Goal: Communication & Community: Answer question/provide support

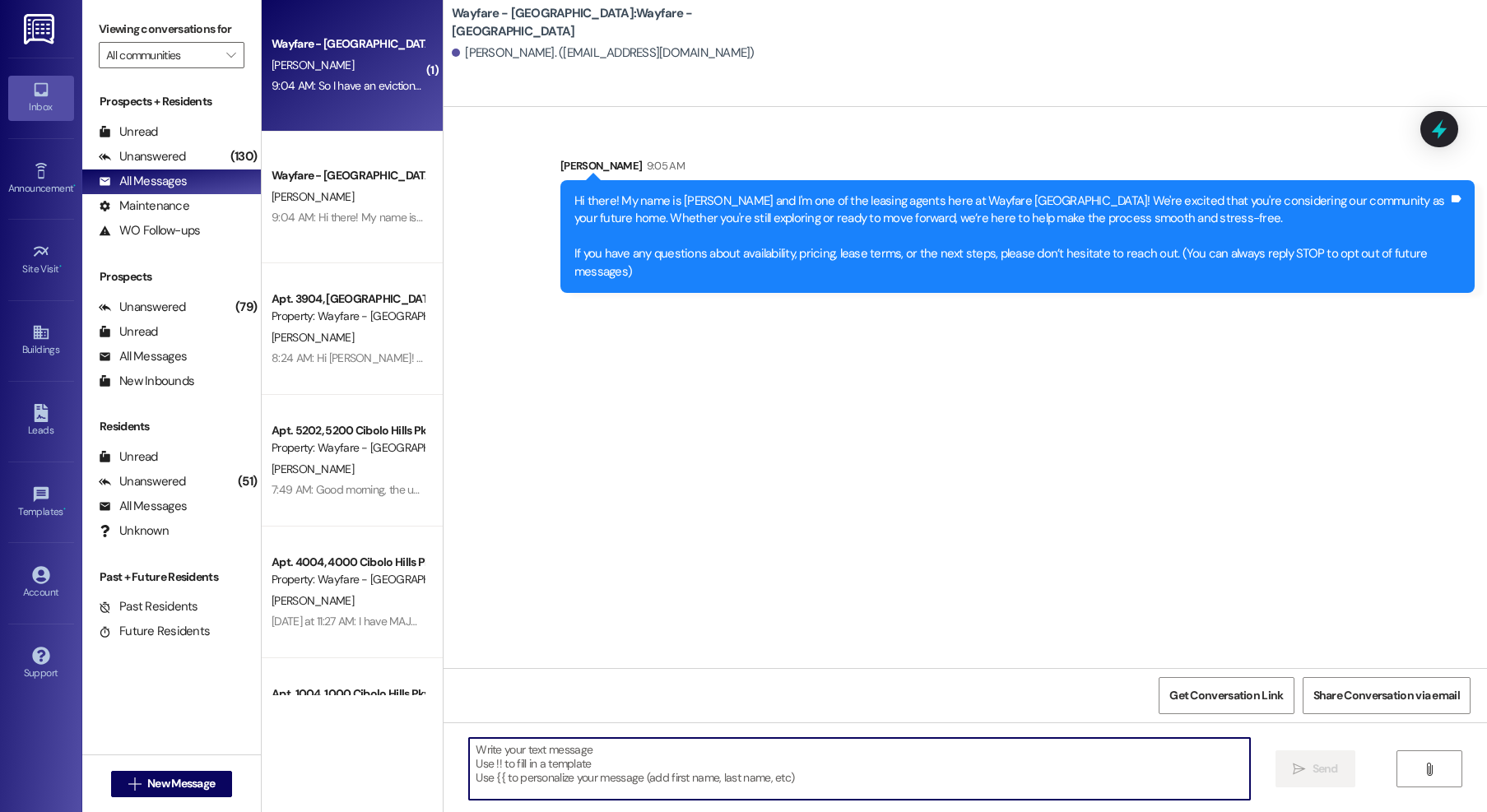
click at [371, 75] on div "[PERSON_NAME]" at bounding box center [348, 65] width 155 height 21
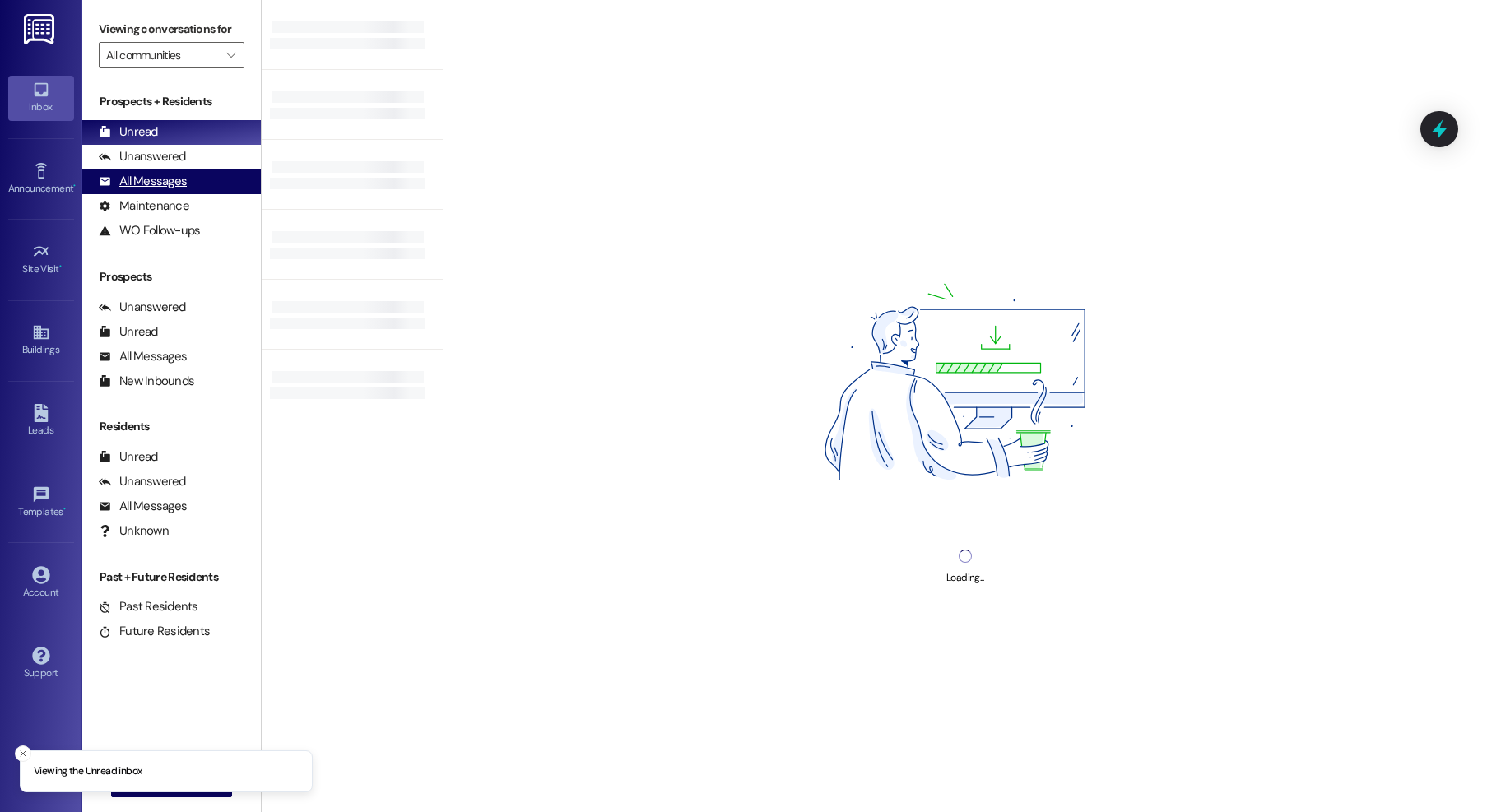
click at [144, 186] on div "All Messages" at bounding box center [142, 181] width 88 height 18
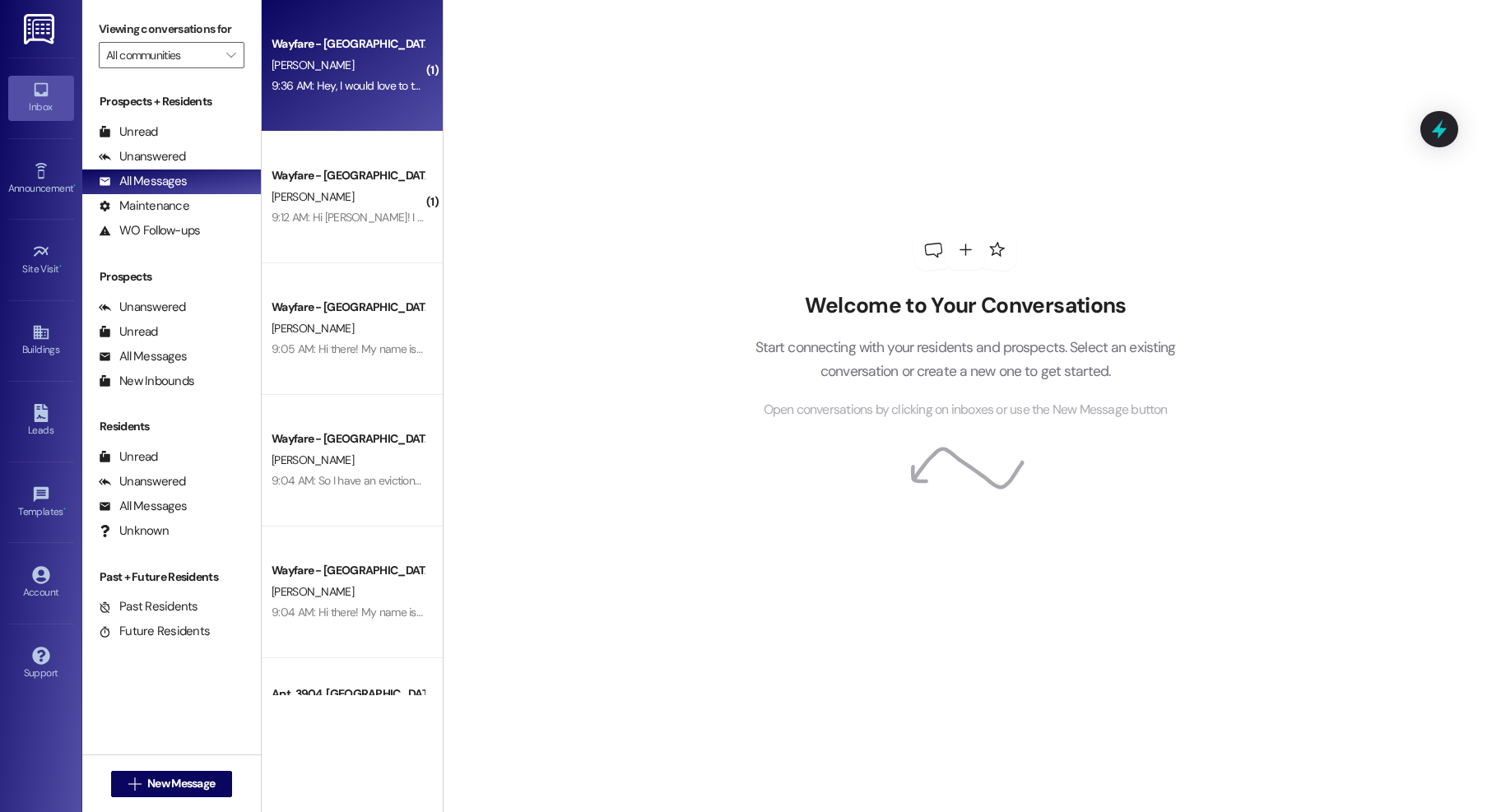
click at [362, 95] on div "9:36 AM: Hey, I would love to tour a one bedroom apartment. Do you have any ava…" at bounding box center [348, 86] width 155 height 21
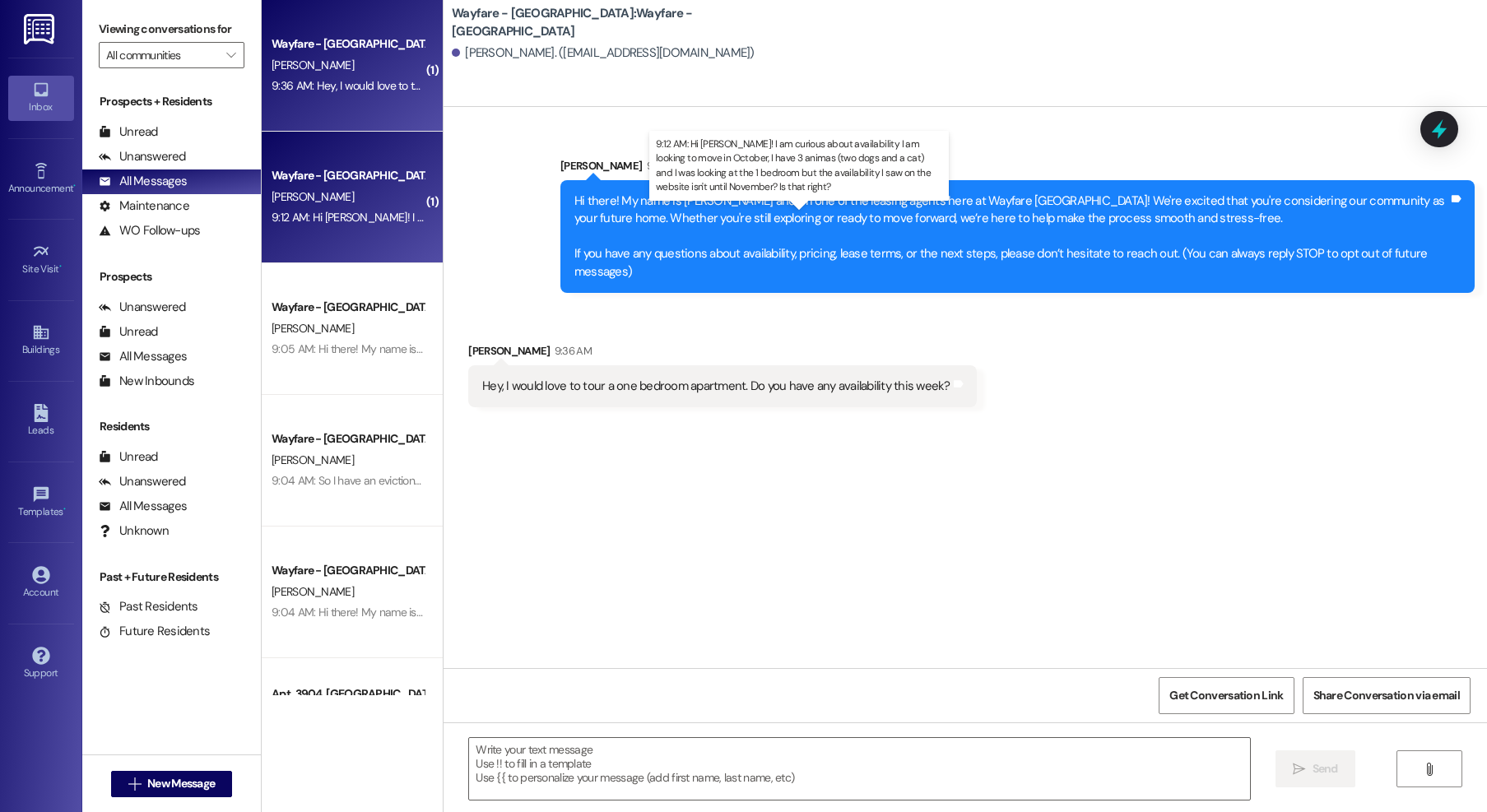
click at [351, 211] on div "9:12 AM: Hi Jordan! I am curious about availability I am looking to move in Oct…" at bounding box center [838, 217] width 1134 height 15
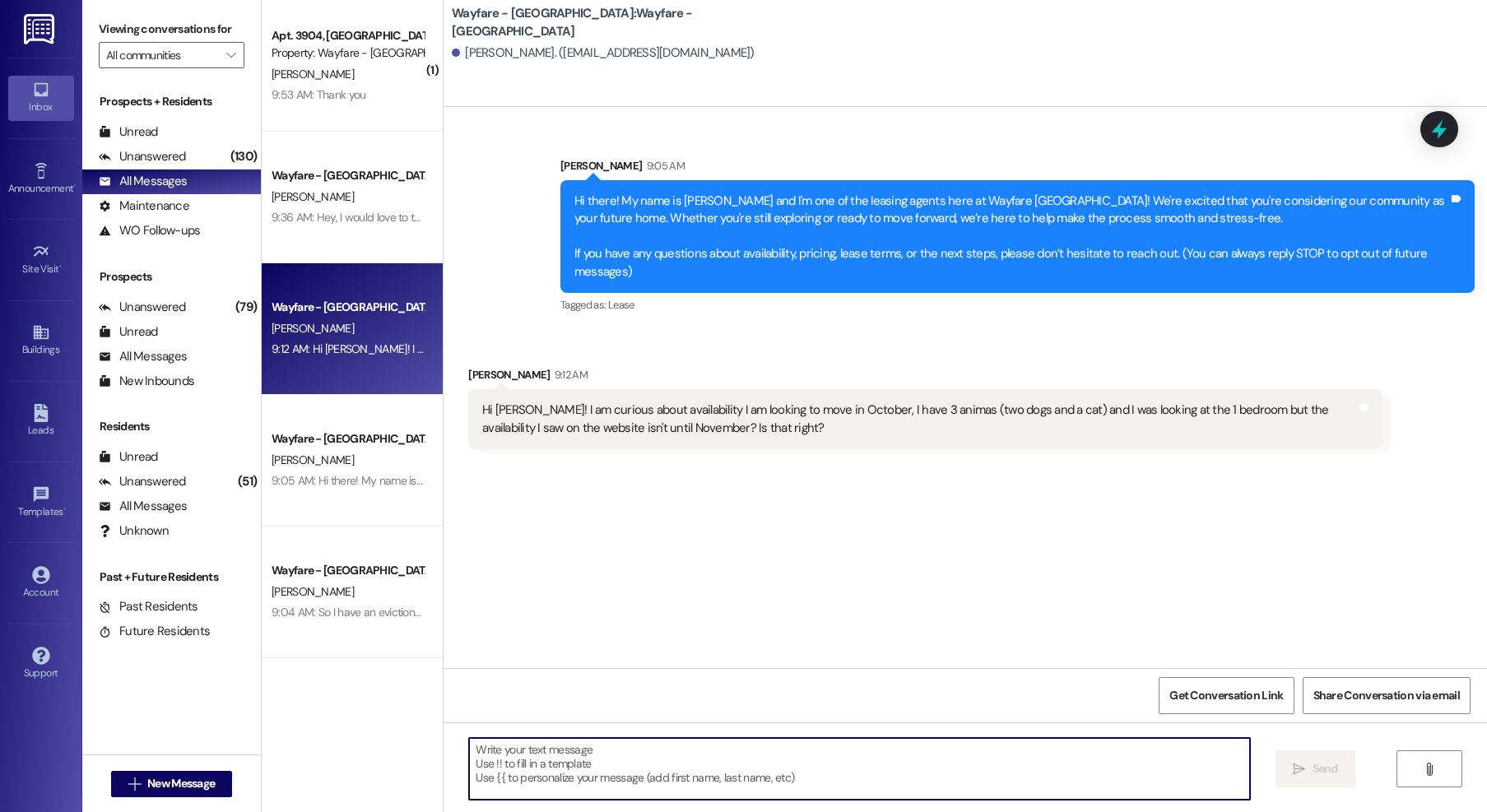
click at [618, 750] on textarea at bounding box center [859, 769] width 781 height 62
drag, startPoint x: 591, startPoint y: 761, endPoint x: 619, endPoint y: 724, distance: 46.4
click at [591, 761] on textarea at bounding box center [859, 769] width 781 height 62
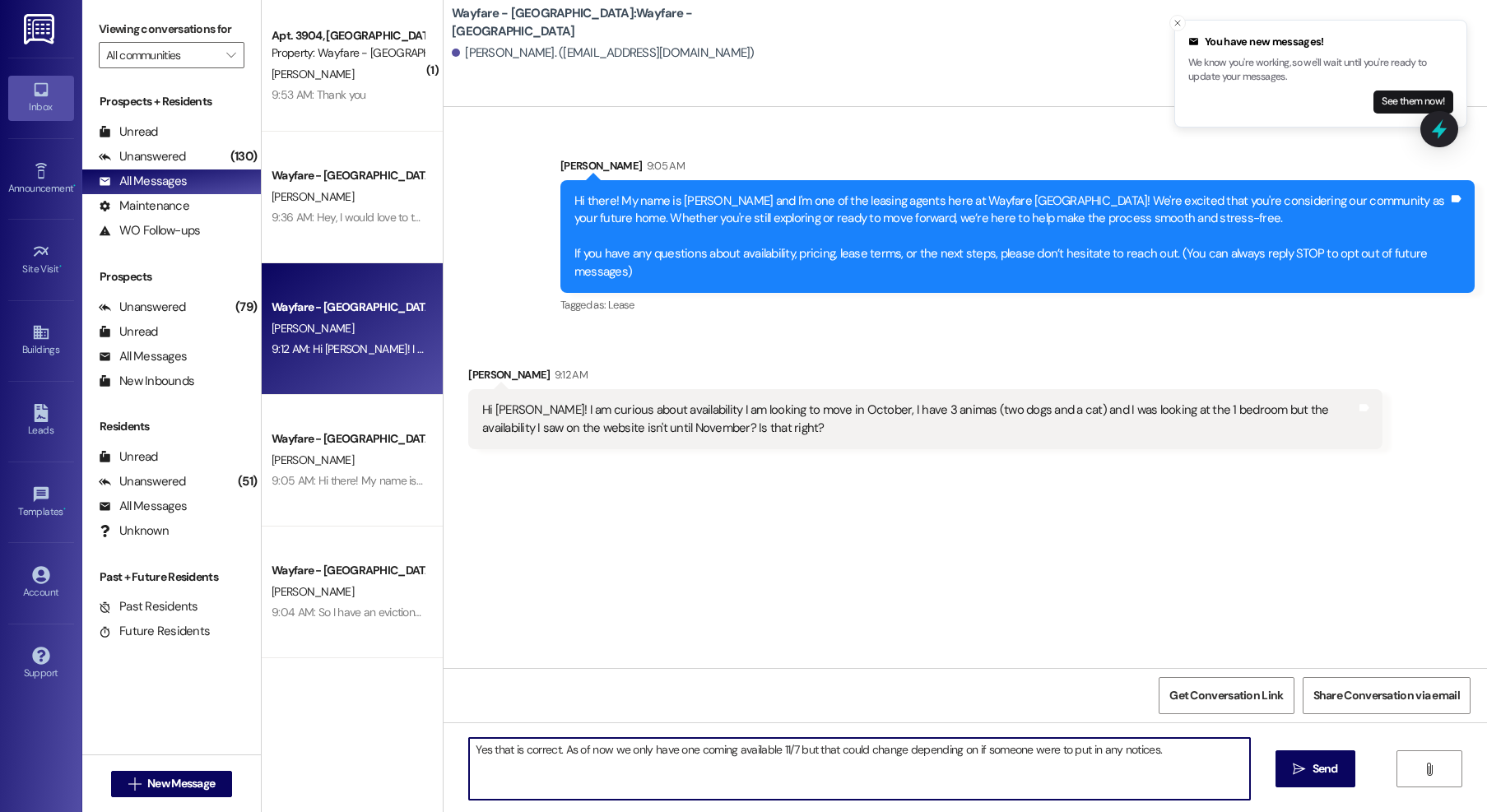
type textarea "Yes that is correct. As of now we only have one coming available 11/7 but that …"
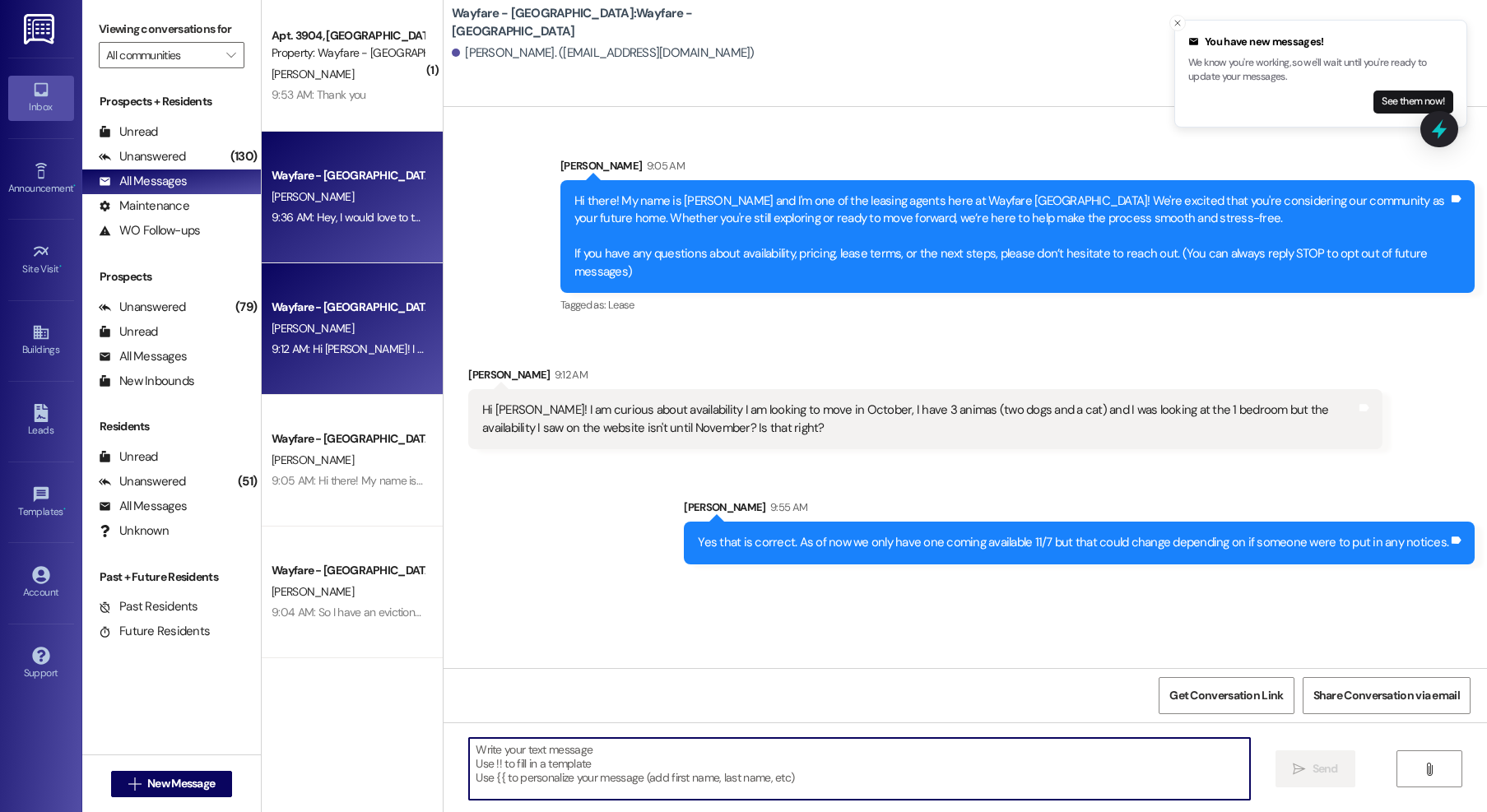
click at [363, 187] on div "[PERSON_NAME]" at bounding box center [348, 197] width 155 height 21
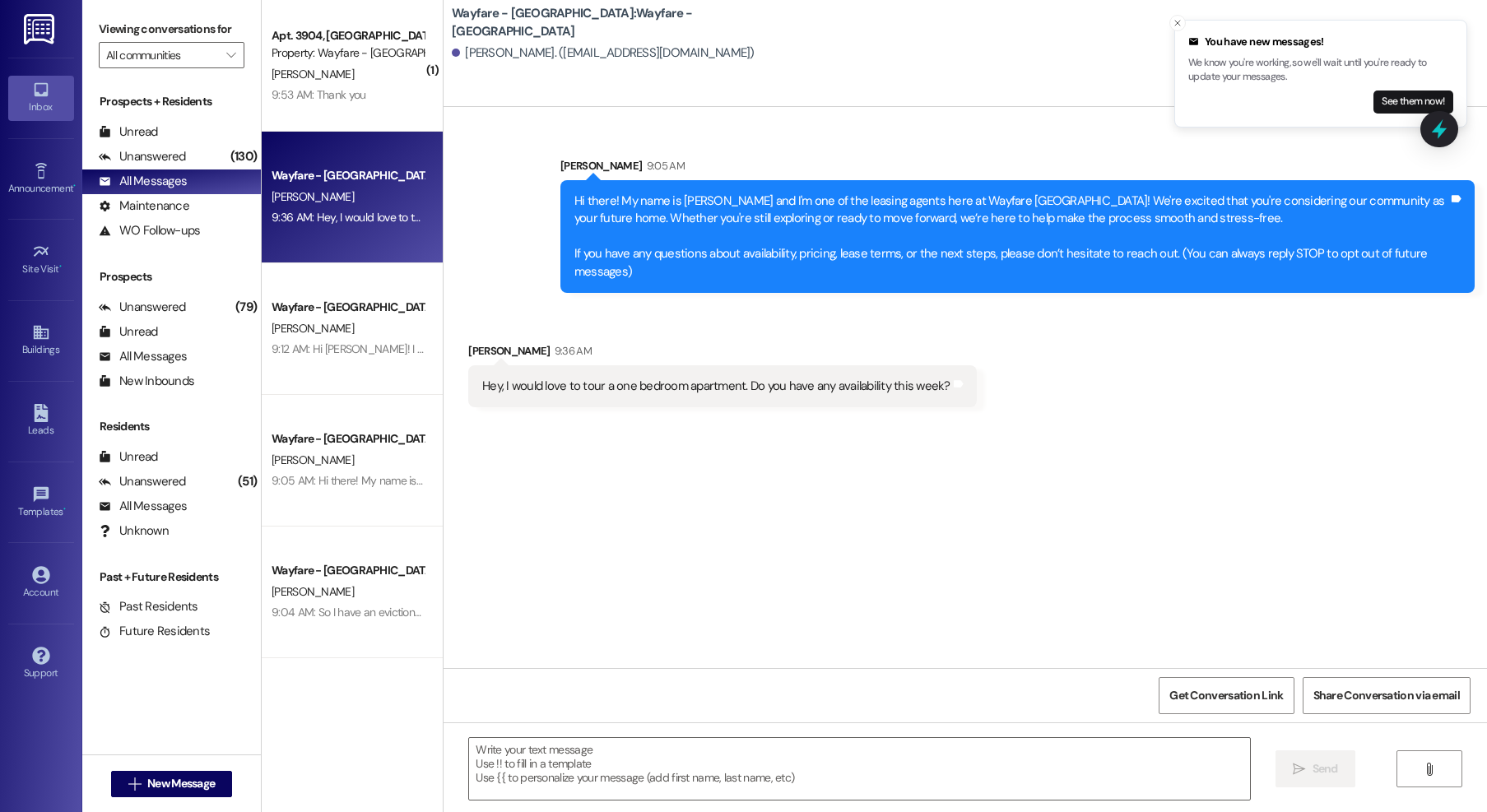
click at [651, 731] on div " Send " at bounding box center [965, 784] width 1044 height 124
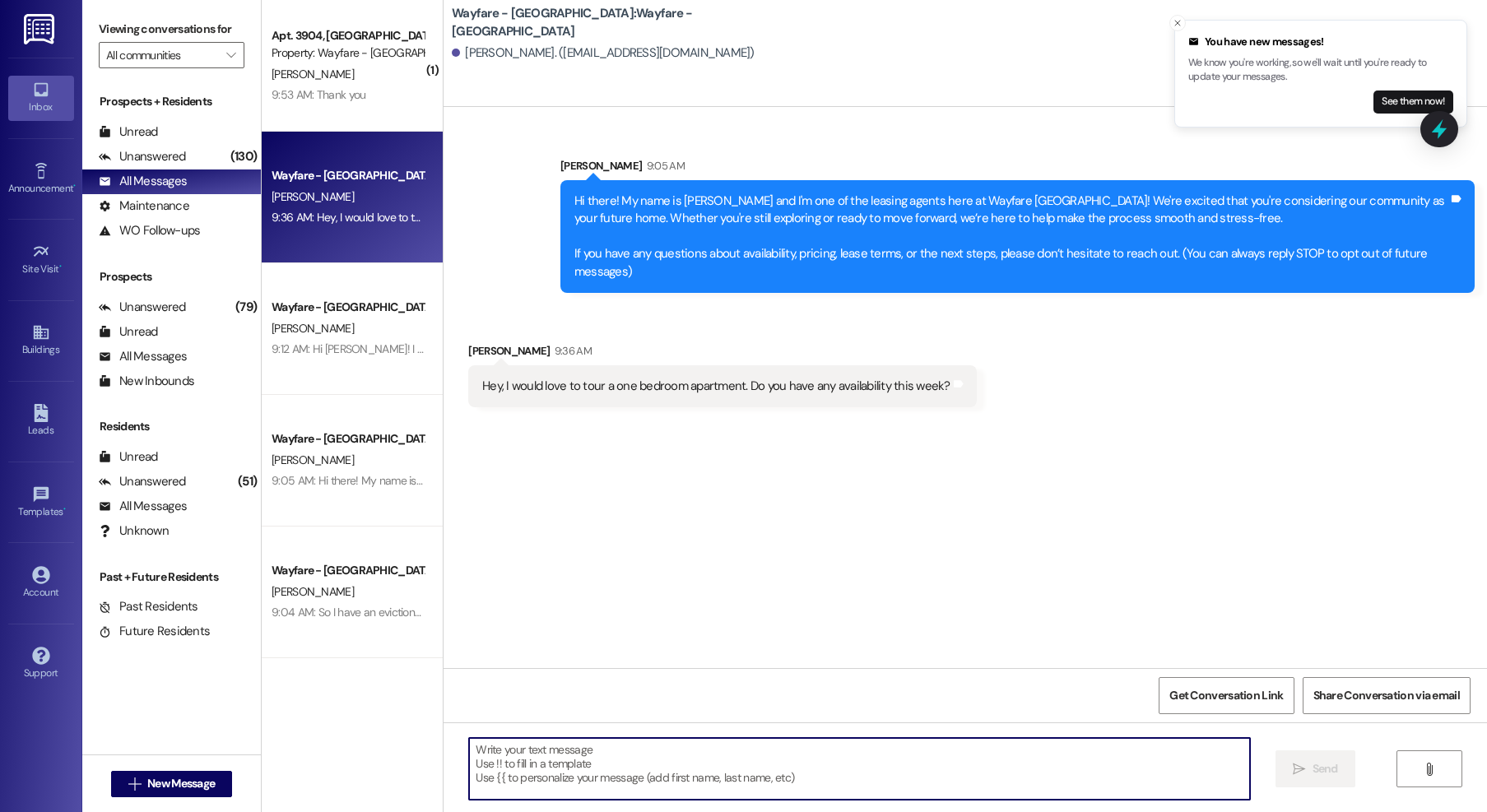
click at [650, 756] on textarea at bounding box center [859, 769] width 781 height 62
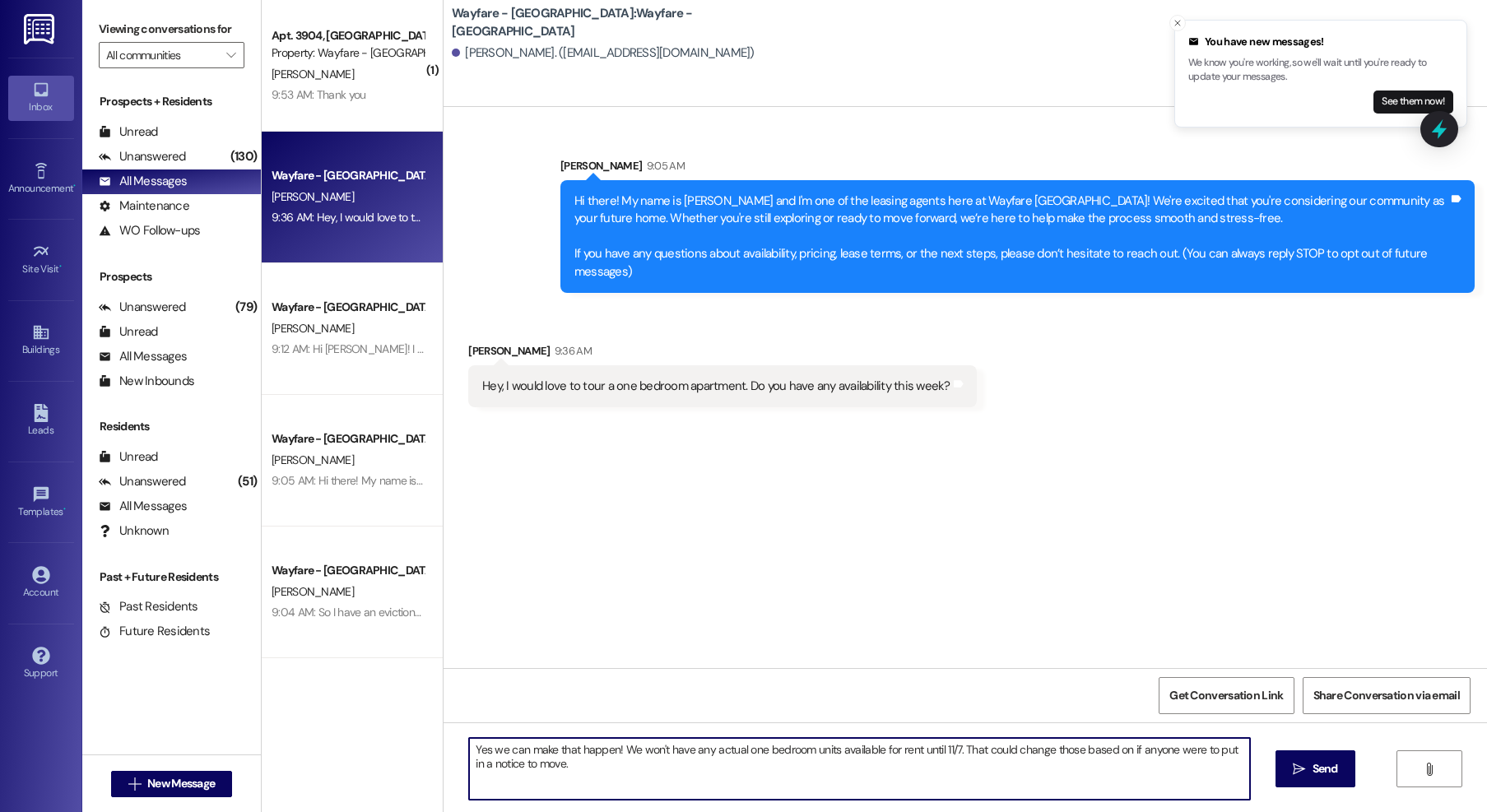
type textarea "Yes we can make that happen! We won't have any actual one bedroom units availab…"
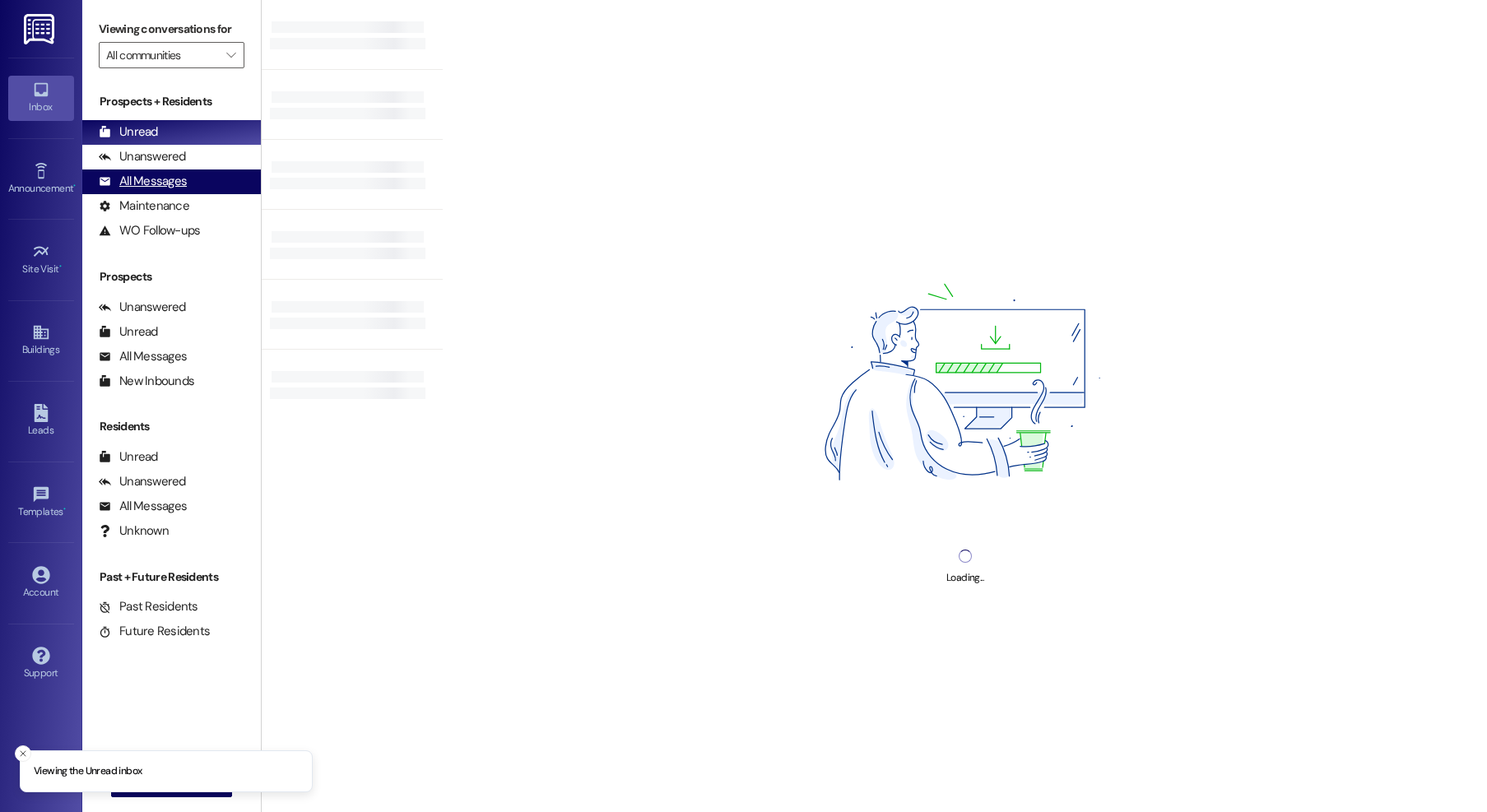
click at [132, 180] on div "All Messages" at bounding box center [142, 181] width 88 height 18
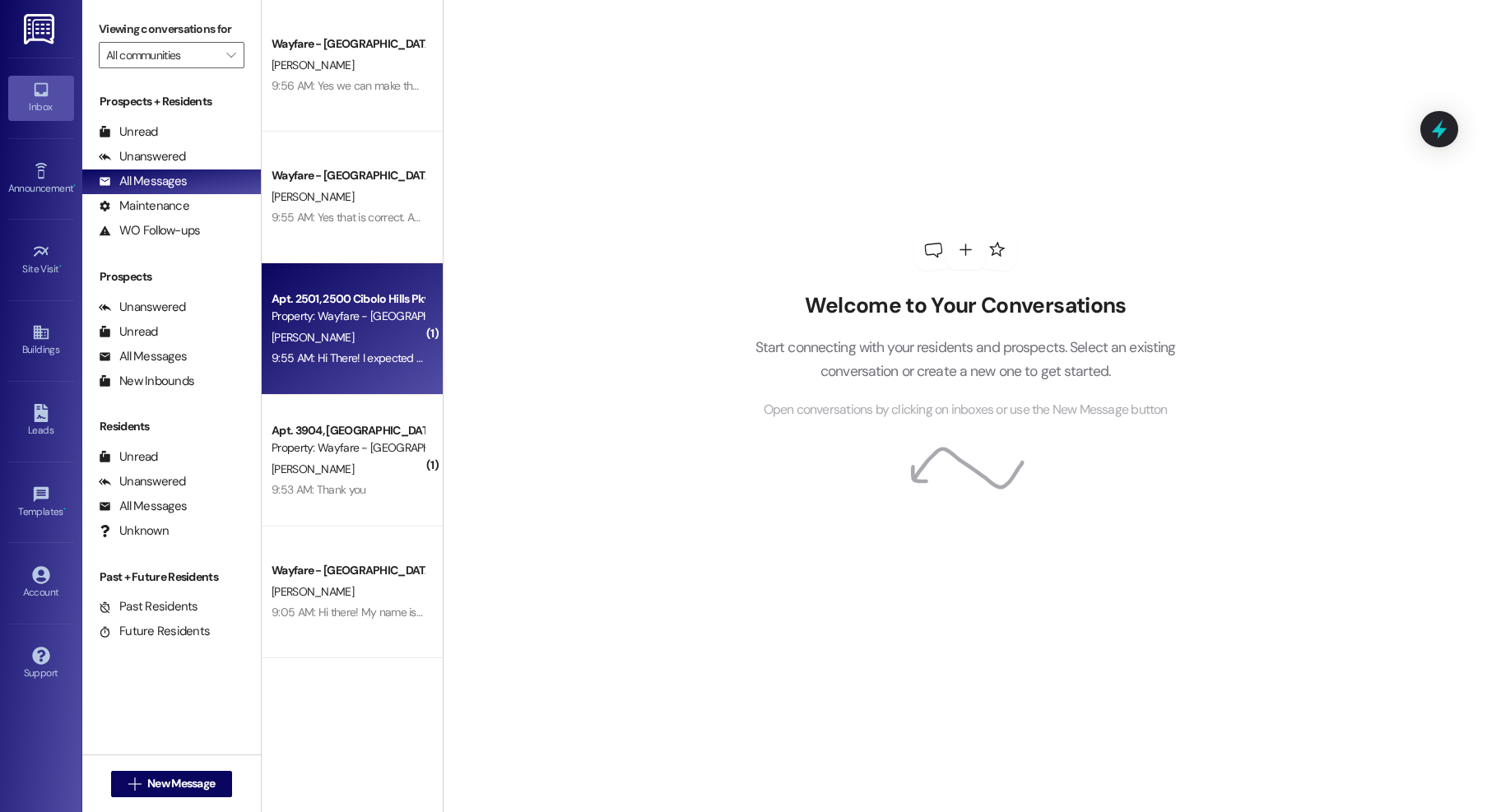
click at [399, 365] on div "9:55 AM: Hi There! I expected to have delivery today and next day. If you see m…" at bounding box center [348, 358] width 155 height 21
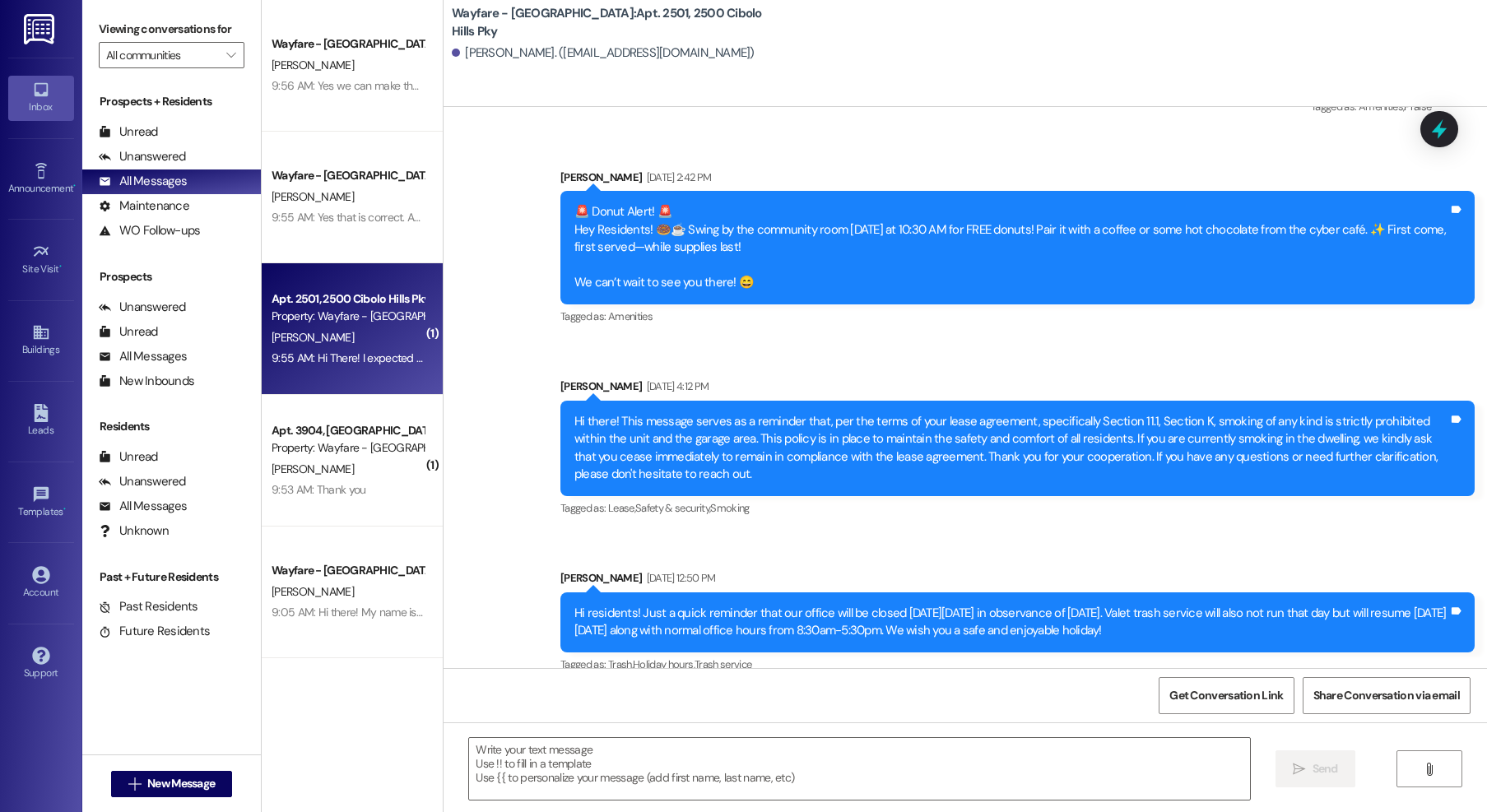
scroll to position [37563, 0]
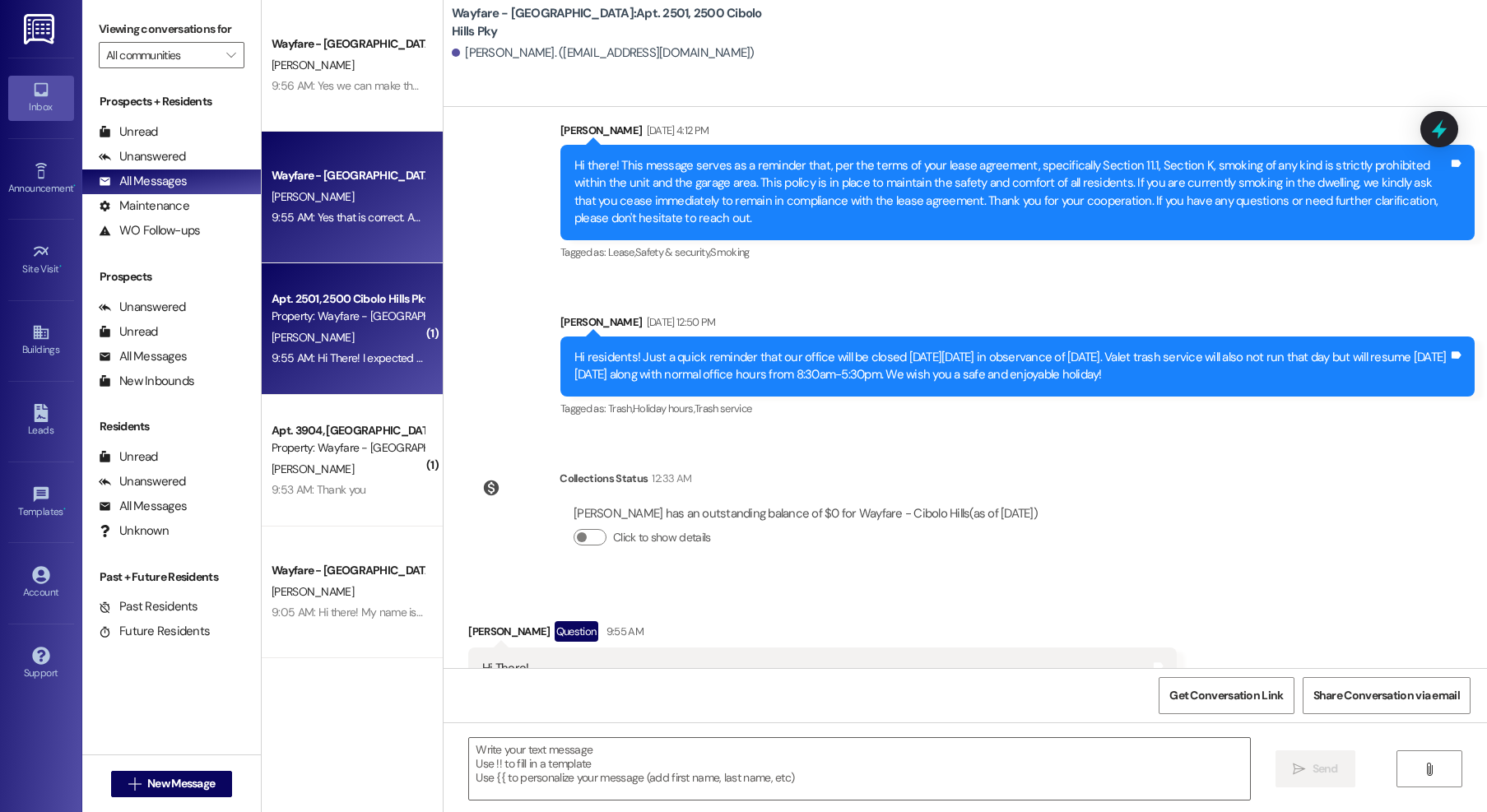
click at [332, 192] on div "[PERSON_NAME]" at bounding box center [348, 197] width 155 height 21
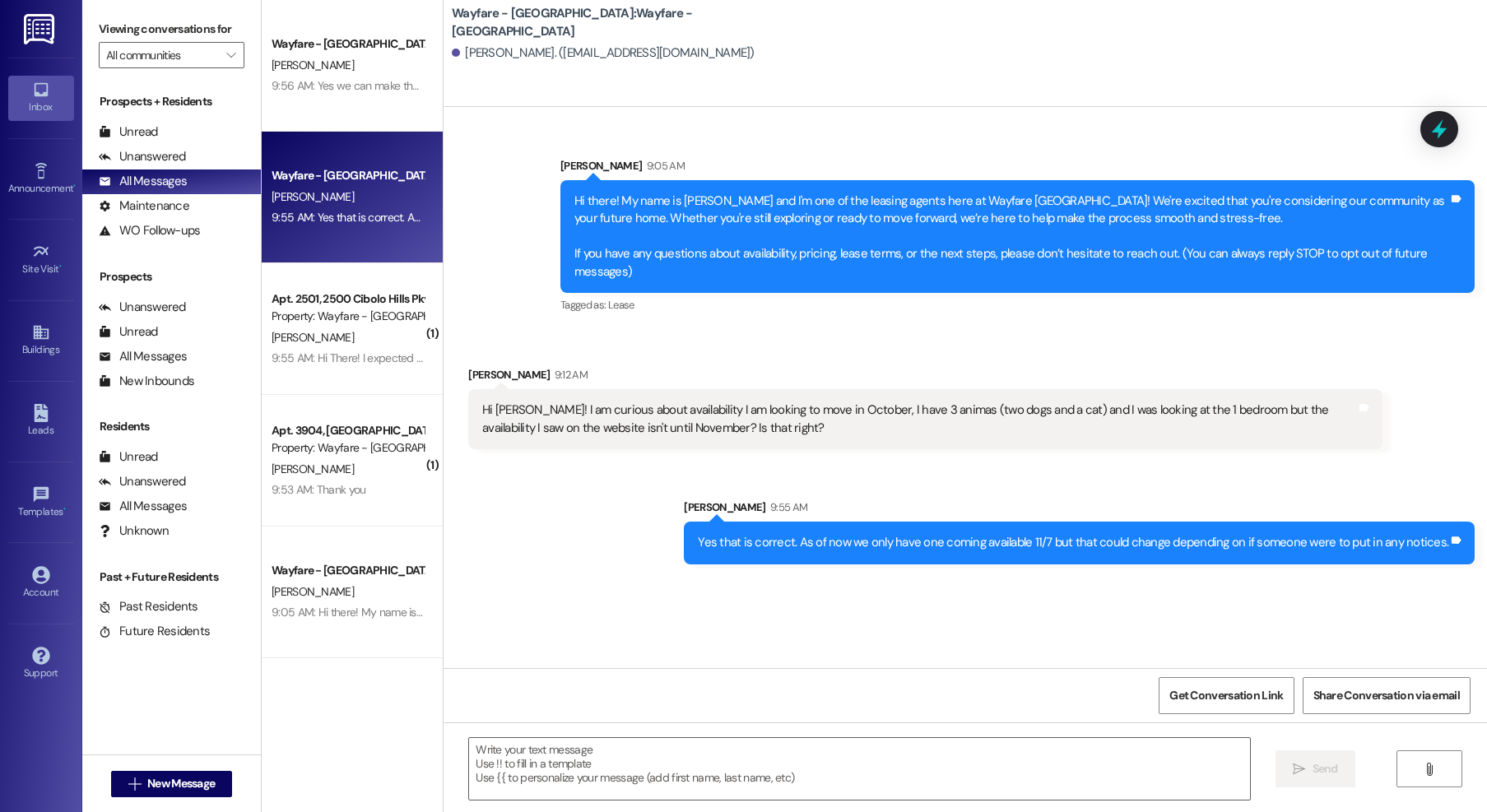
scroll to position [0, 0]
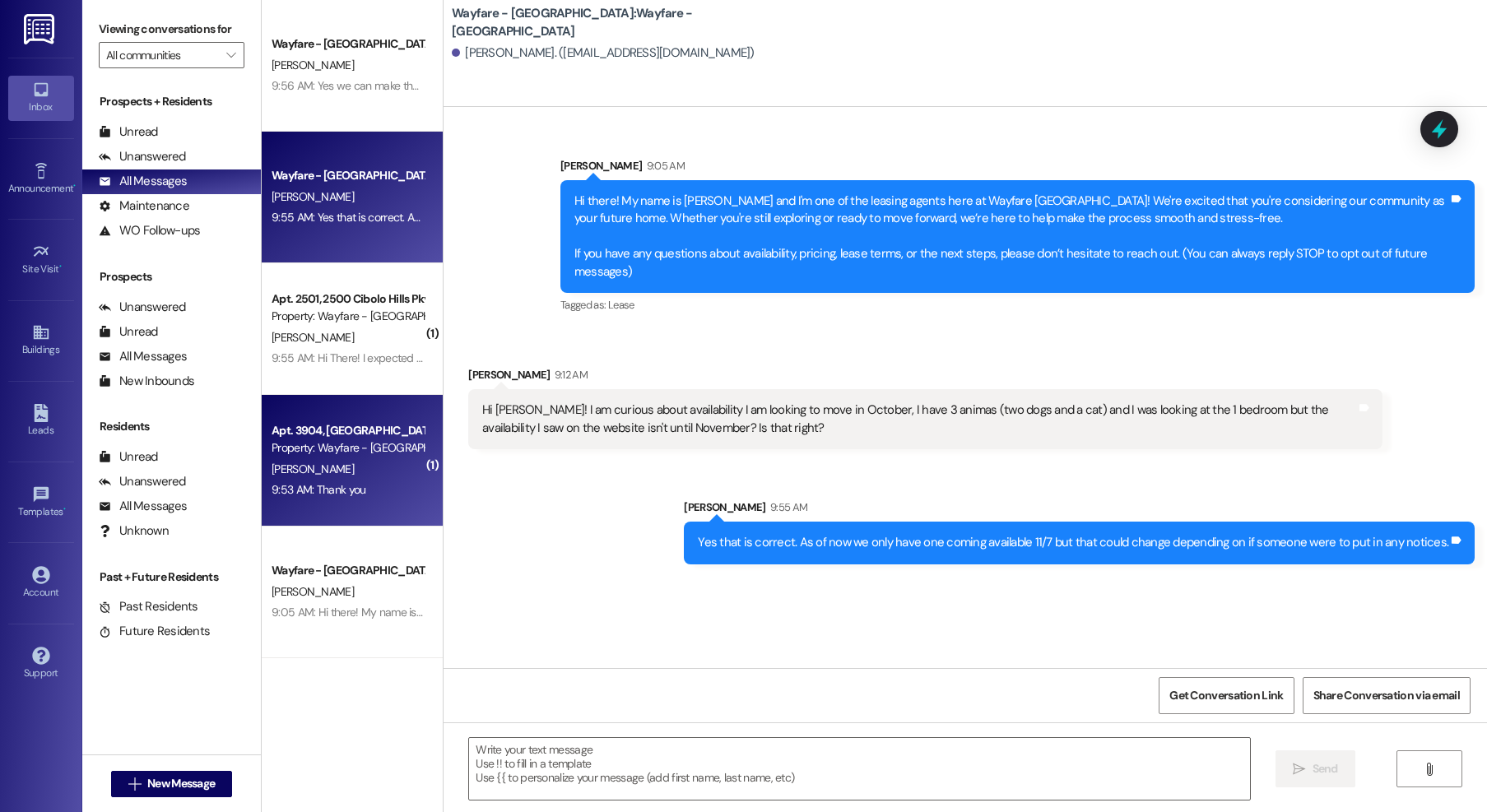
click at [336, 455] on div "Property: Wayfare - [GEOGRAPHIC_DATA]" at bounding box center [348, 448] width 152 height 18
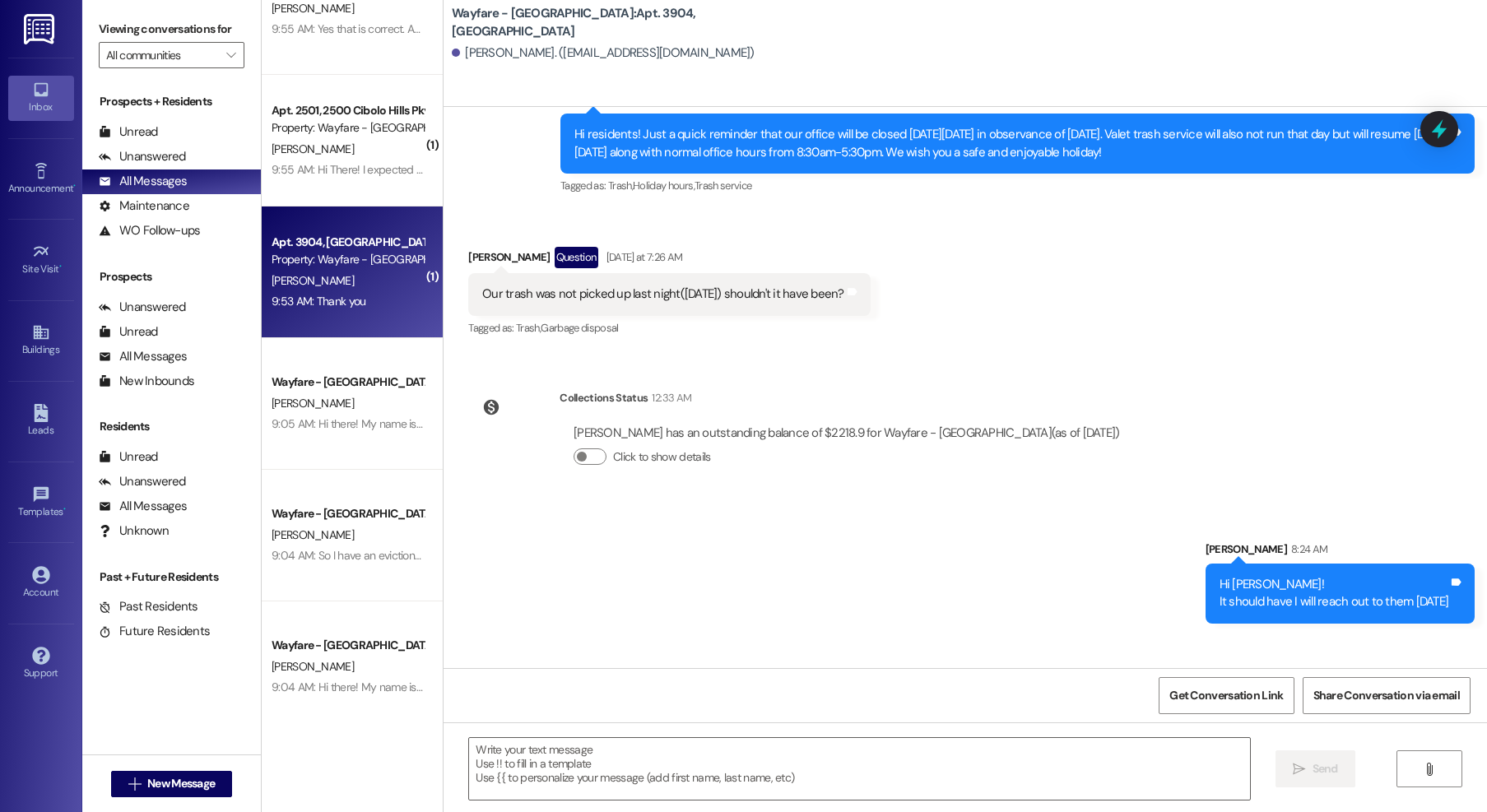
scroll to position [256, 0]
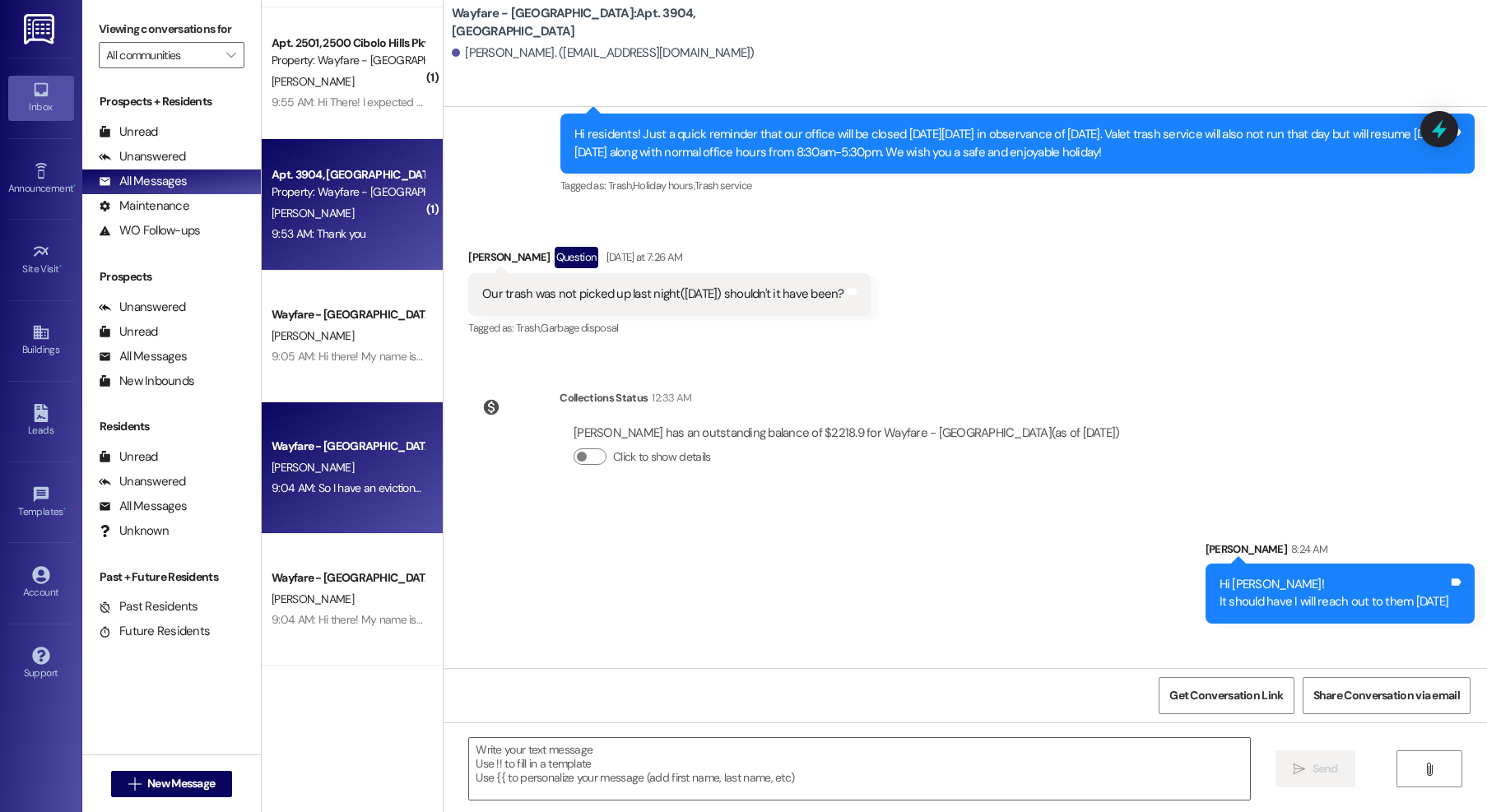
click at [345, 484] on div "9:04 AM: So I have an eviction on my record and ive been ubering since being le…" at bounding box center [667, 488] width 792 height 15
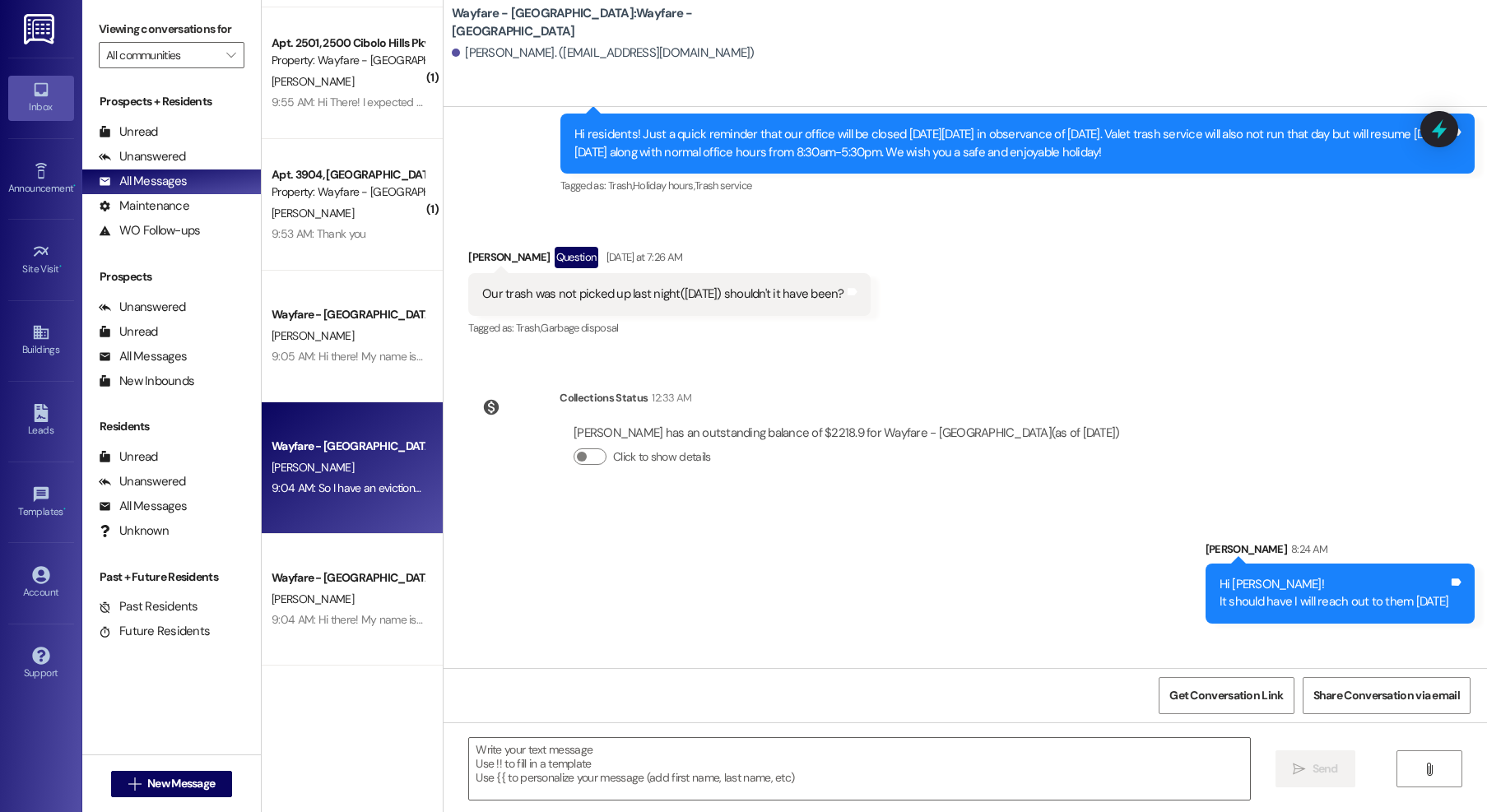
scroll to position [0, 0]
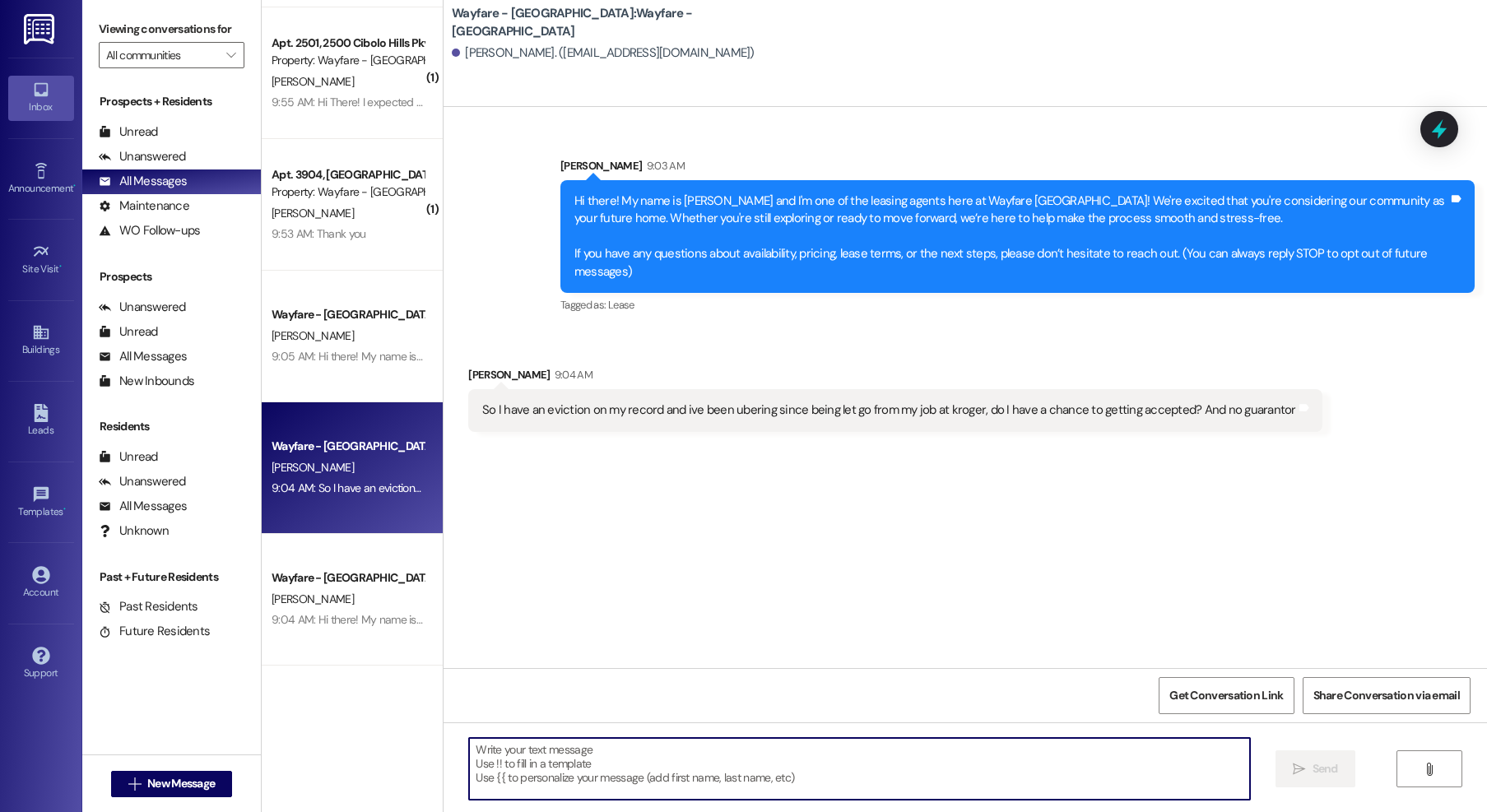
click at [766, 775] on textarea at bounding box center [859, 769] width 781 height 62
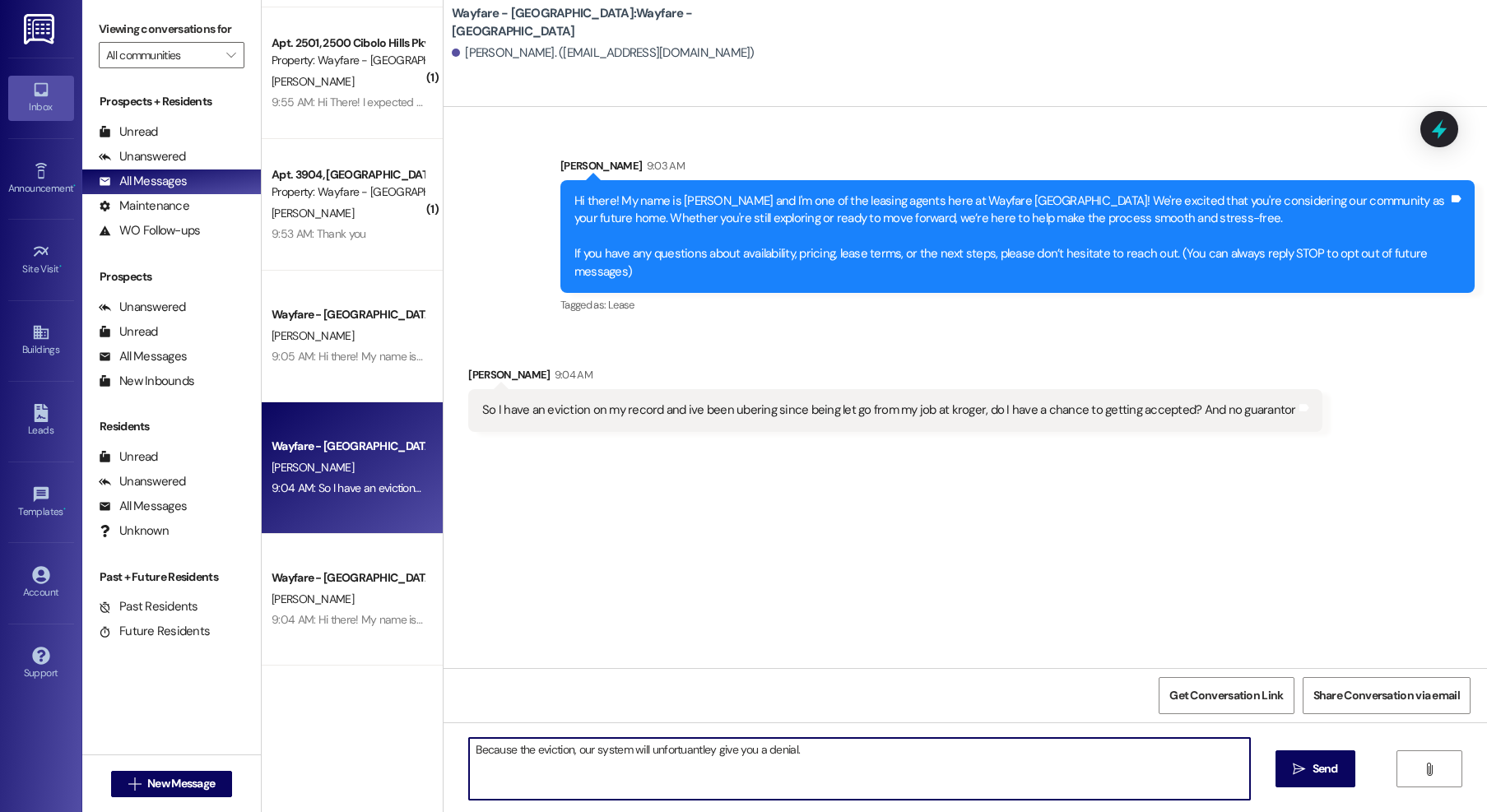
click at [654, 754] on textarea "Because the eviction, our system will unfortuantley give you a denial." at bounding box center [859, 769] width 781 height 62
click at [814, 765] on textarea "Because the eviction, our system will unfortunately give you a denial." at bounding box center [859, 769] width 781 height 62
click at [868, 752] on textarea "Because the eviction, our system will unfortunately give you a denial. Have you…" at bounding box center [859, 769] width 781 height 62
click at [955, 758] on textarea "Because the eviction, our system will unfortunately give you a denial. Have you…" at bounding box center [859, 769] width 781 height 62
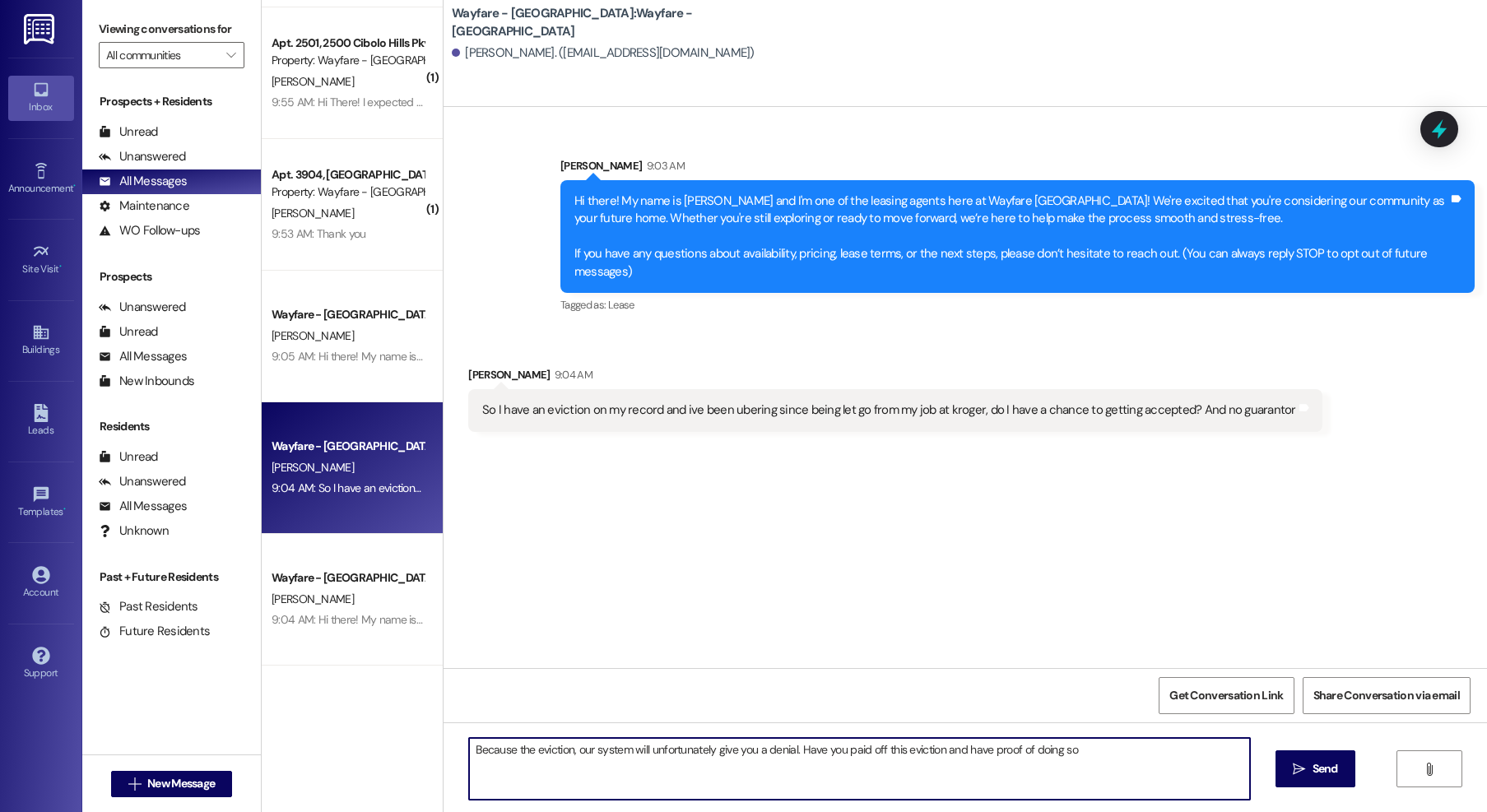
type textarea "Because the eviction, our system will unfortunately give you a denial. Have you…"
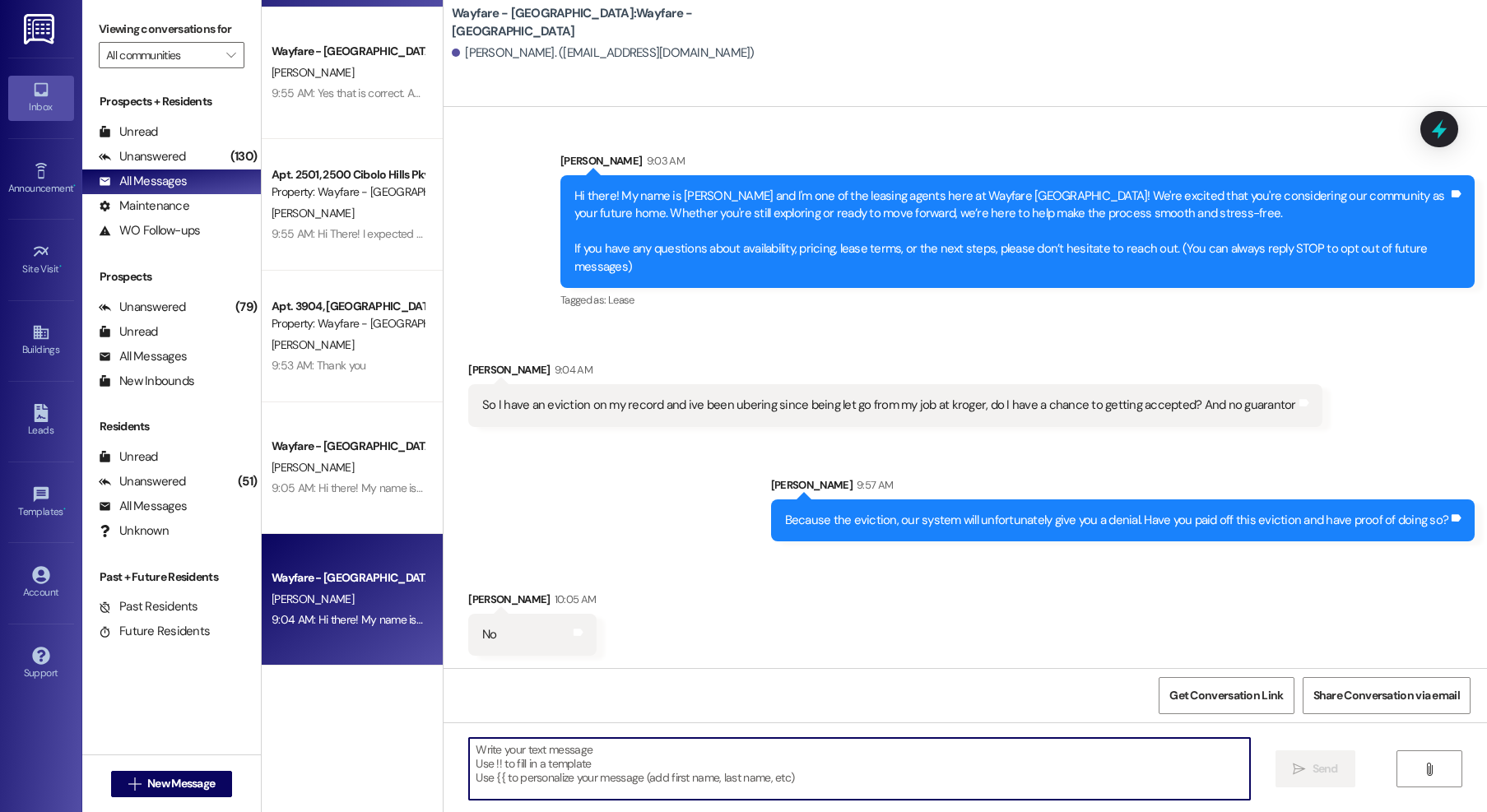
scroll to position [121, 0]
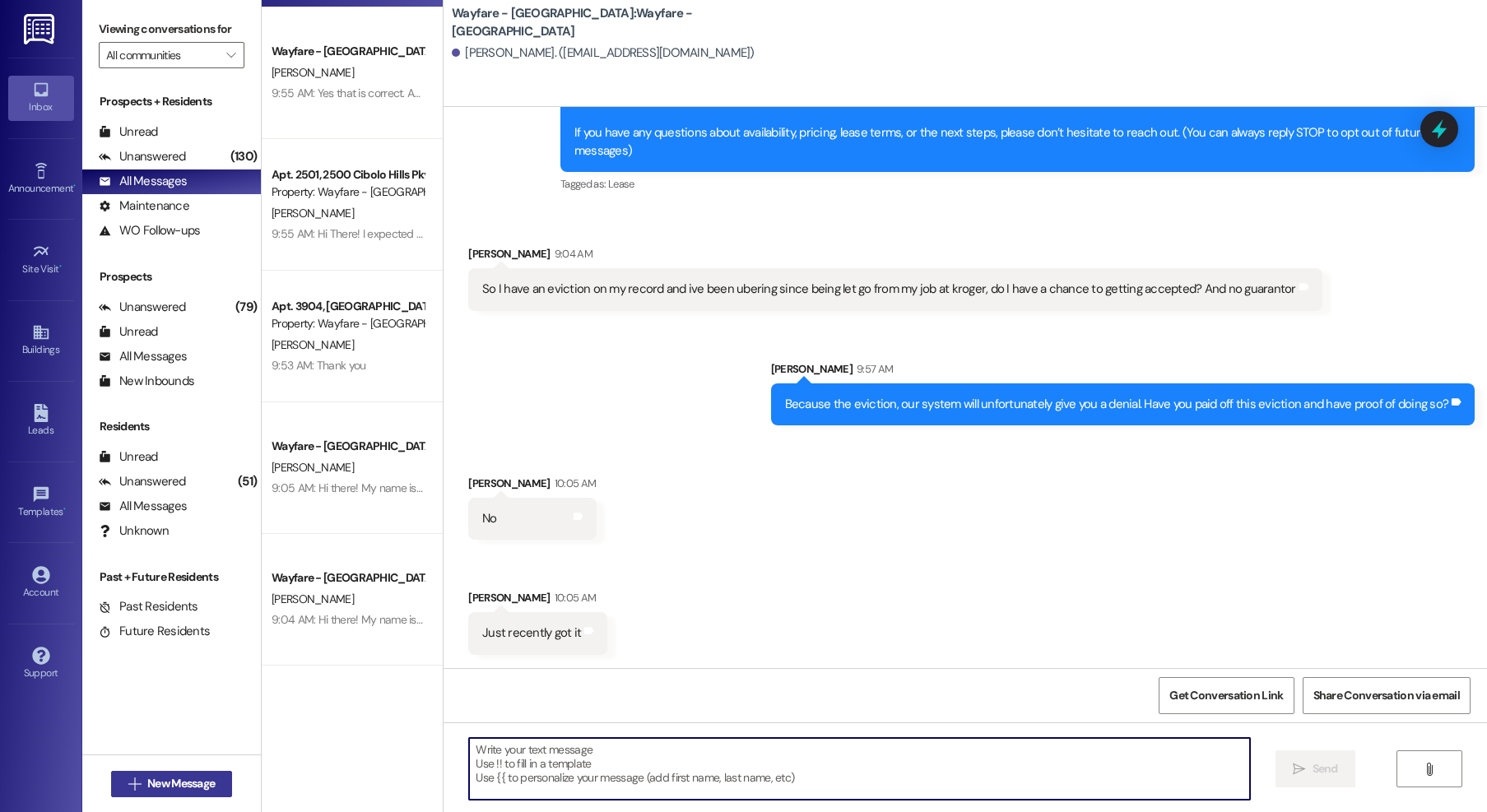
click at [178, 786] on span "New Message" at bounding box center [181, 784] width 68 height 18
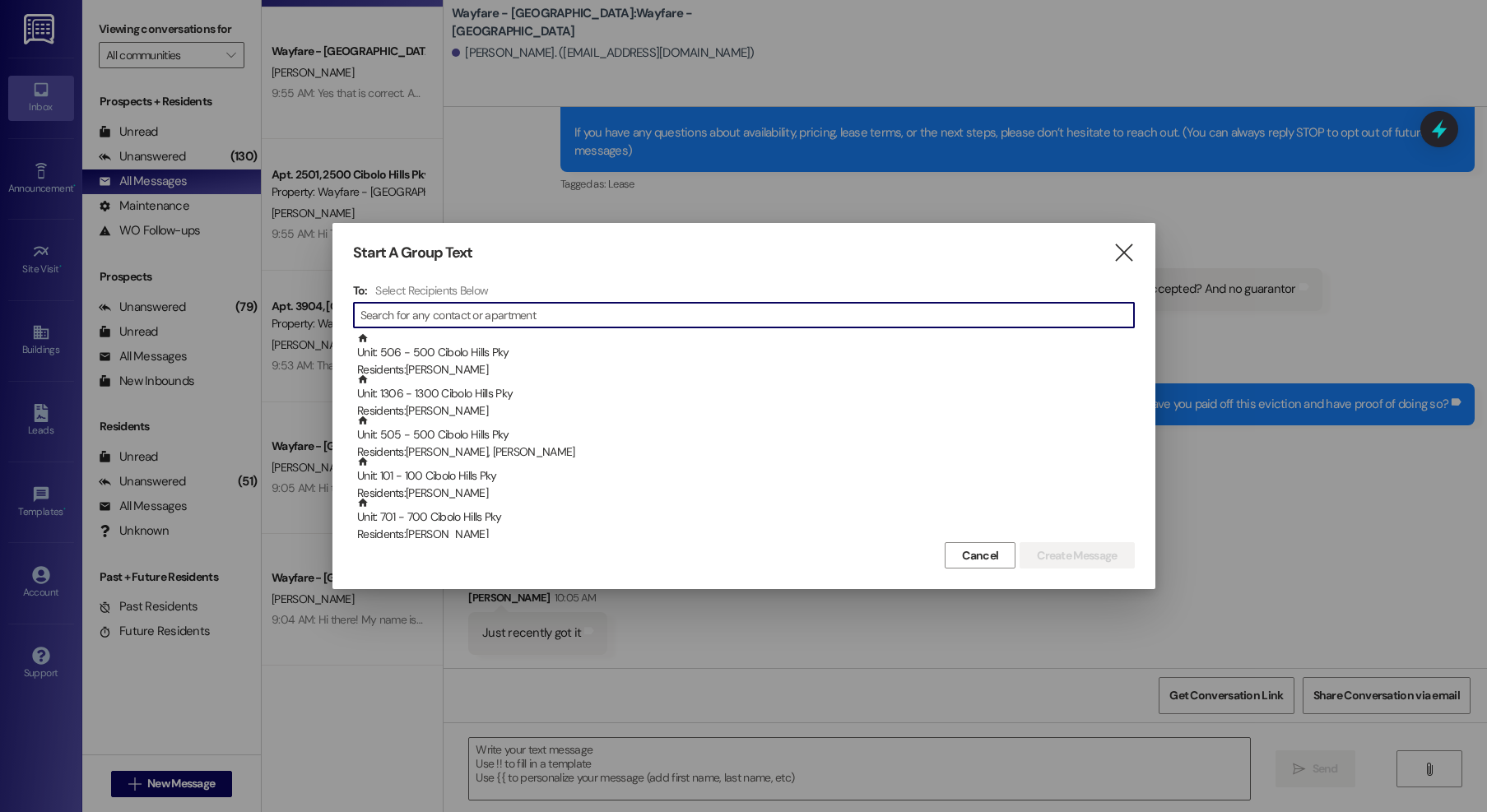
type input "6"
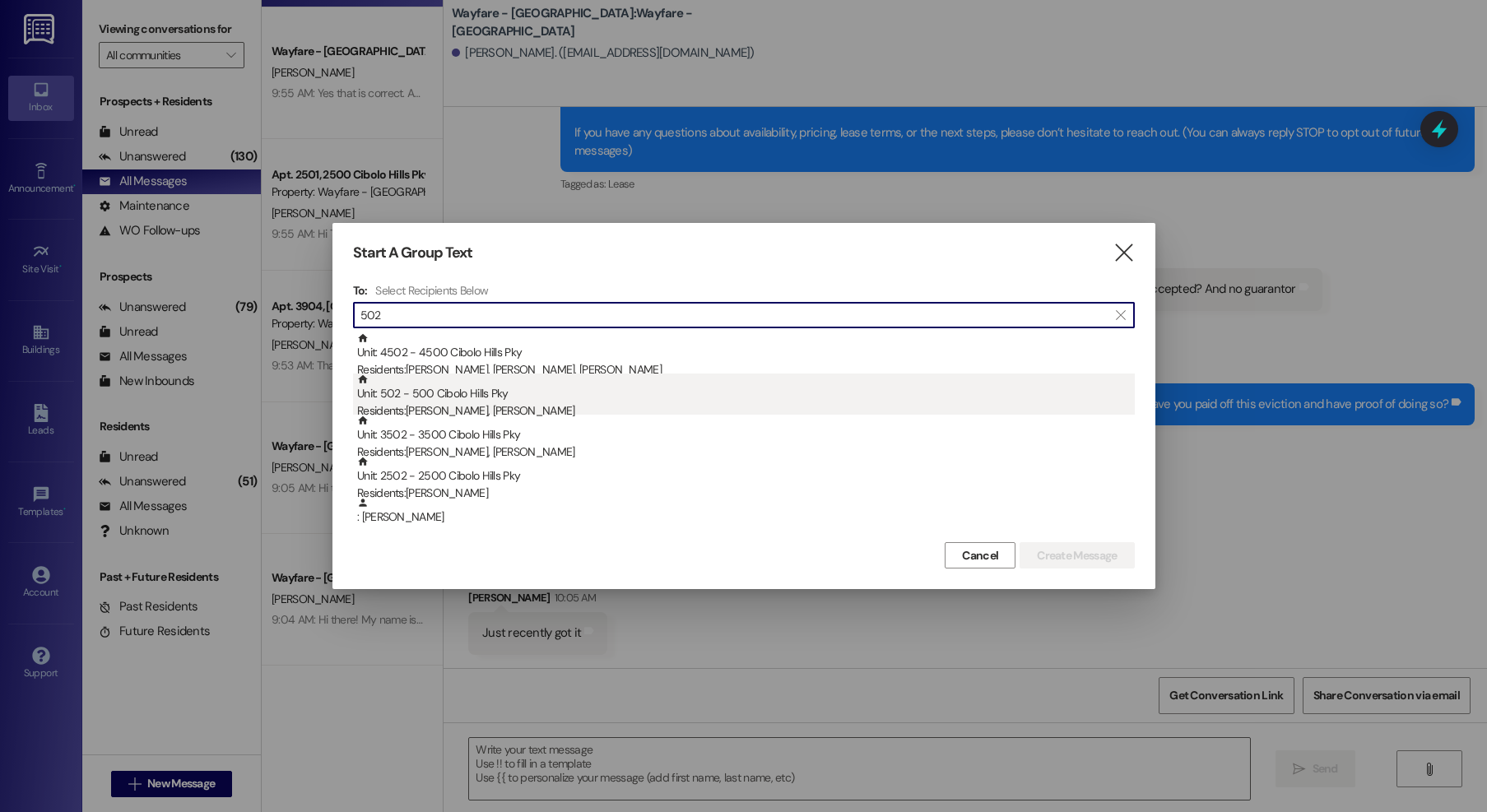
type input "502"
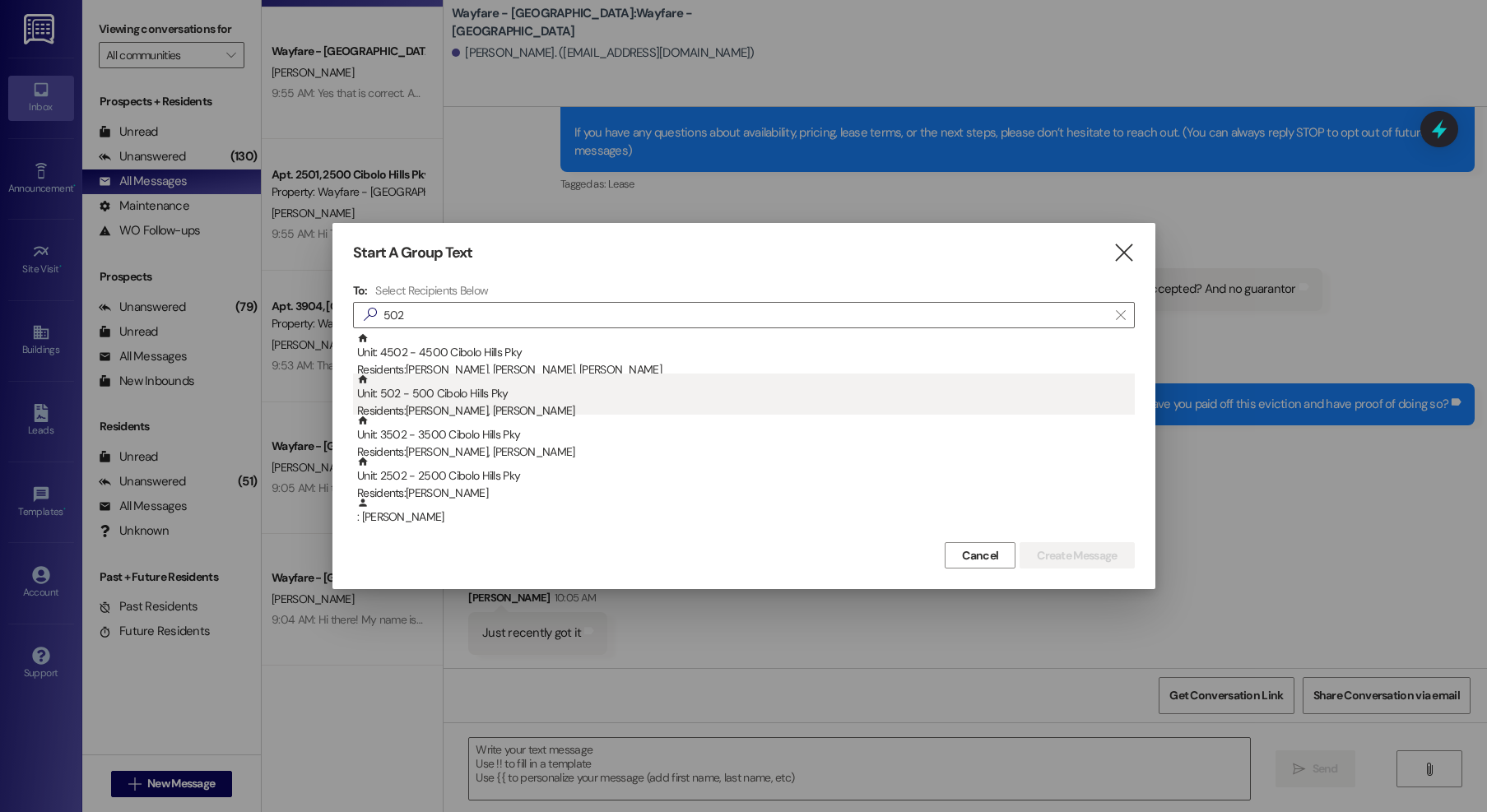
click at [453, 408] on div "Residents: Grace Wright, Faith Bell" at bounding box center [746, 411] width 778 height 18
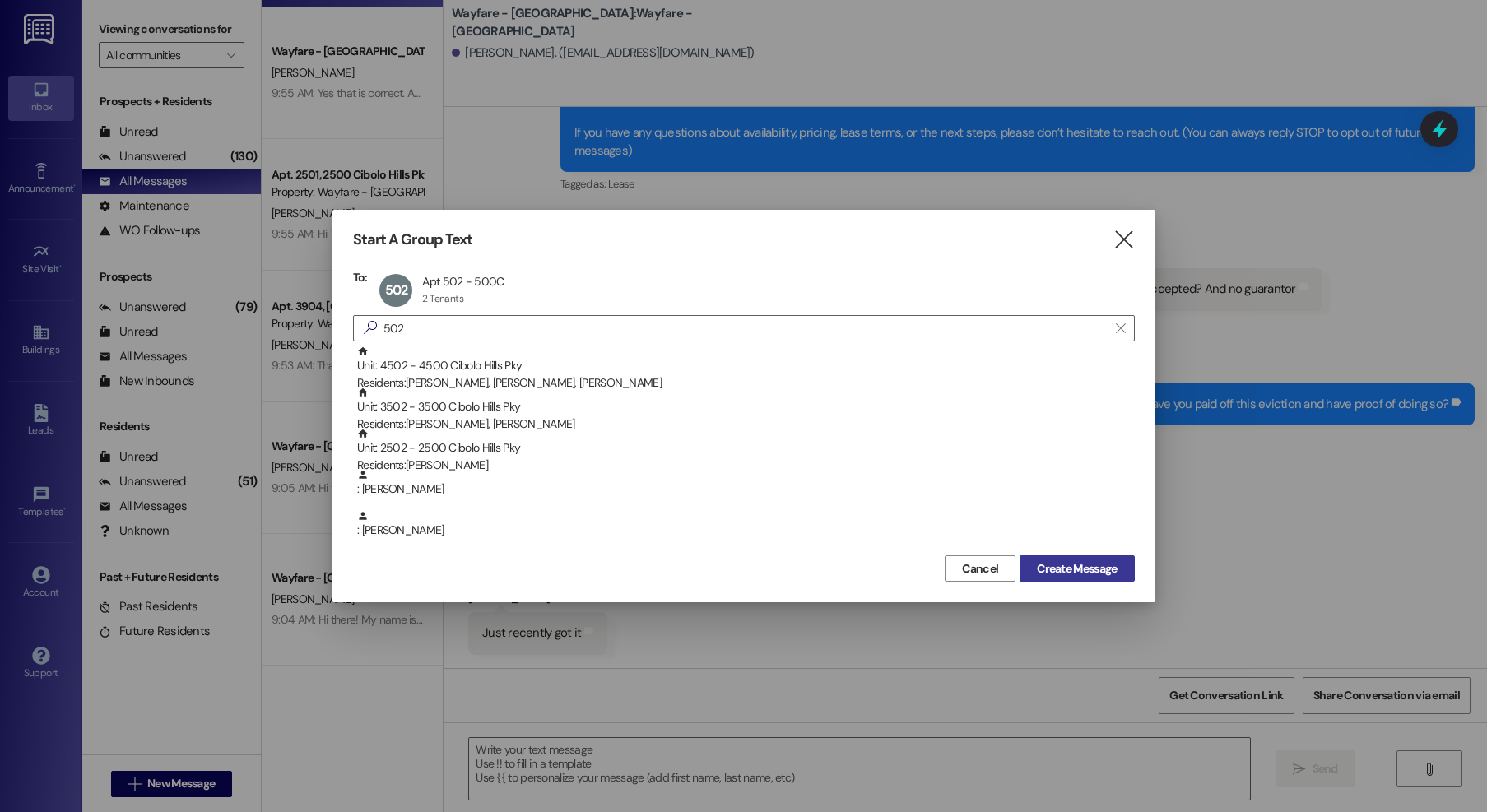
click at [1100, 565] on span "Create Message" at bounding box center [1077, 569] width 80 height 18
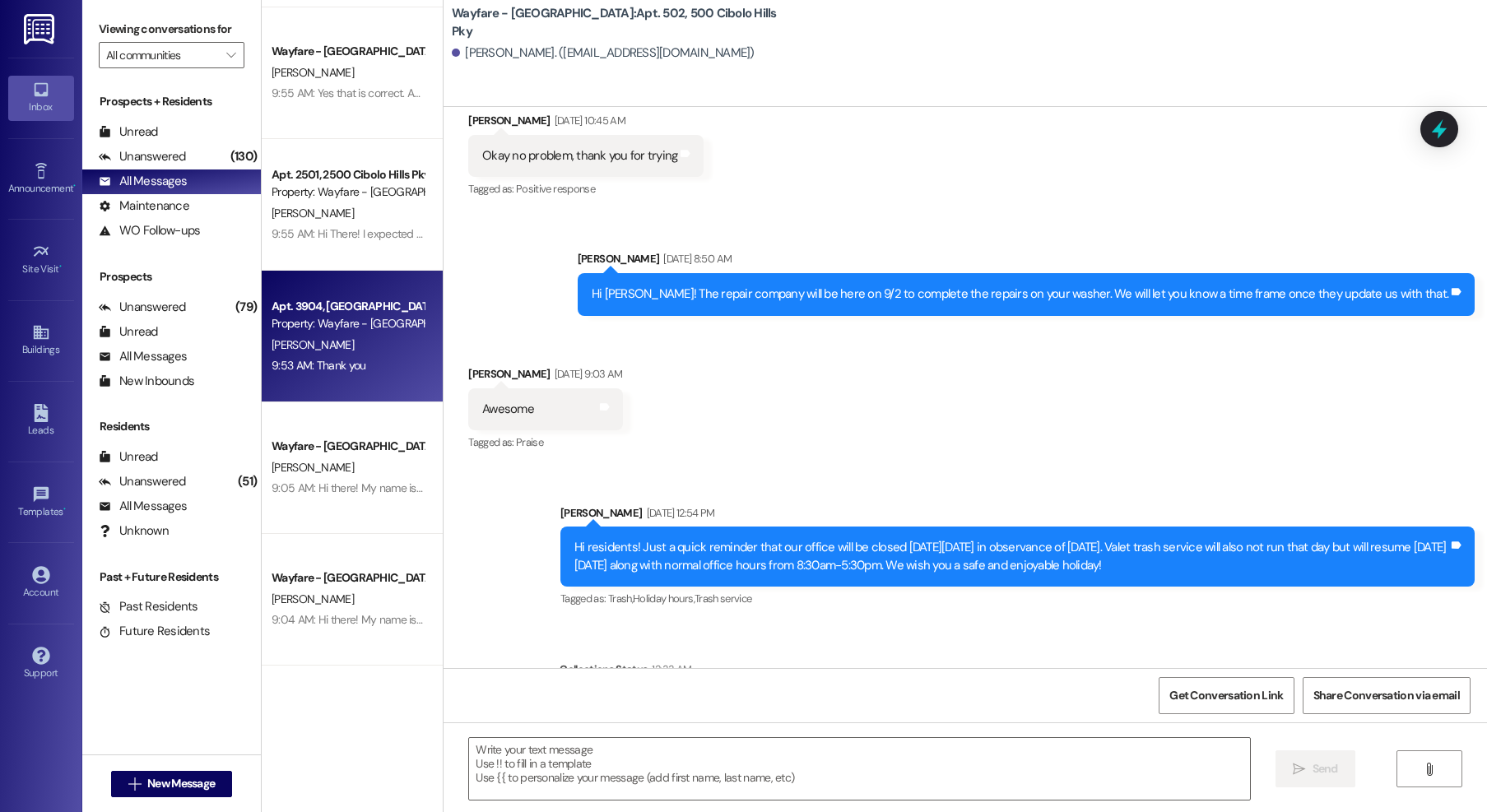
scroll to position [0, 0]
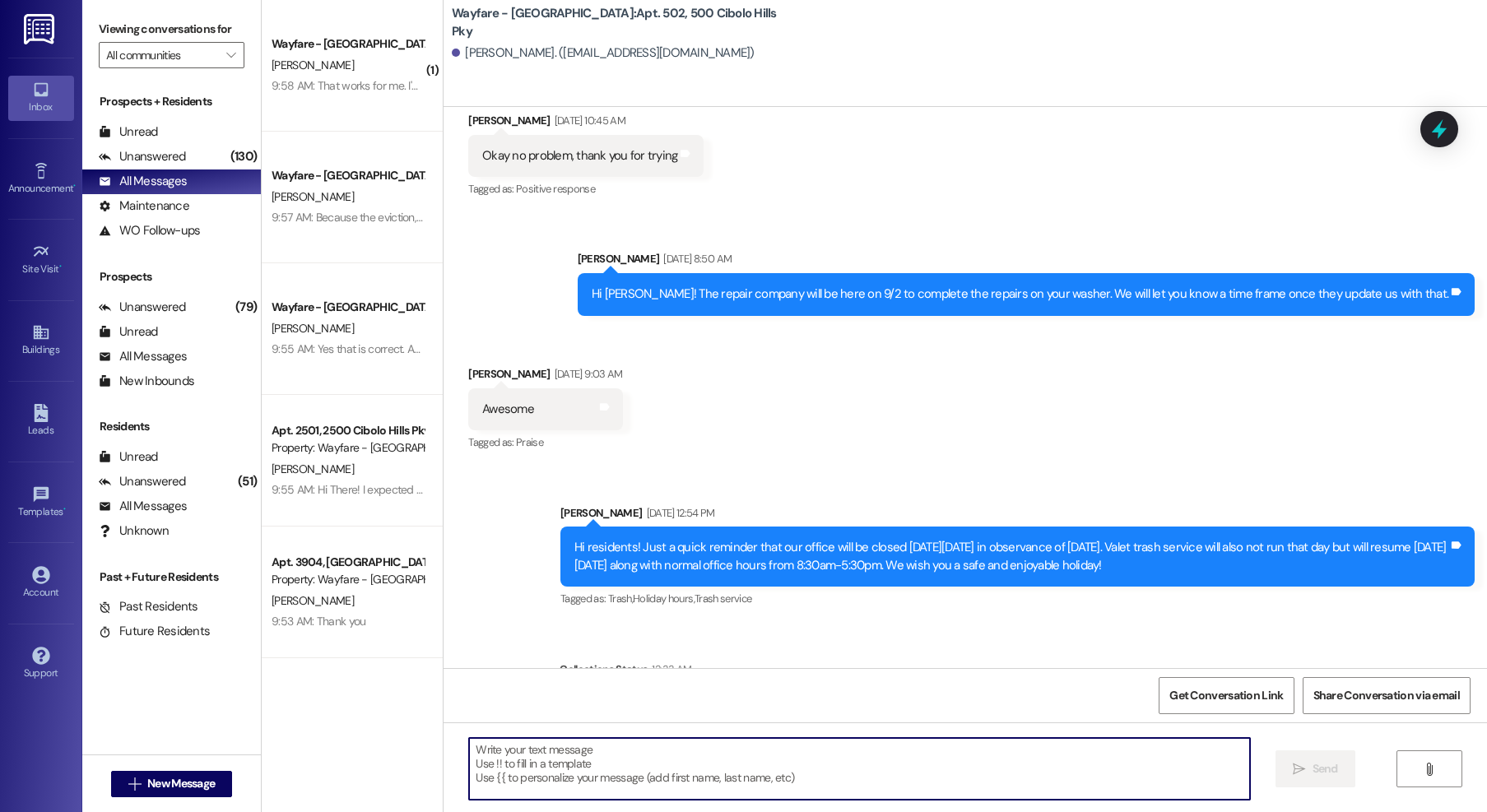
click at [516, 755] on textarea at bounding box center [859, 769] width 781 height 62
type textarea "bell"
click at [484, 765] on textarea "bell" at bounding box center [859, 769] width 781 height 62
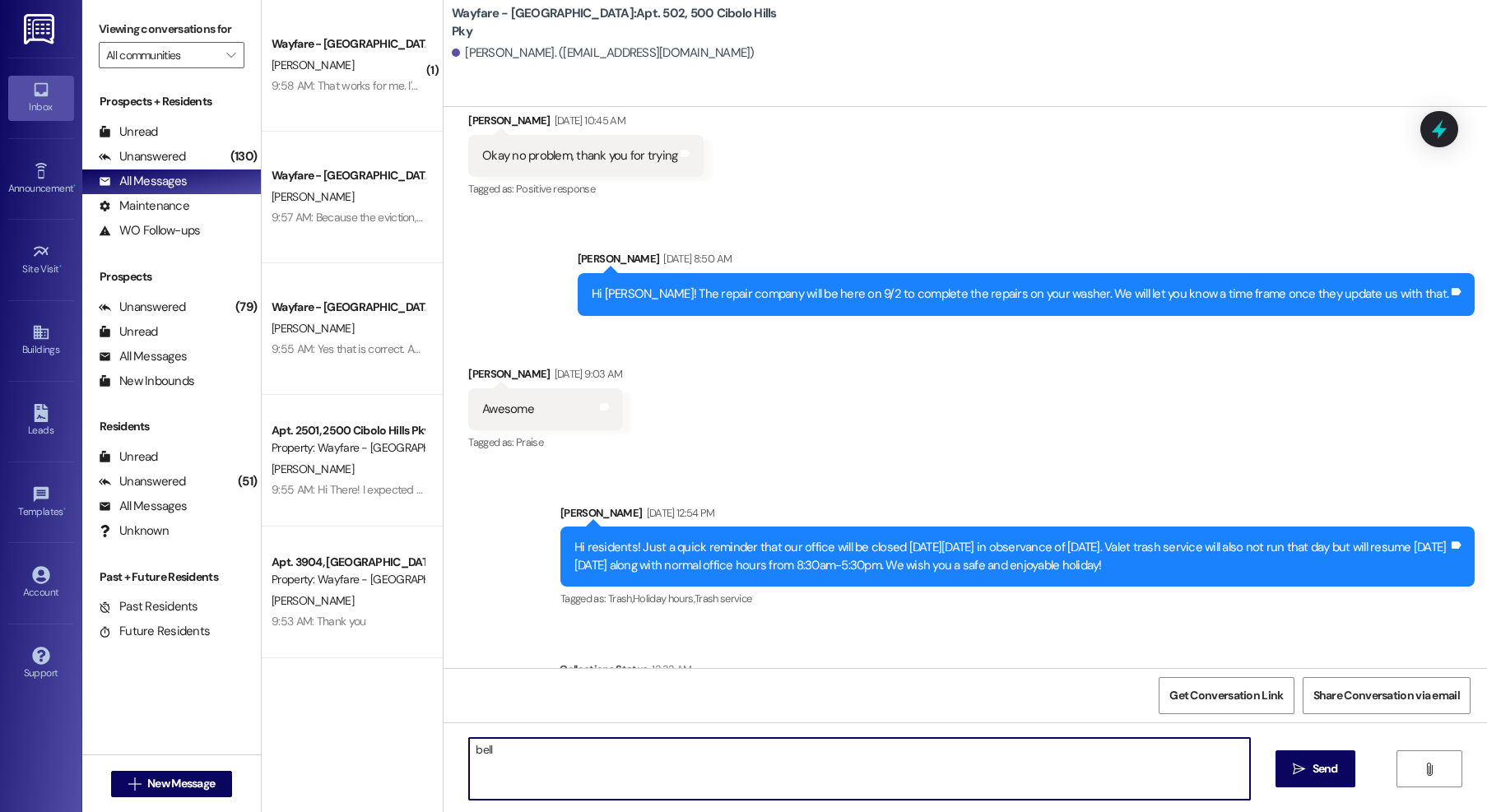
click at [484, 765] on textarea "bell" at bounding box center [859, 769] width 781 height 62
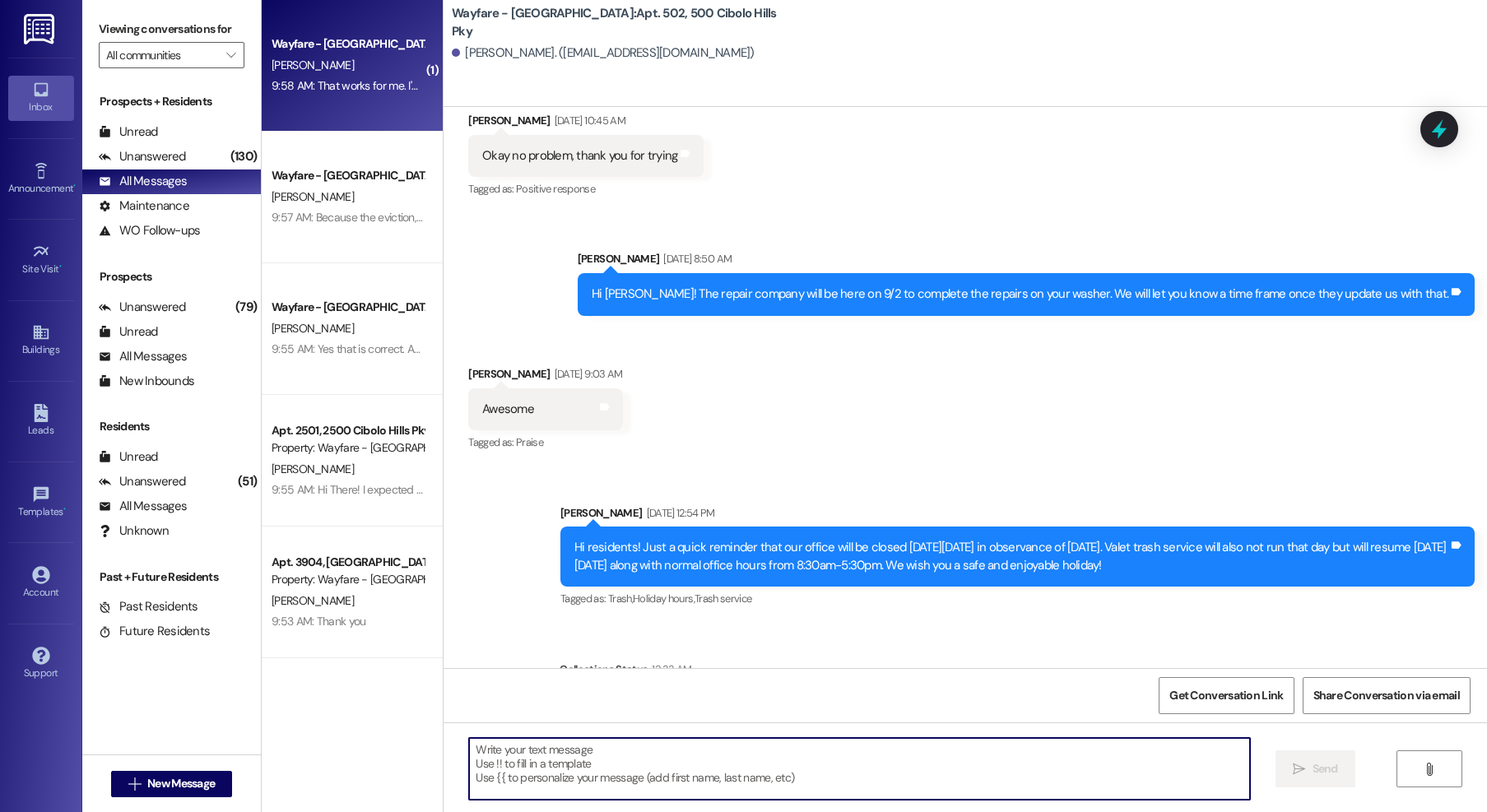
click at [338, 62] on div "[PERSON_NAME]" at bounding box center [348, 65] width 155 height 21
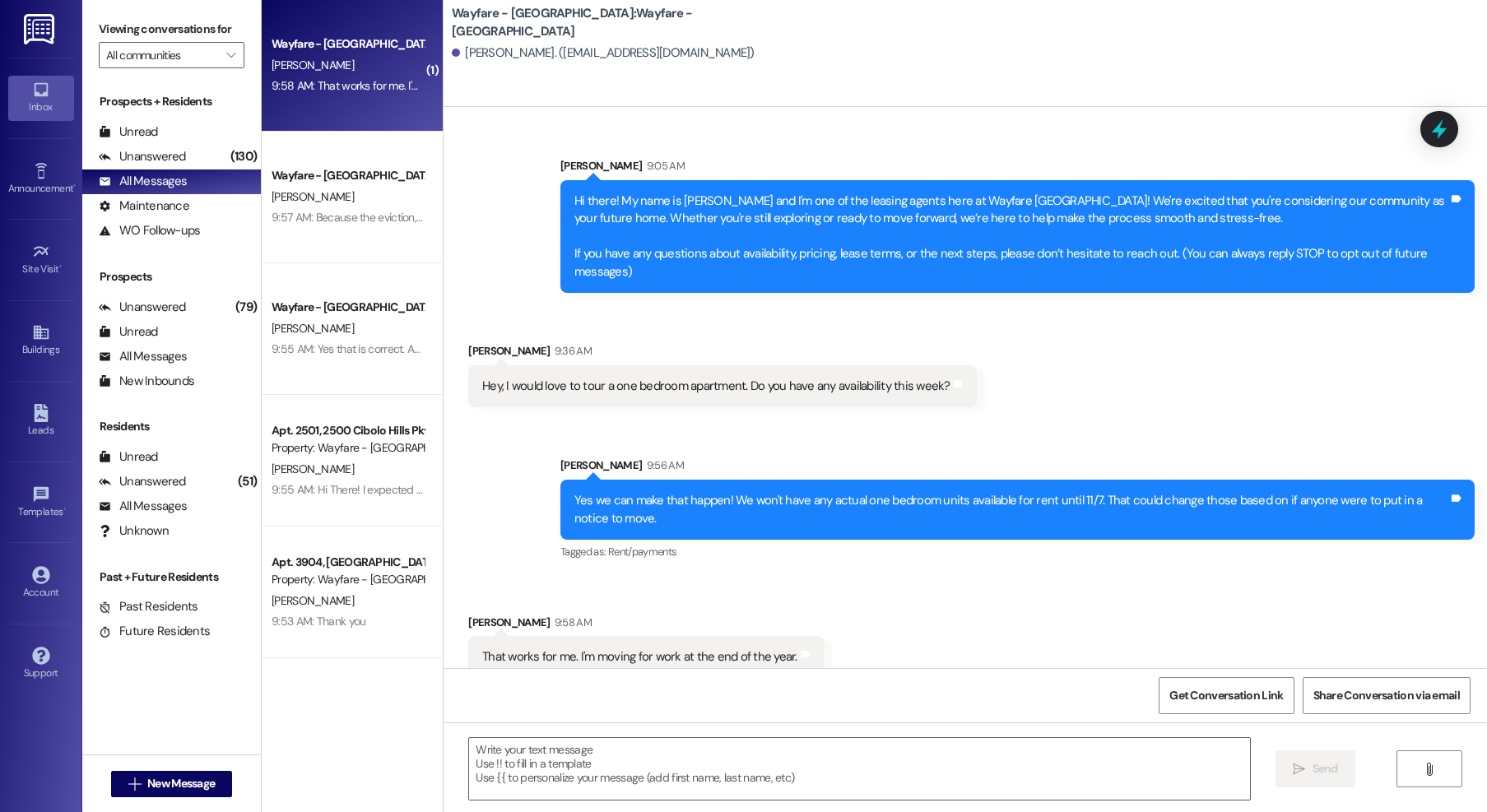
scroll to position [24, 0]
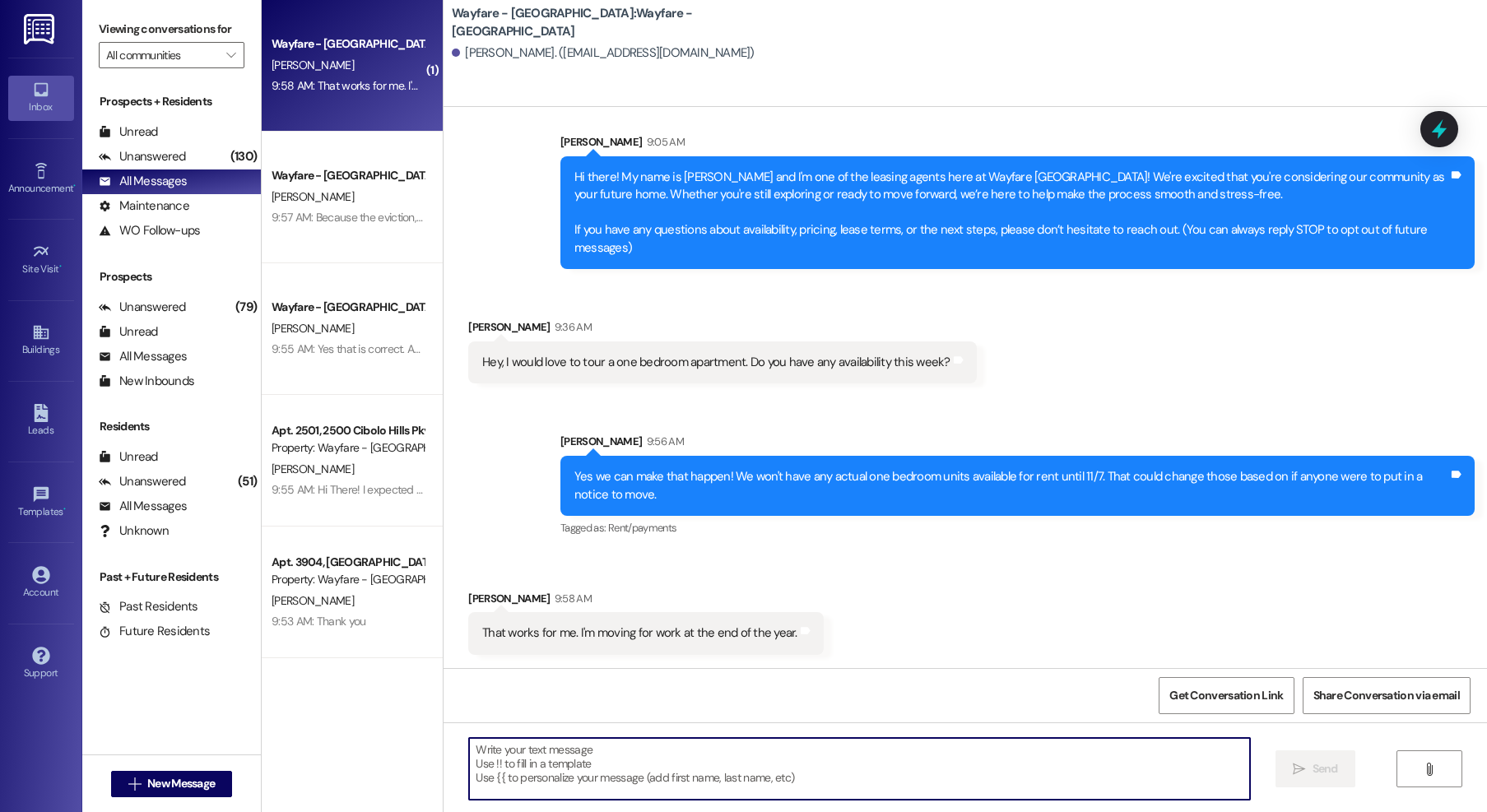
click at [754, 745] on textarea at bounding box center [859, 769] width 781 height 62
click at [778, 753] on textarea at bounding box center [859, 769] width 781 height 62
type textarea "perfect then!! When would you like to come tour?"
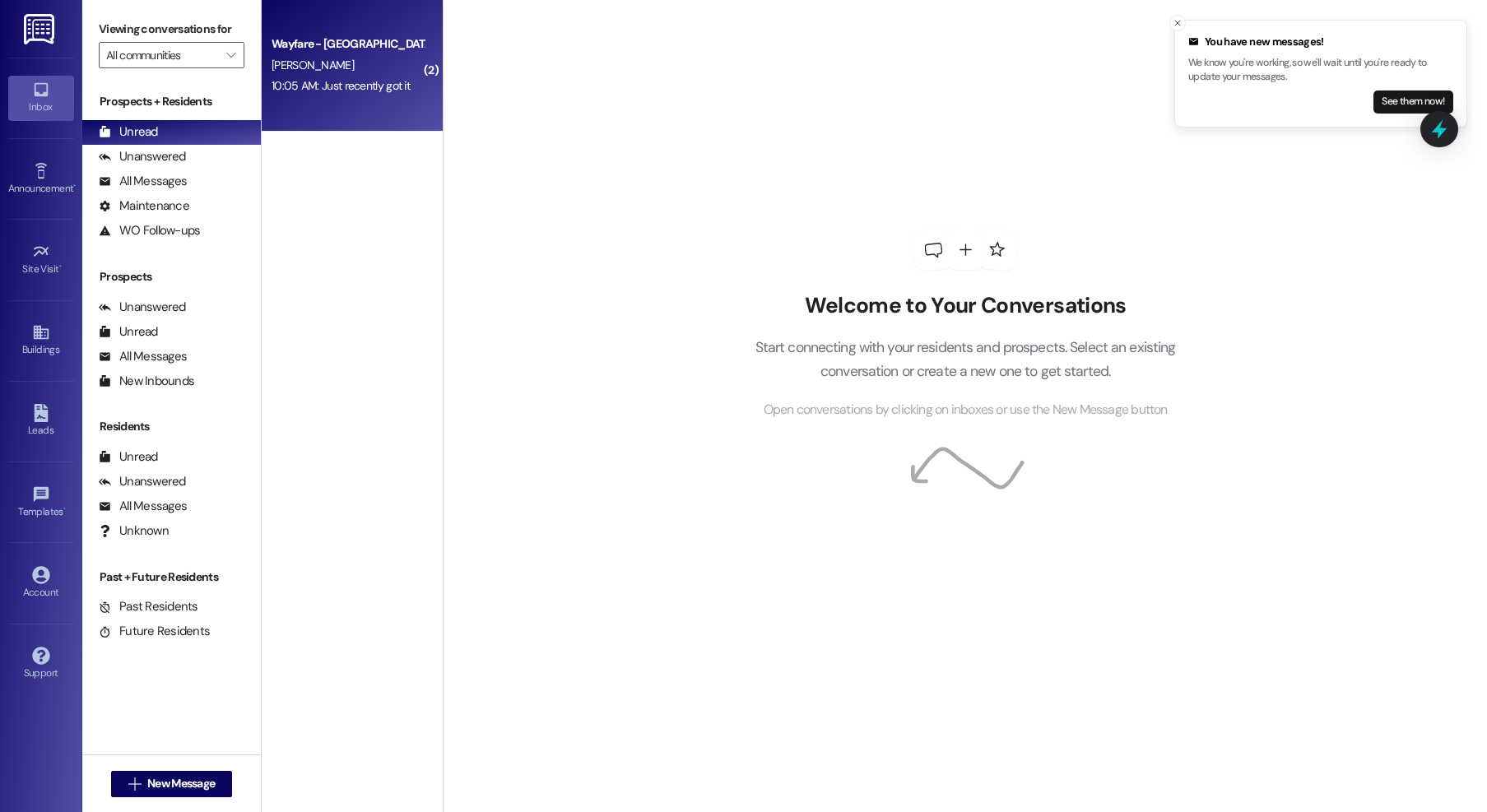
click at [324, 56] on div "[PERSON_NAME]" at bounding box center [348, 65] width 155 height 21
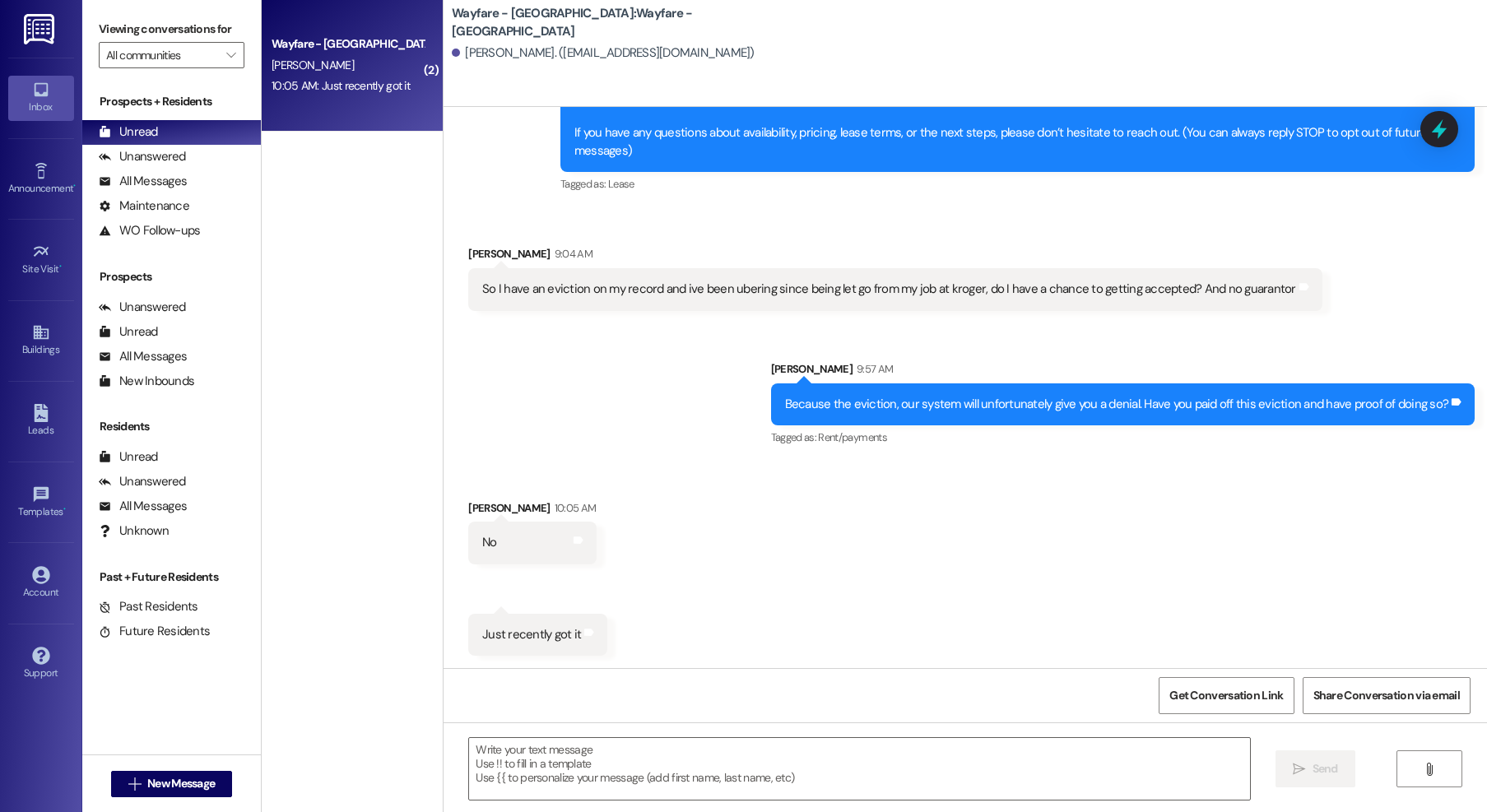
scroll to position [122, 0]
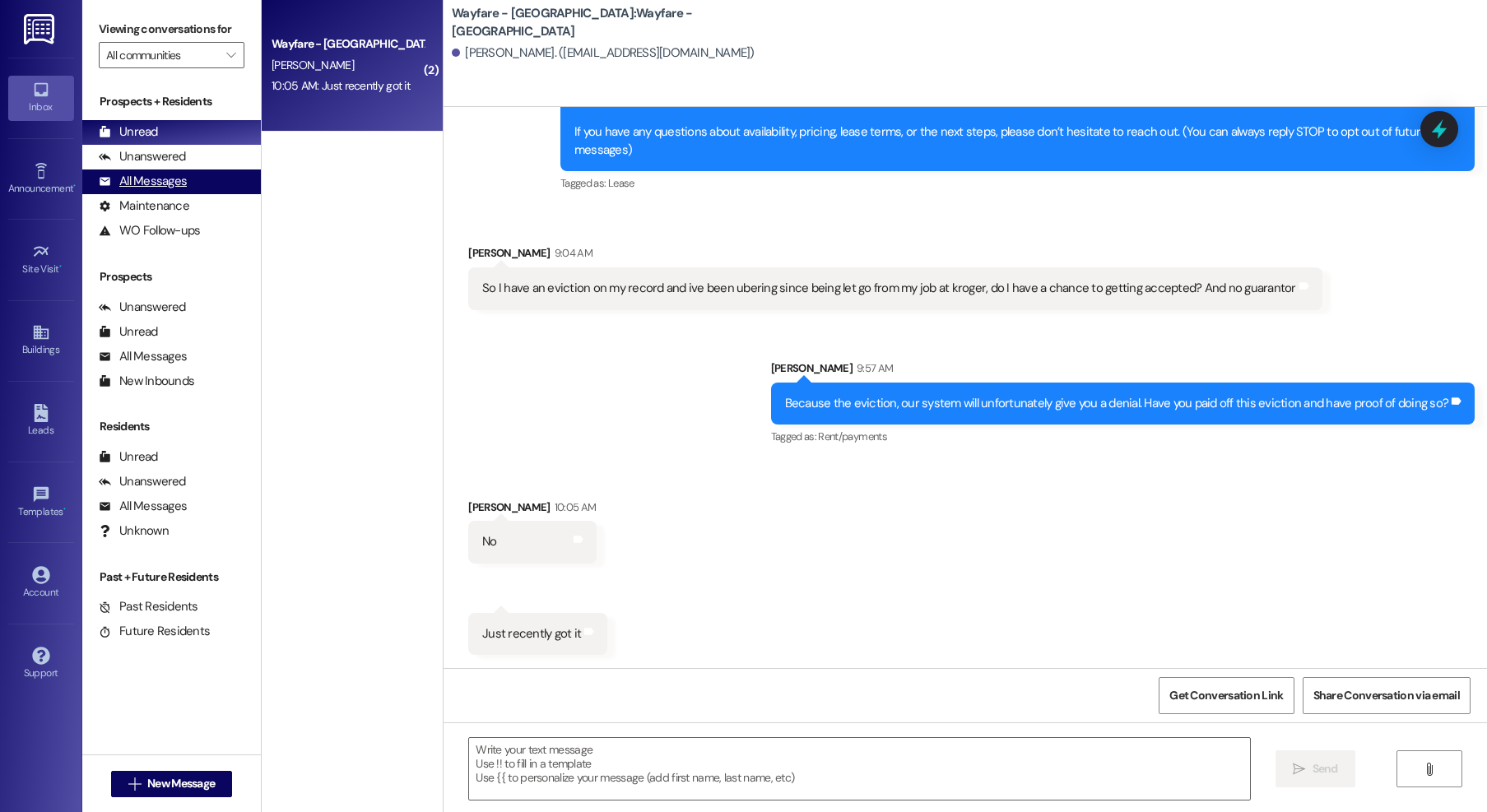
click at [157, 185] on div "All Messages" at bounding box center [142, 181] width 88 height 18
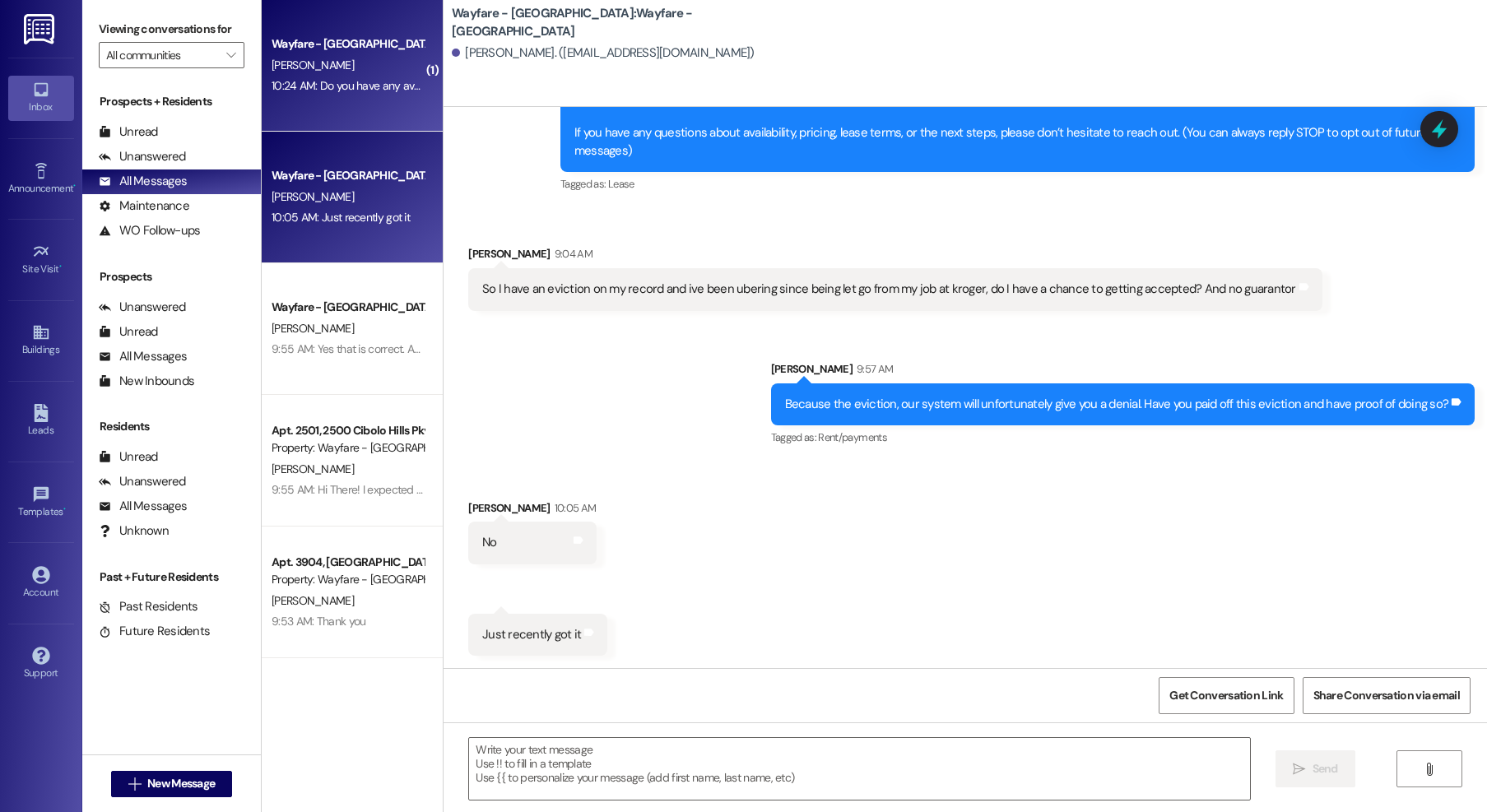
click at [376, 96] on div "Wayfare - Cibolo Hills Prospect S. Simon 10:24 AM: Do you have any availability…" at bounding box center [352, 66] width 181 height 132
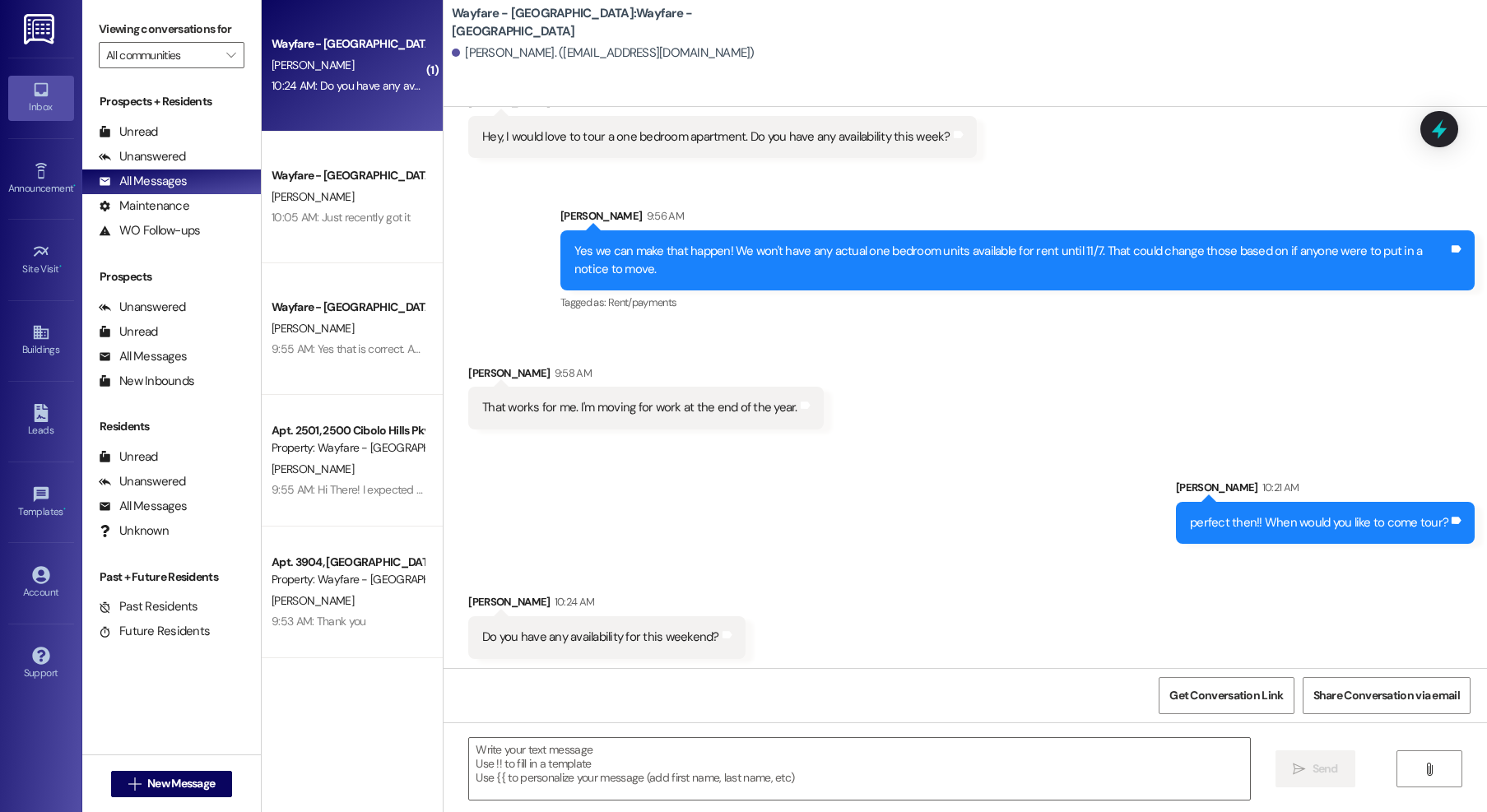
scroll to position [251, 0]
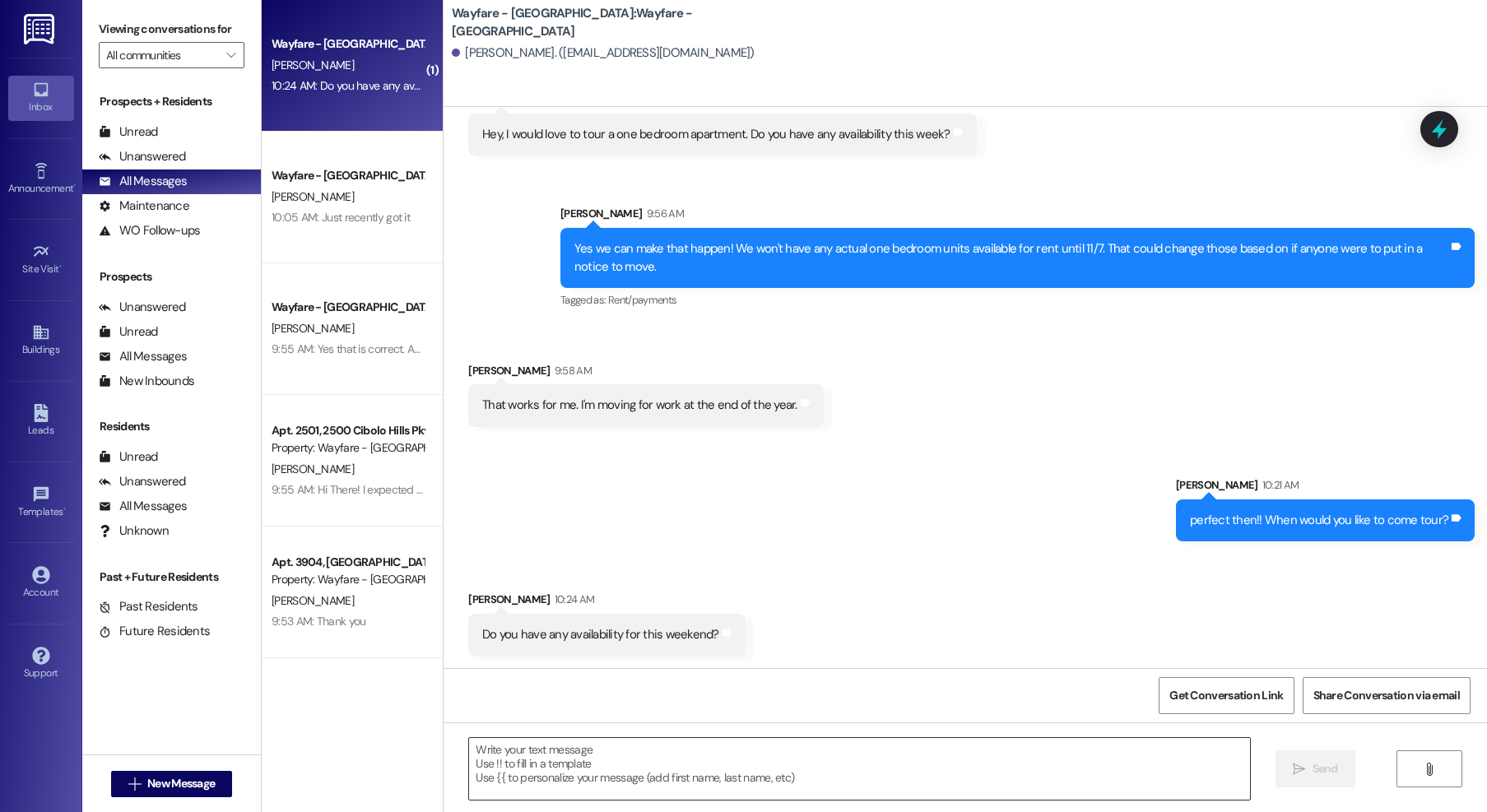
click at [818, 760] on textarea at bounding box center [859, 769] width 781 height 62
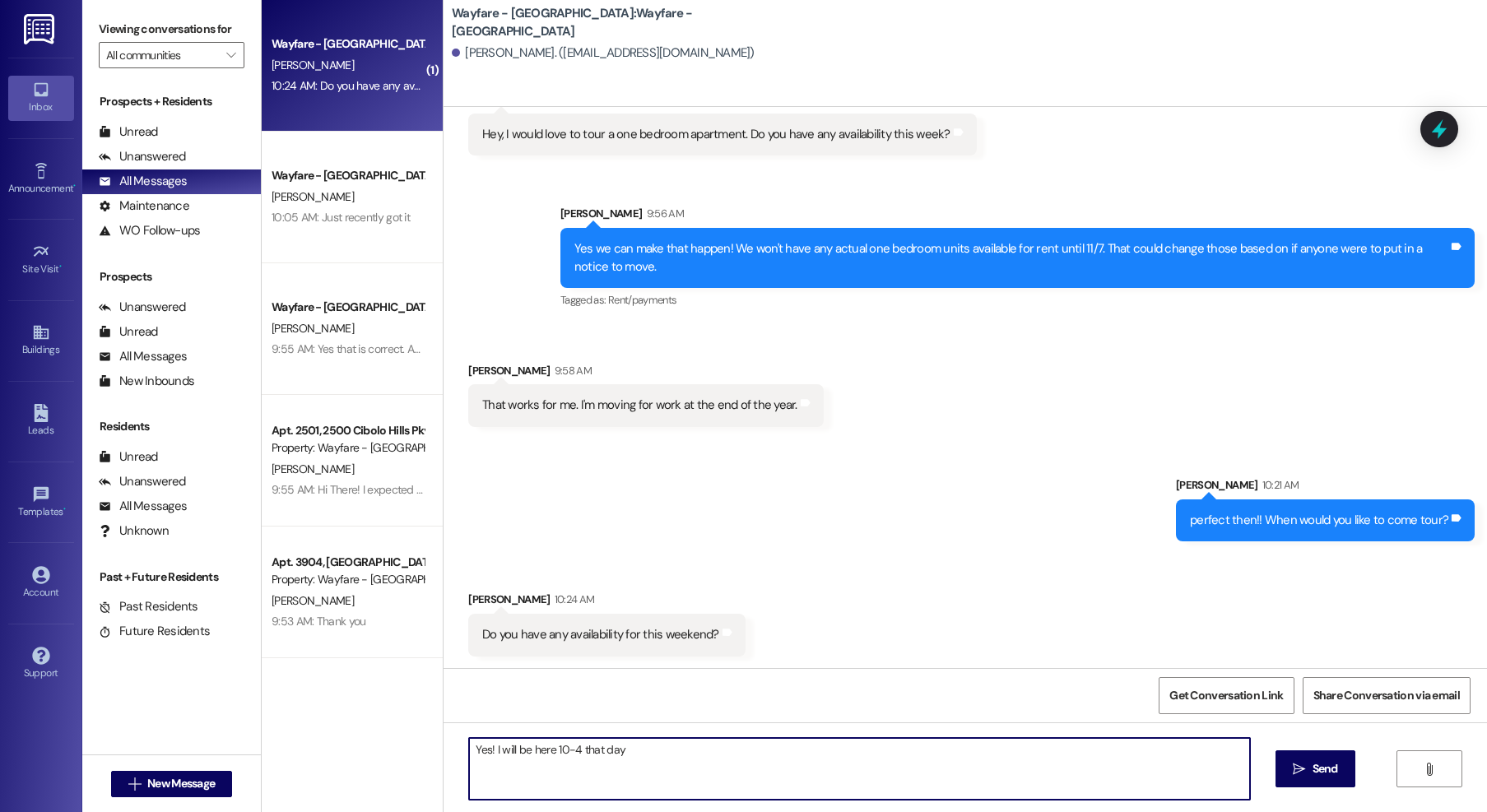
type textarea "Yes! I will be here 10-4 that day."
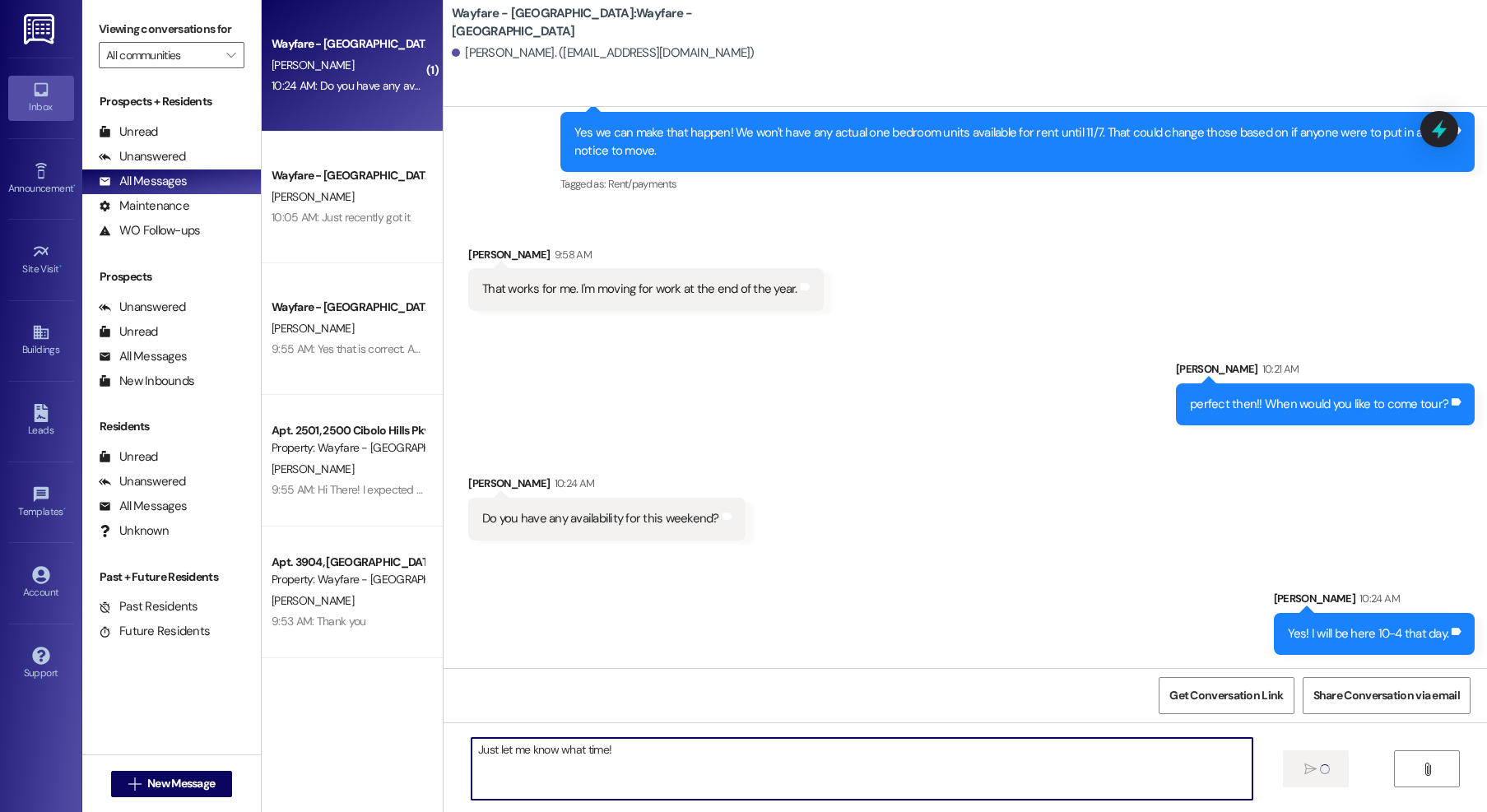
type textarea "Just let me know what time!"
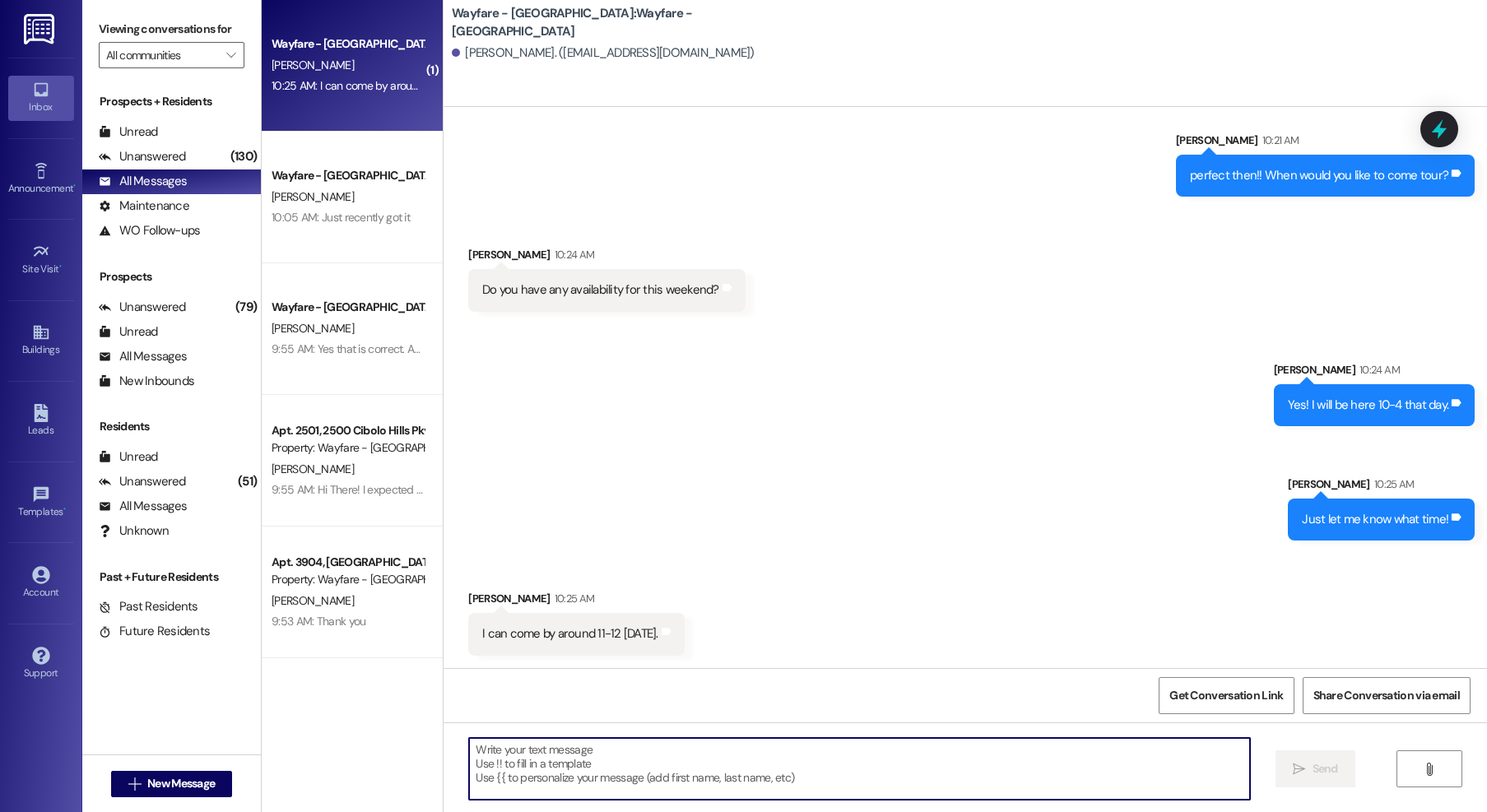
scroll to position [597, 0]
click at [851, 745] on textarea at bounding box center [859, 769] width 781 height 62
type textarea "S"
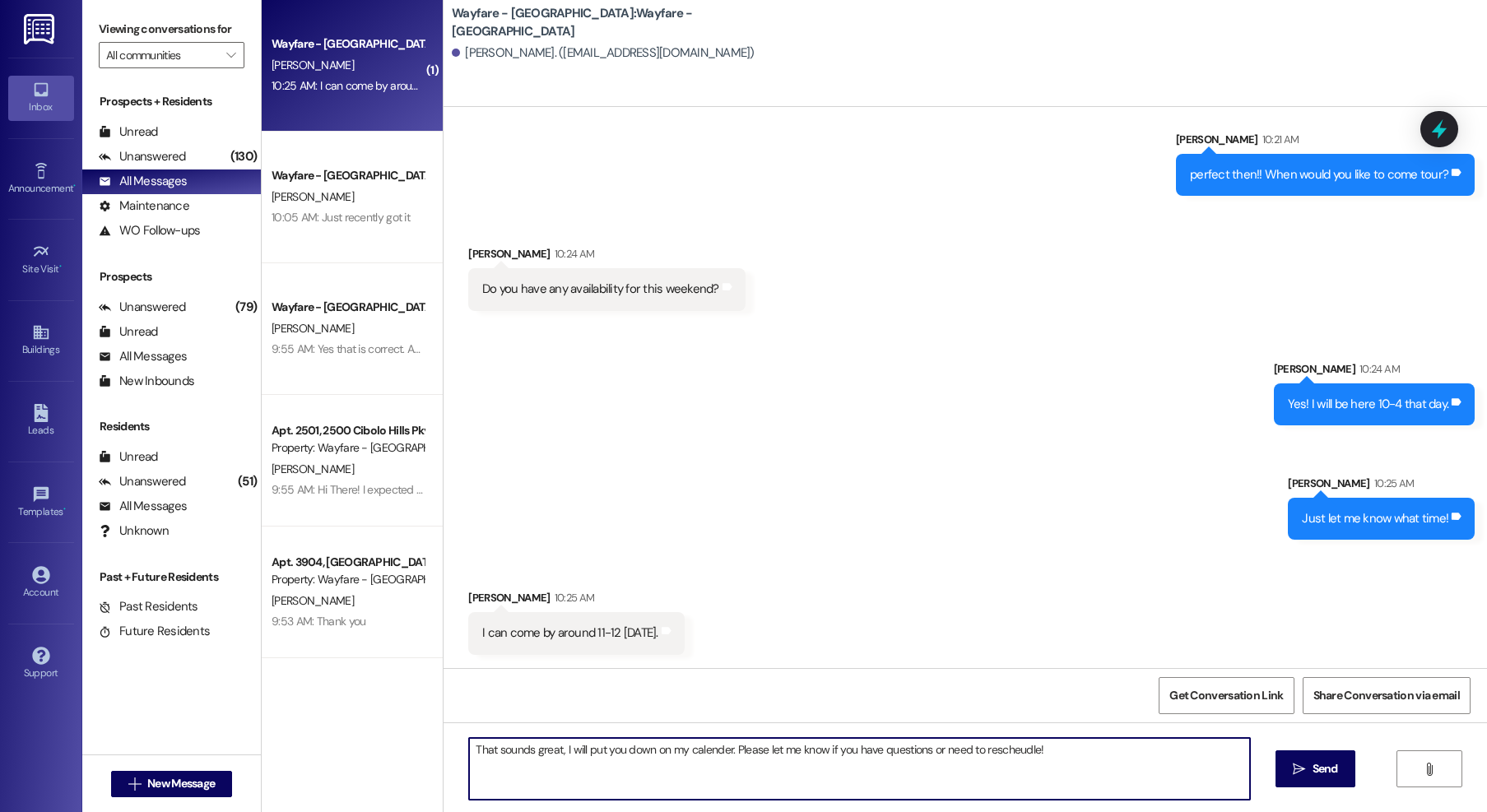
click at [695, 755] on textarea "That sounds great, I will put you down on my calender. Please let me know if yo…" at bounding box center [859, 769] width 781 height 62
click at [1022, 755] on textarea "That sounds great, I will put you down on my calendar. Please let me know if yo…" at bounding box center [859, 769] width 781 height 62
drag, startPoint x: 1022, startPoint y: 755, endPoint x: 1008, endPoint y: 752, distance: 14.3
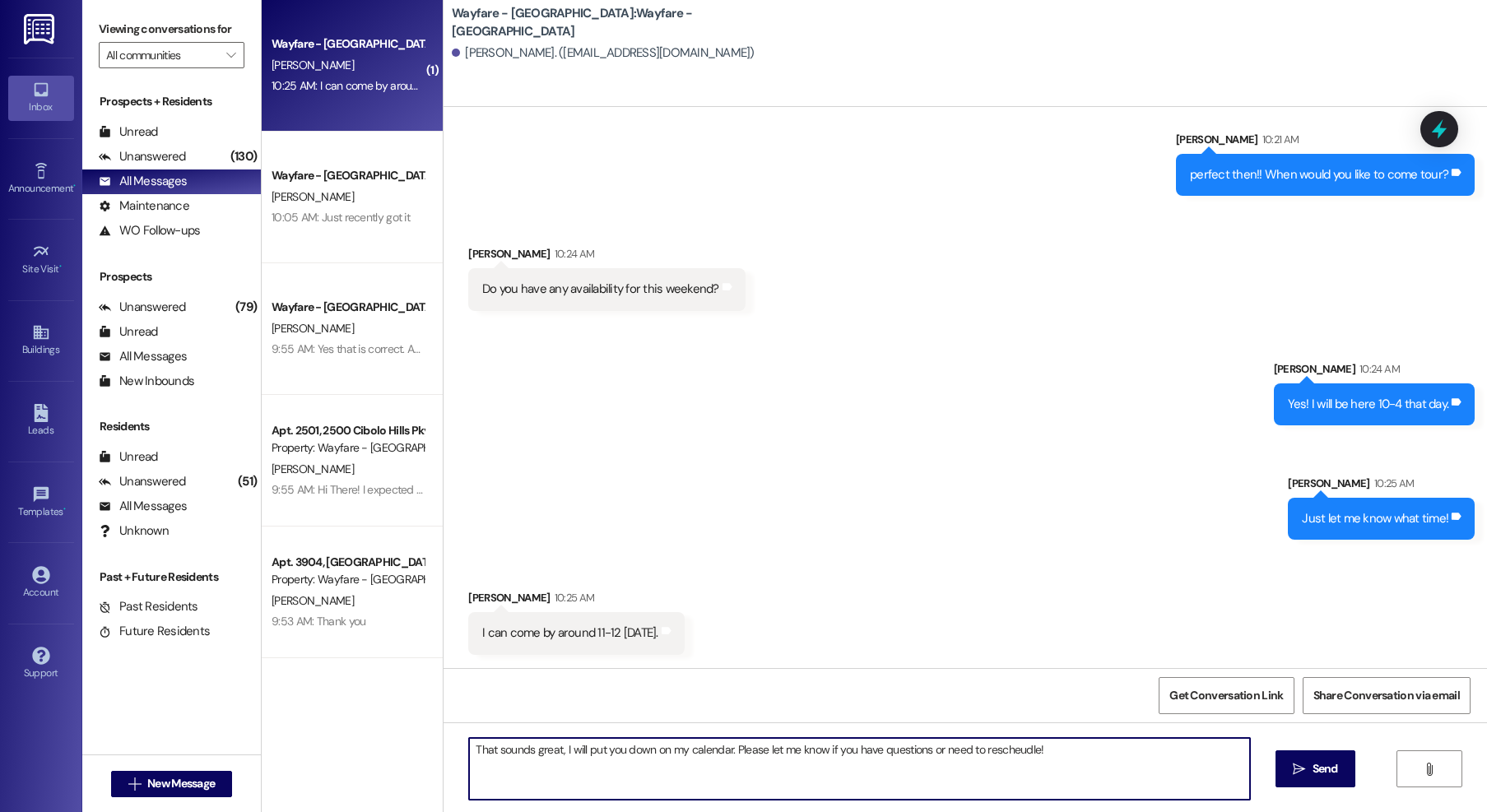
click at [1008, 752] on textarea "That sounds great, I will put you down on my calendar. Please let me know if yo…" at bounding box center [859, 769] width 781 height 62
click at [963, 775] on textarea "That sounds great, I will put you down on my calendar. Please let me know if yo…" at bounding box center [859, 769] width 781 height 62
click at [998, 763] on textarea "That sounds great, I will put you down on my calendar. Please let me know if yo…" at bounding box center [859, 769] width 781 height 62
click at [998, 753] on textarea "That sounds great, I will put you down on my calendar. Please let me know if yo…" at bounding box center [859, 769] width 781 height 62
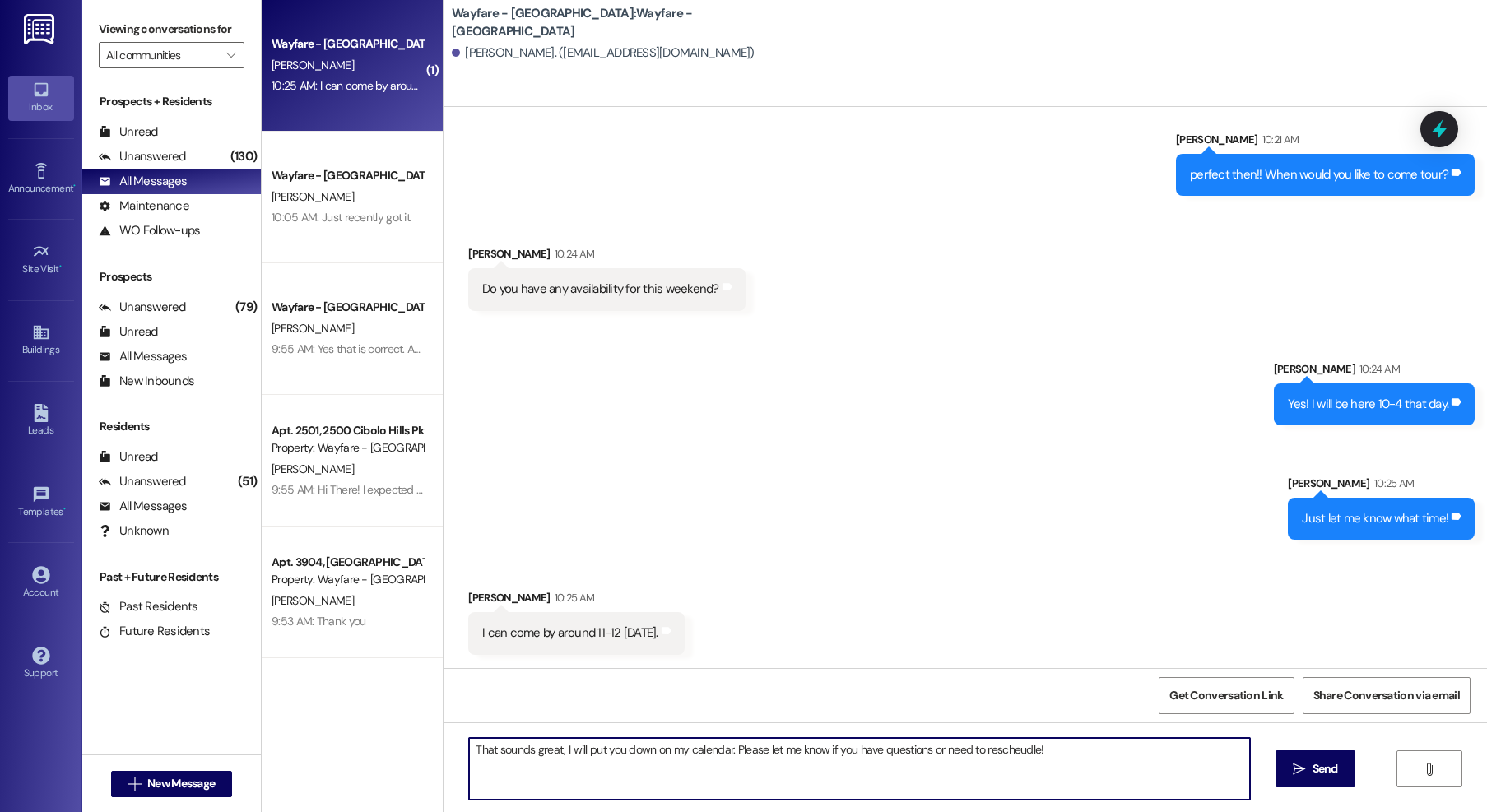
click at [998, 753] on textarea "That sounds great, I will put you down on my calendar. Please let me know if yo…" at bounding box center [859, 769] width 781 height 62
type textarea "That sounds great, I will put you down on my calendar. Please let me know if yo…"
click at [1286, 771] on button " Send" at bounding box center [1316, 769] width 80 height 37
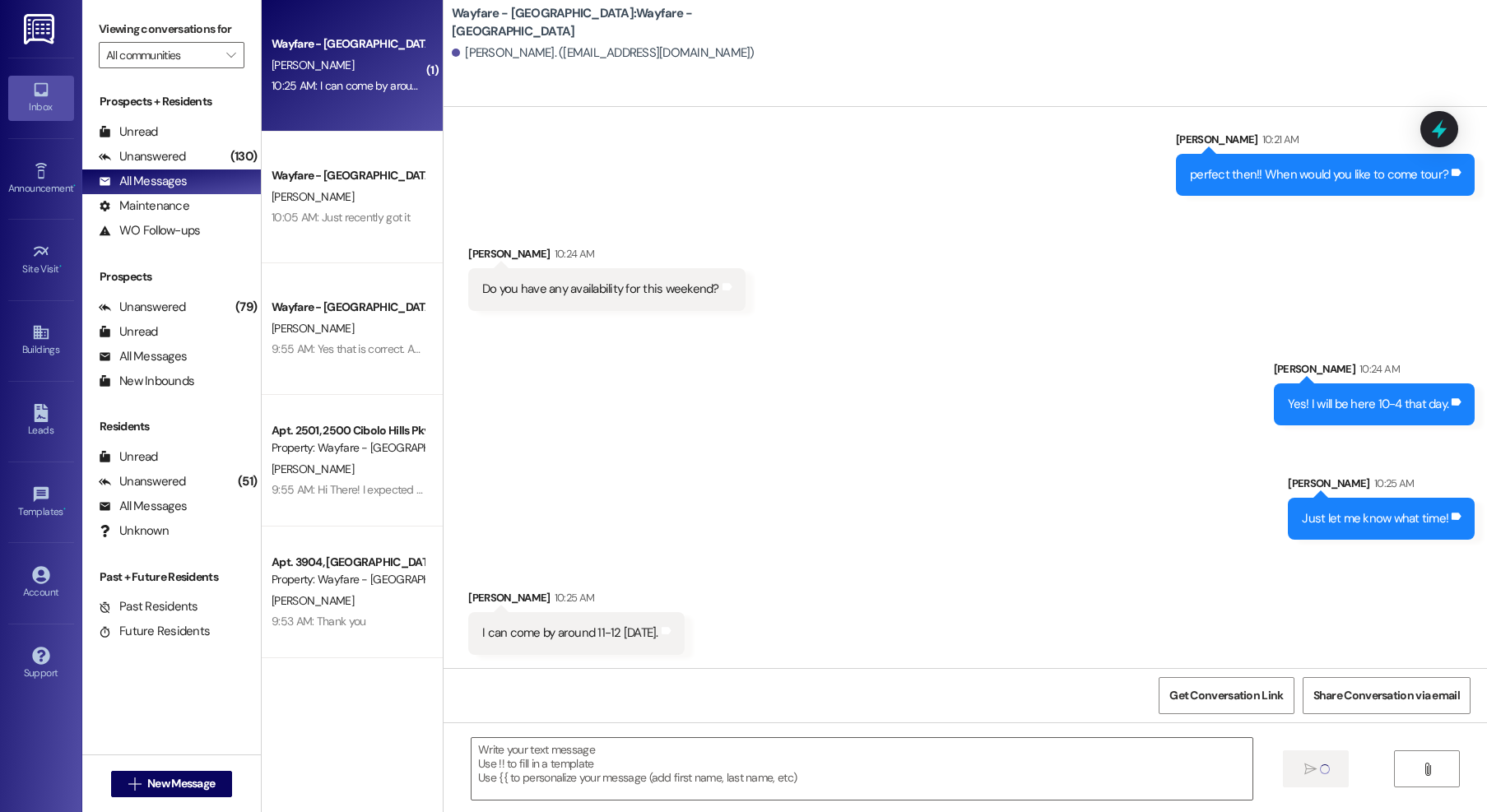
scroll to position [596, 0]
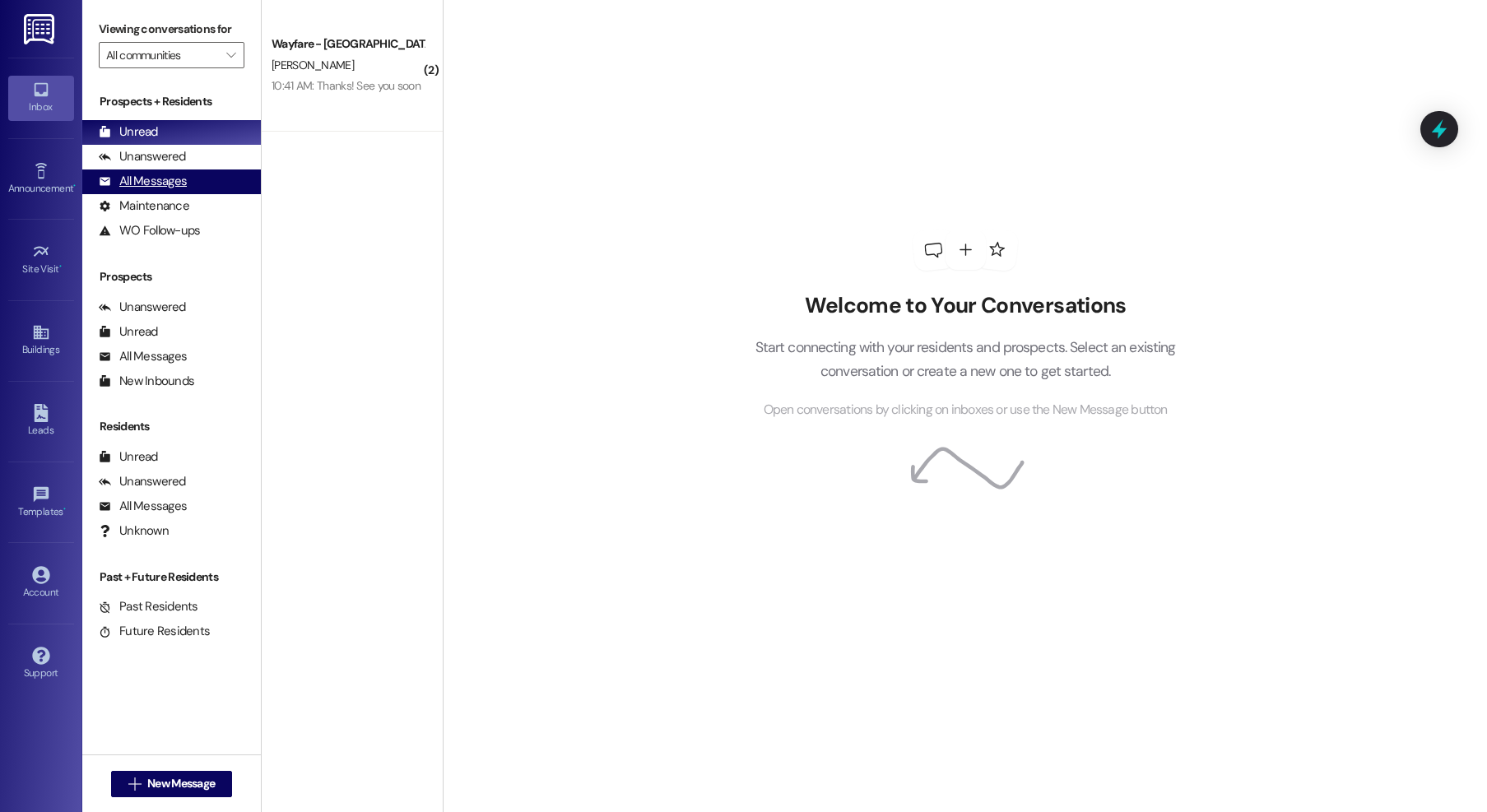
click at [162, 186] on div "All Messages" at bounding box center [142, 181] width 88 height 18
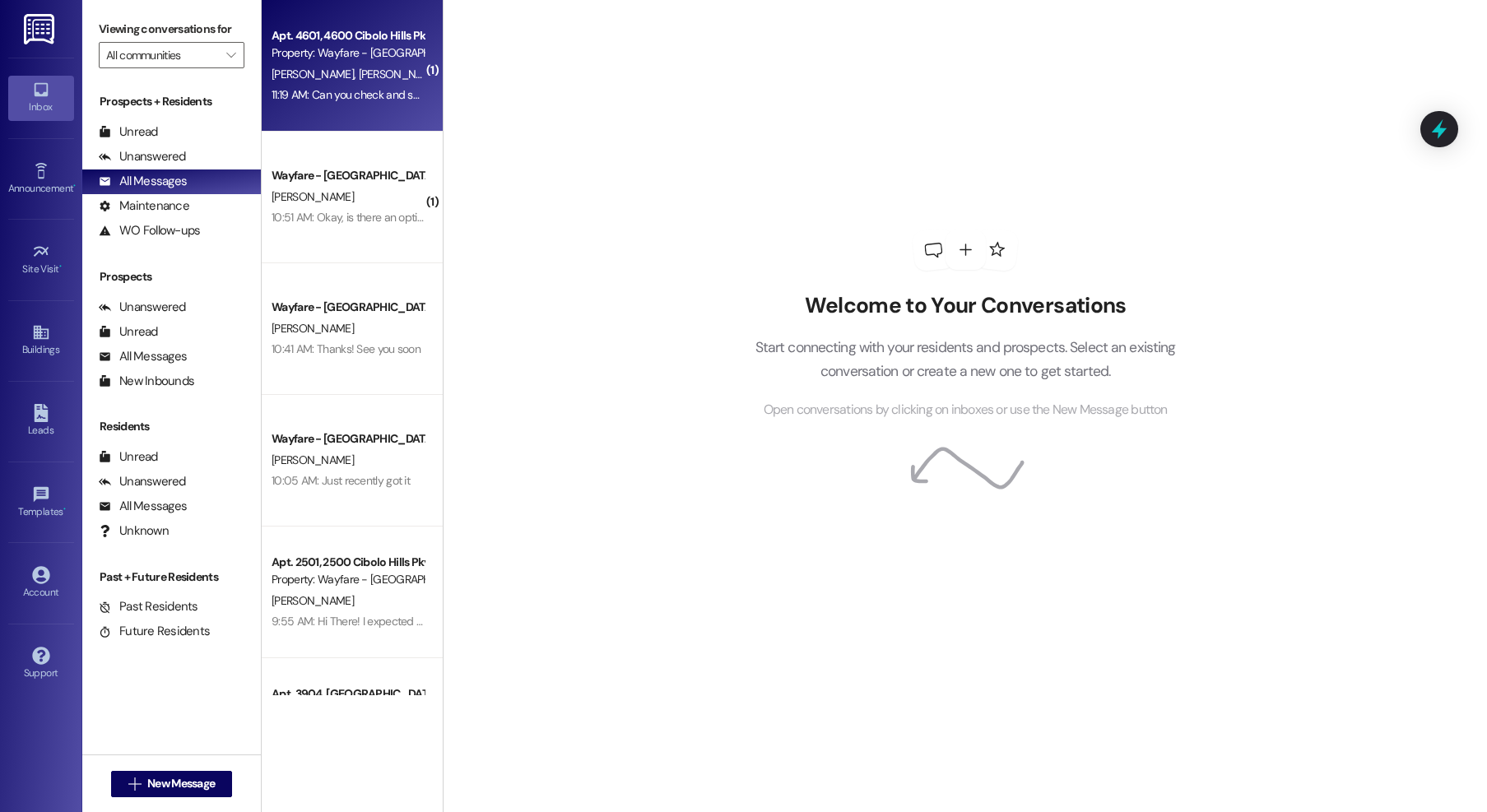
click at [327, 94] on div "11:19 AM: Can you check and see if you got my part in renewing the lease I just…" at bounding box center [514, 94] width 485 height 15
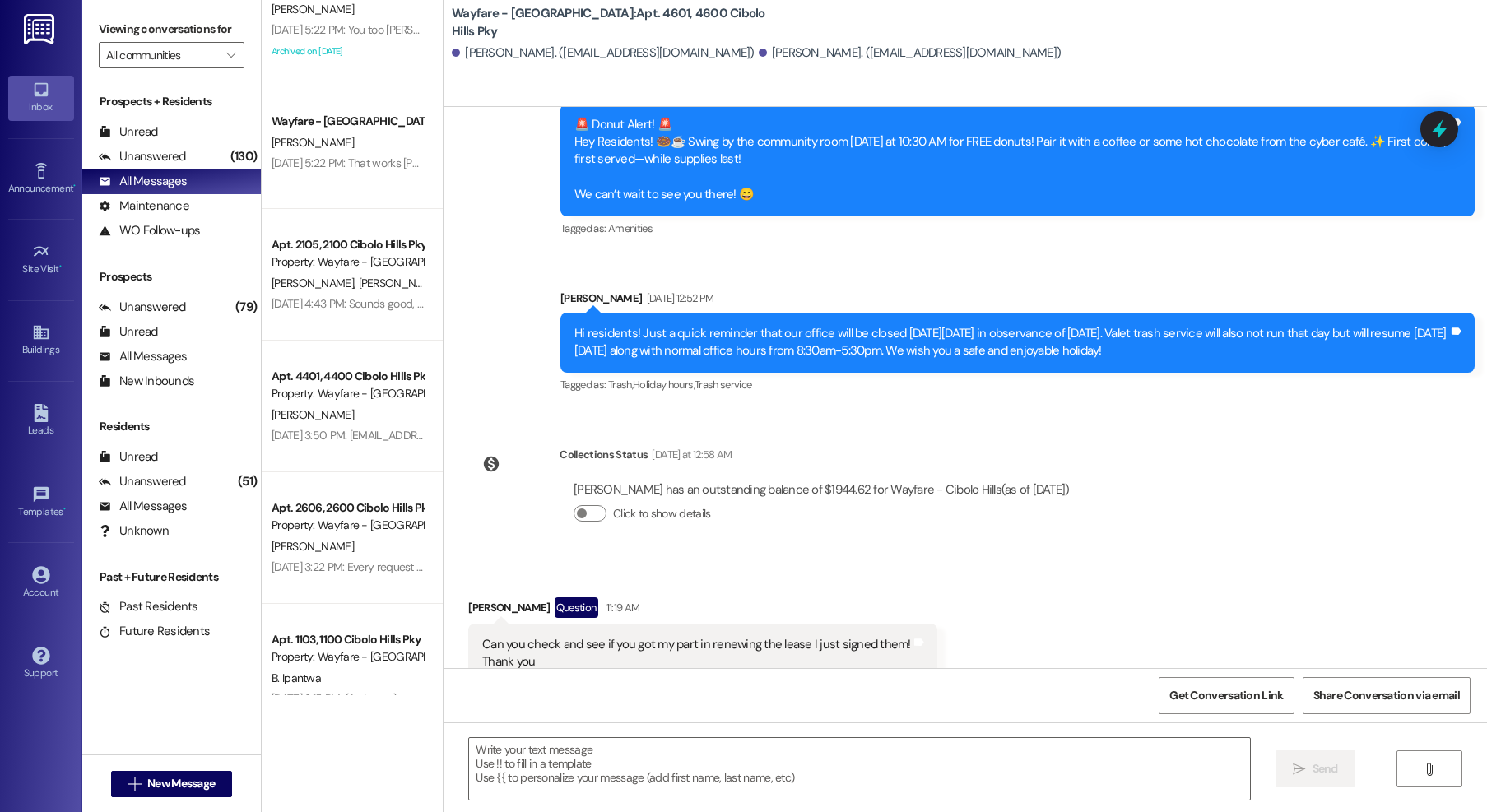
scroll to position [2291, 0]
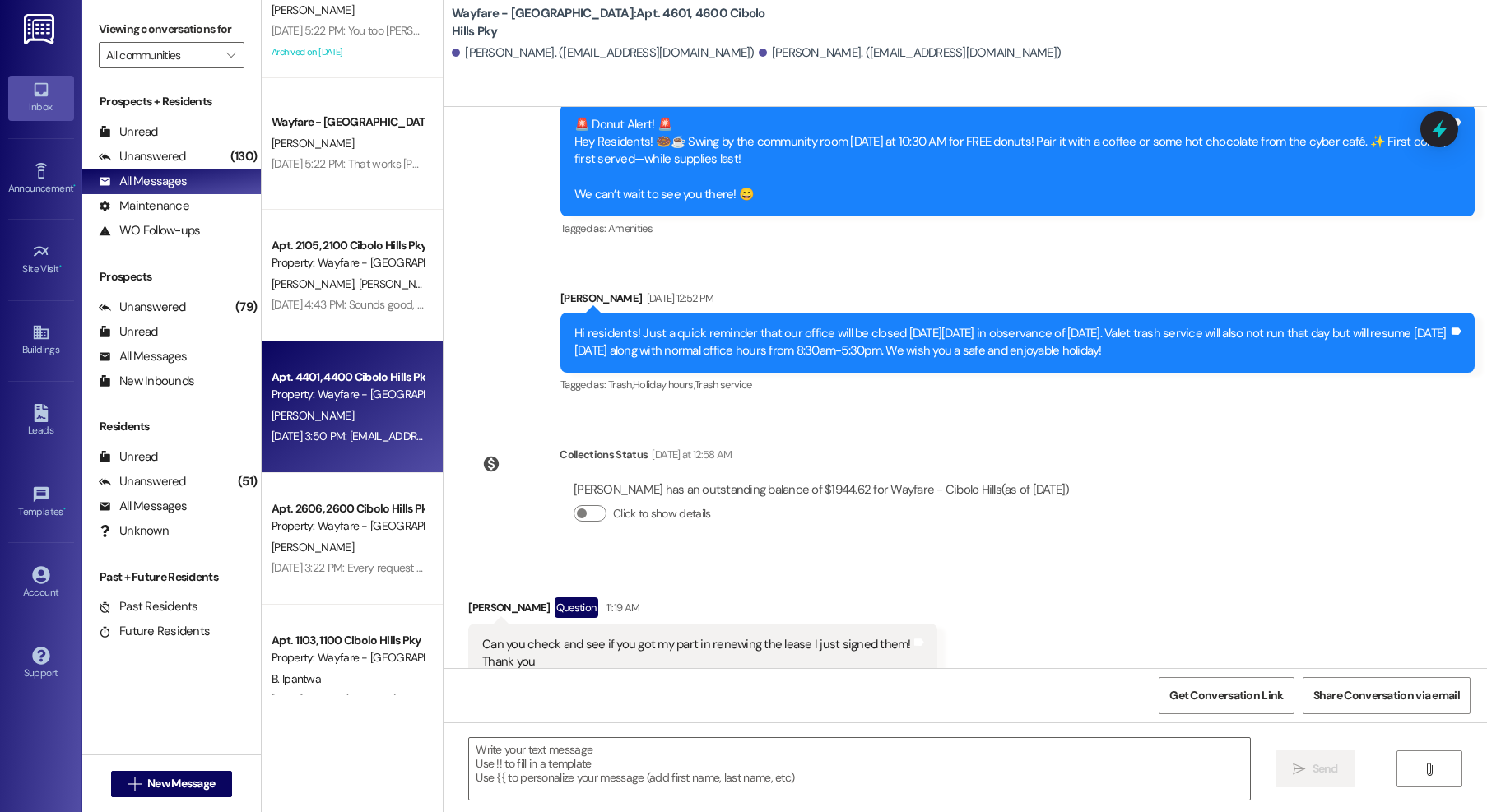
click at [348, 453] on div "Apt. 4401, [GEOGRAPHIC_DATA] Pky Property: Wayfare - [GEOGRAPHIC_DATA] [PERSON_…" at bounding box center [352, 408] width 181 height 132
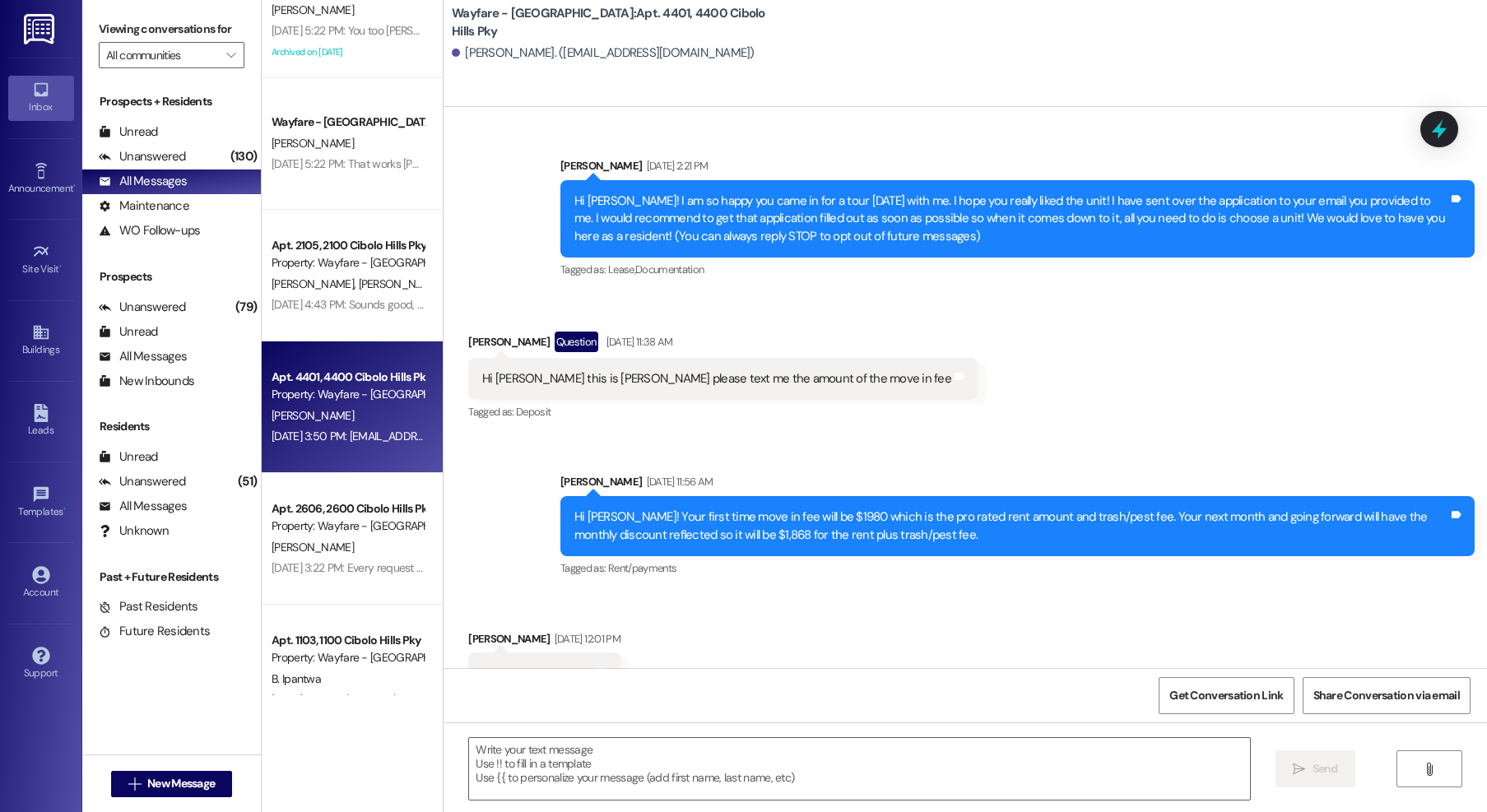
scroll to position [23006, 0]
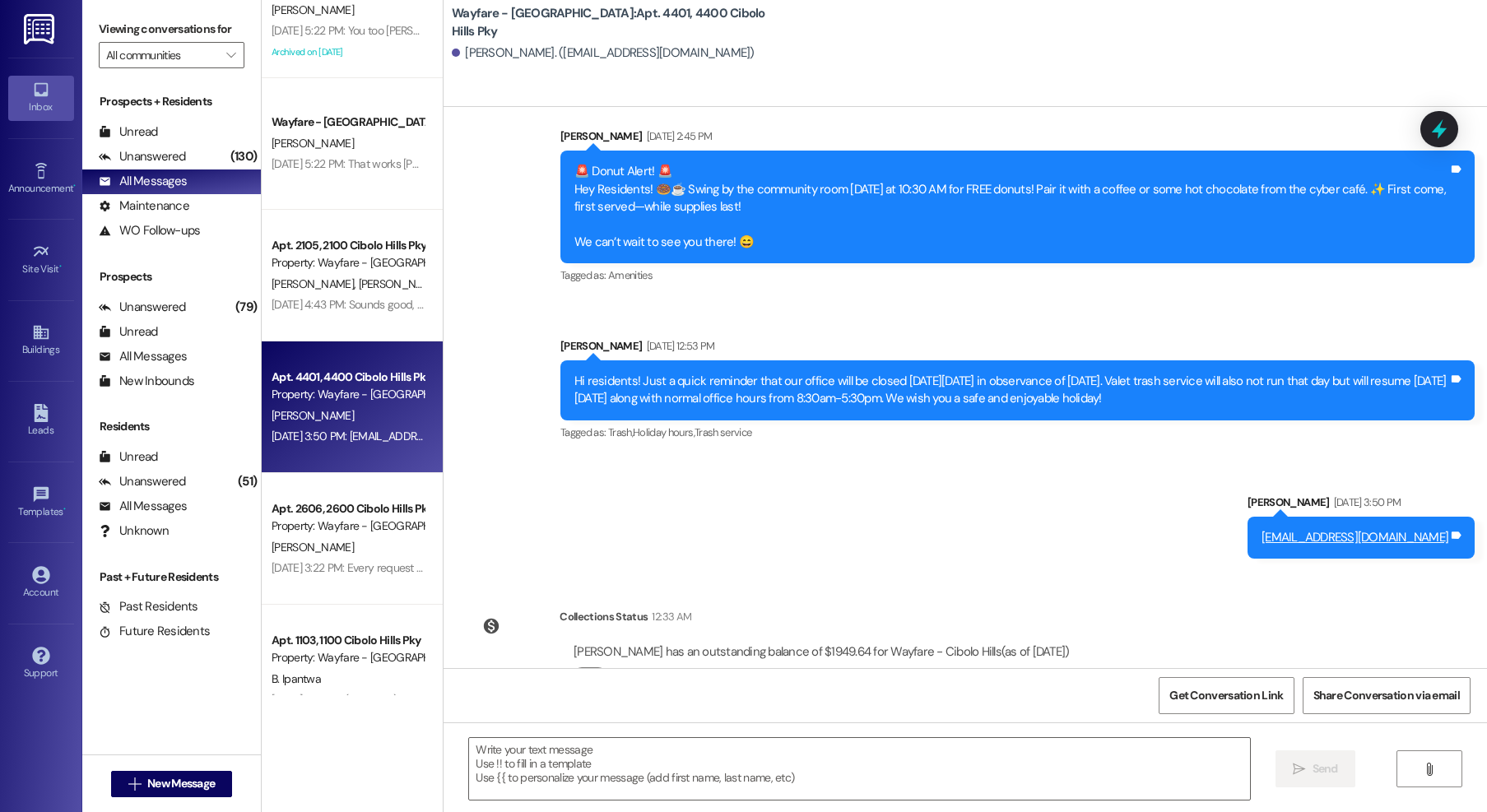
drag, startPoint x: 1227, startPoint y: 483, endPoint x: 1434, endPoint y: 499, distance: 207.6
click at [1434, 516] on div "centraloffice@wayfarecommunities.com Tags and notes" at bounding box center [1362, 537] width 227 height 42
copy link "centraloffice@wayfarecommunities.com"
click at [157, 778] on span "New Message" at bounding box center [181, 784] width 68 height 18
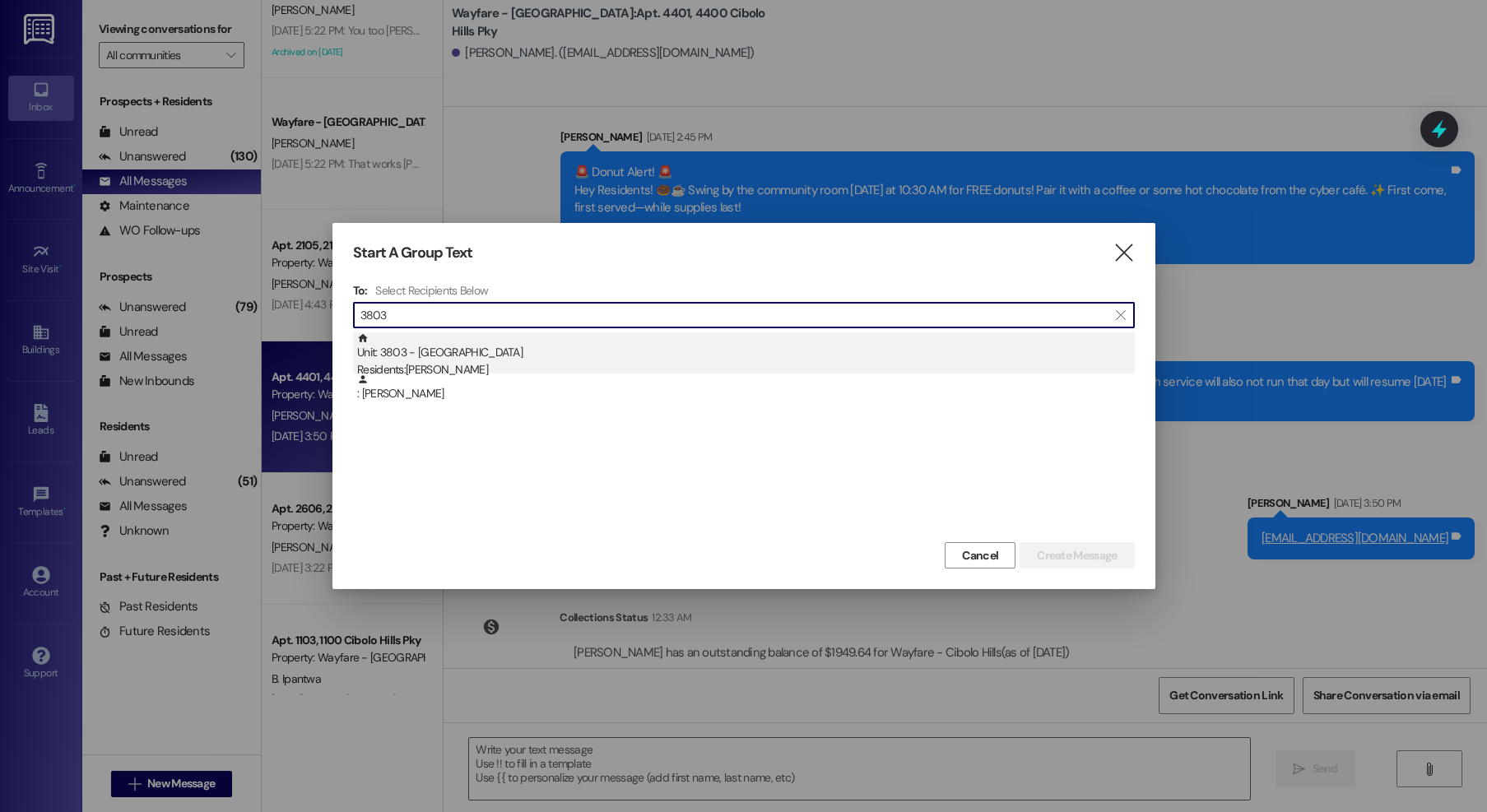
type input "3803"
click at [380, 349] on div "Unit: 3803 - 3800 Cibolo Hills Pky Residents: Ashraf Aljaber" at bounding box center [746, 356] width 778 height 47
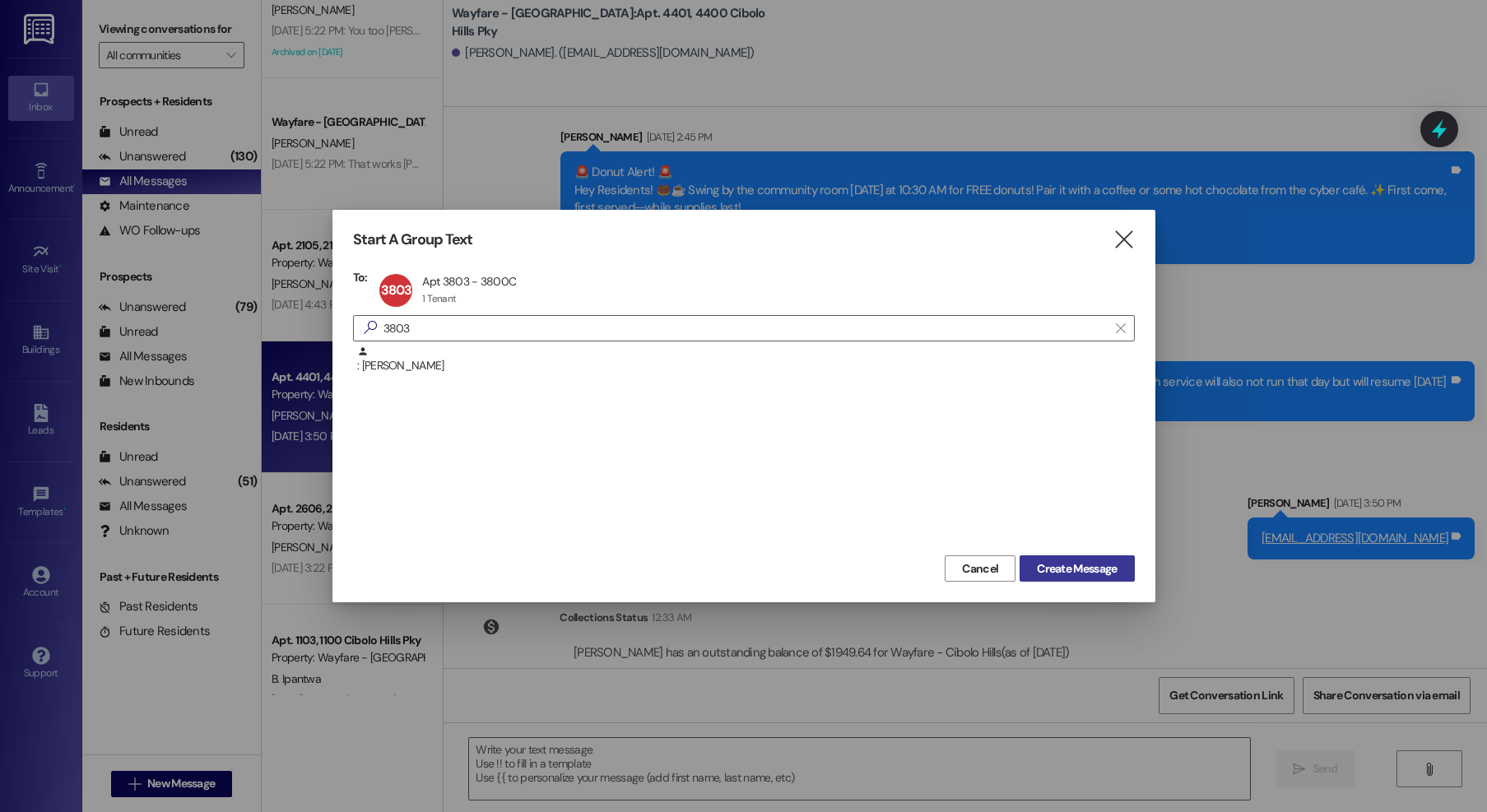
click at [1105, 573] on span "Create Message" at bounding box center [1077, 569] width 80 height 18
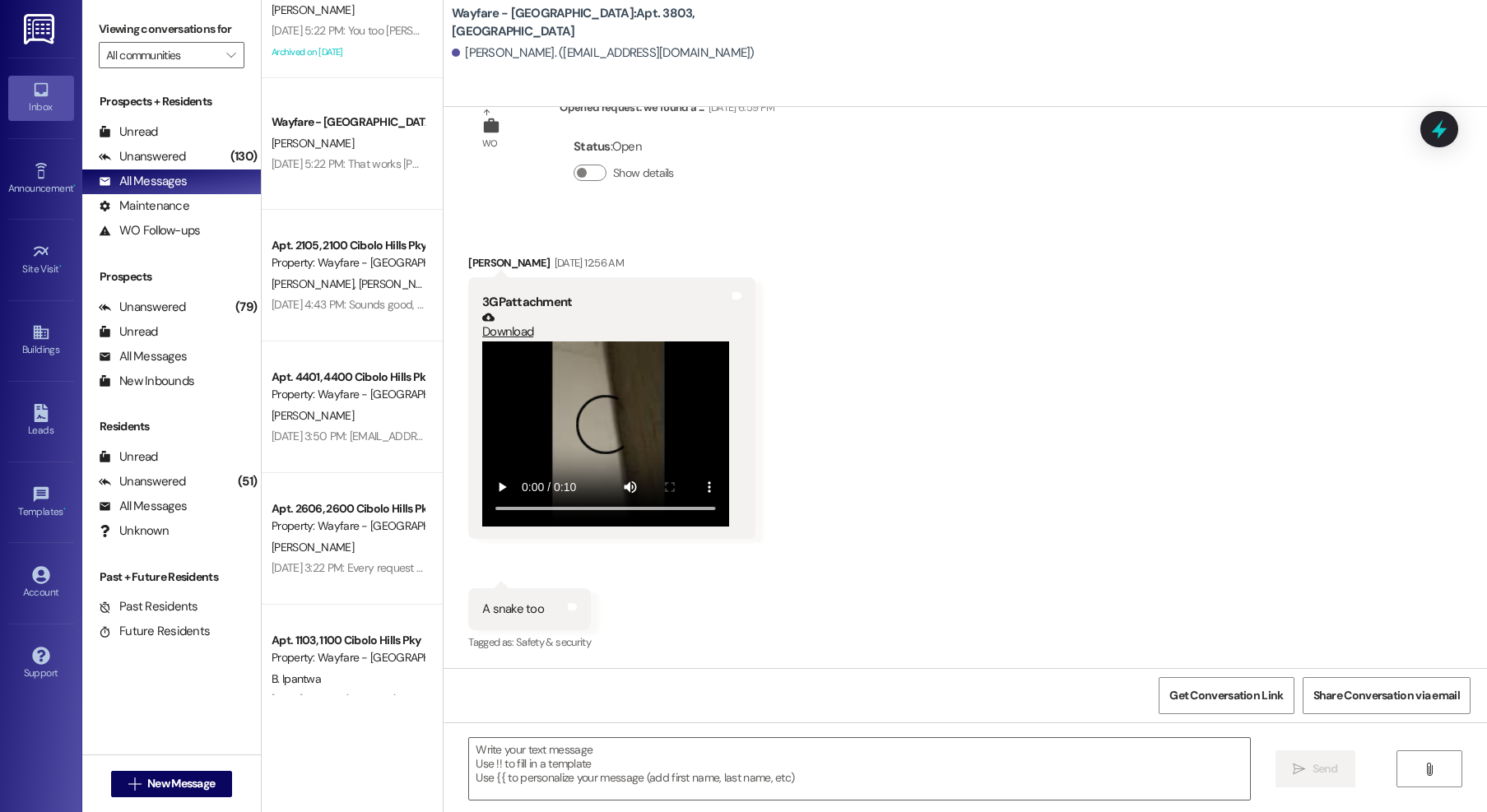
scroll to position [9685, 0]
click at [681, 727] on div " Send " at bounding box center [965, 784] width 1044 height 124
click at [642, 759] on textarea at bounding box center [859, 769] width 781 height 62
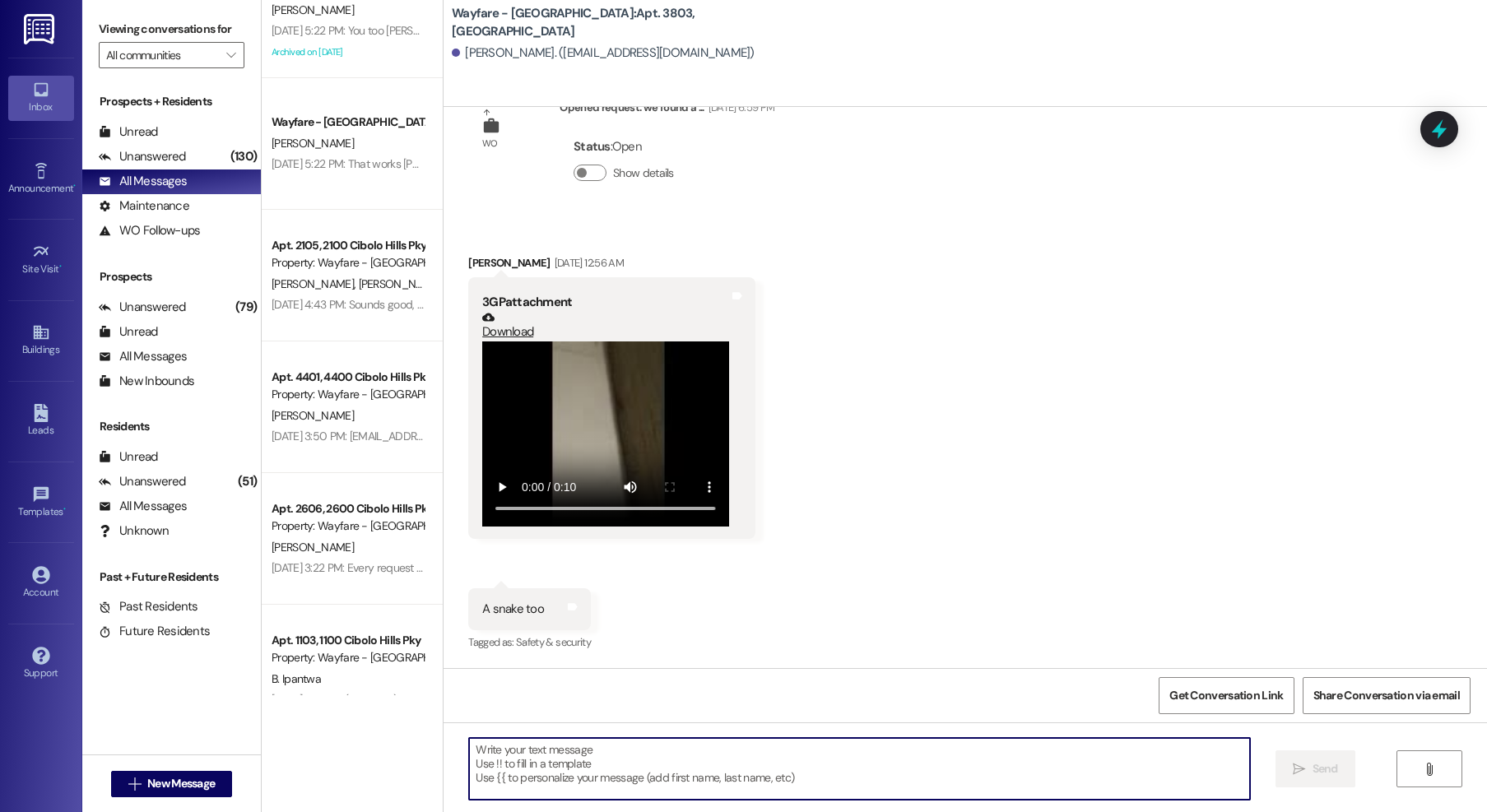
paste textarea "centraloffice@wayfarecommunities.com"
type textarea "centraloffice@wayfarecommunities.com"
click at [1305, 760] on span " Send" at bounding box center [1316, 769] width 52 height 18
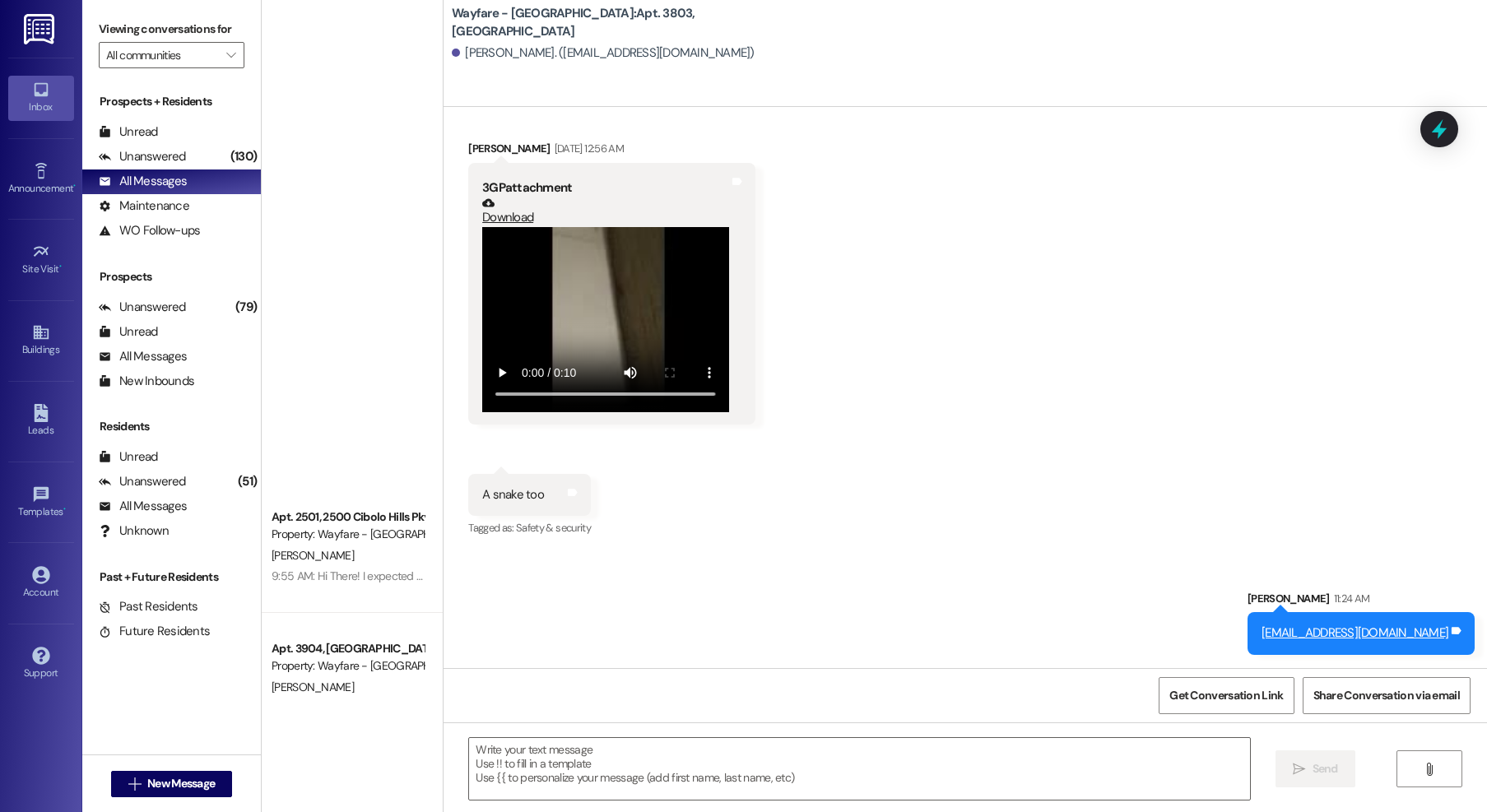
scroll to position [0, 0]
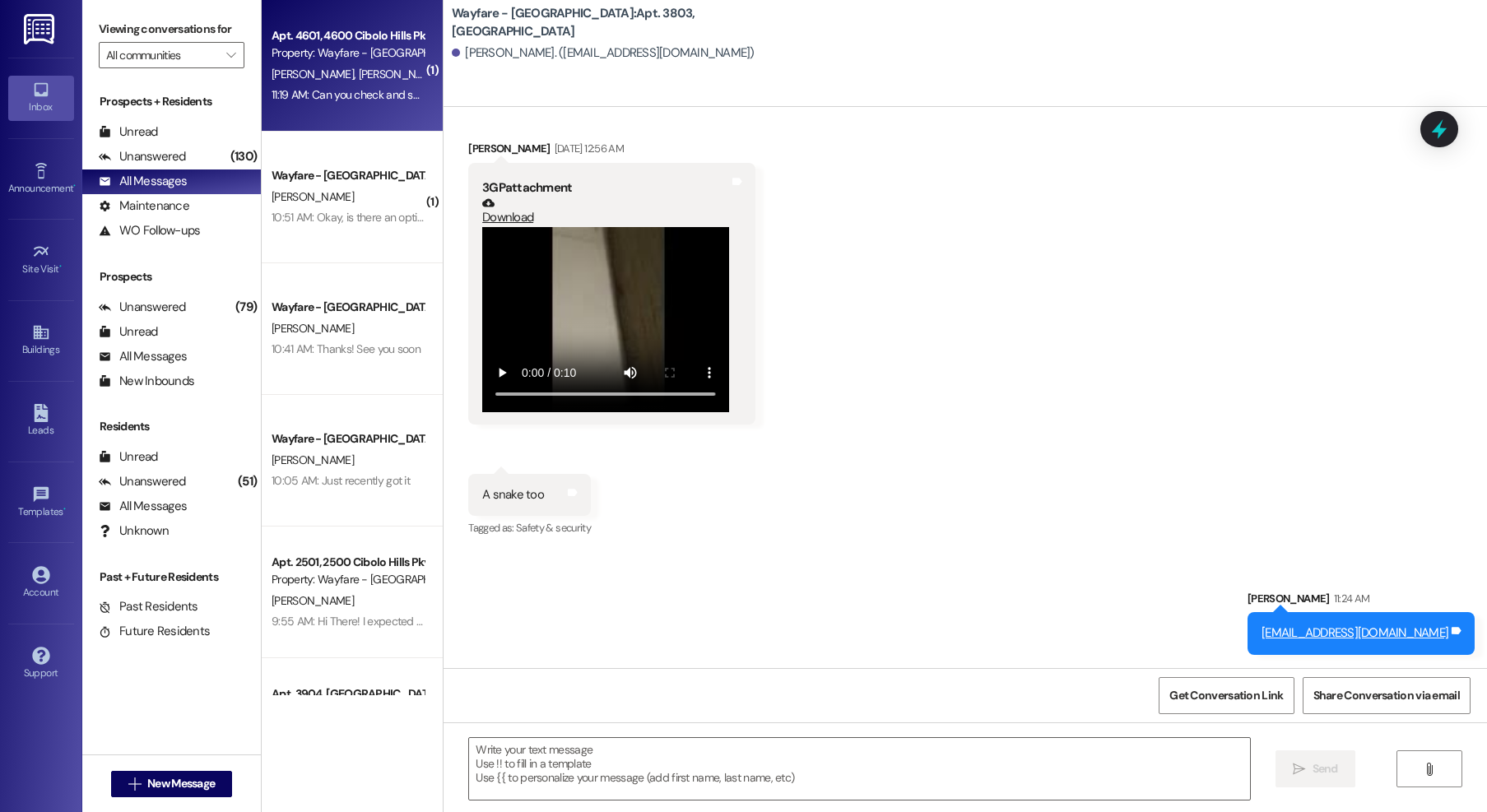
click at [364, 122] on div "Apt. 4601, 4600 Cibolo Hills Pky Property: Wayfare - Cibolo Hills A. Stookey M.…" at bounding box center [352, 66] width 181 height 132
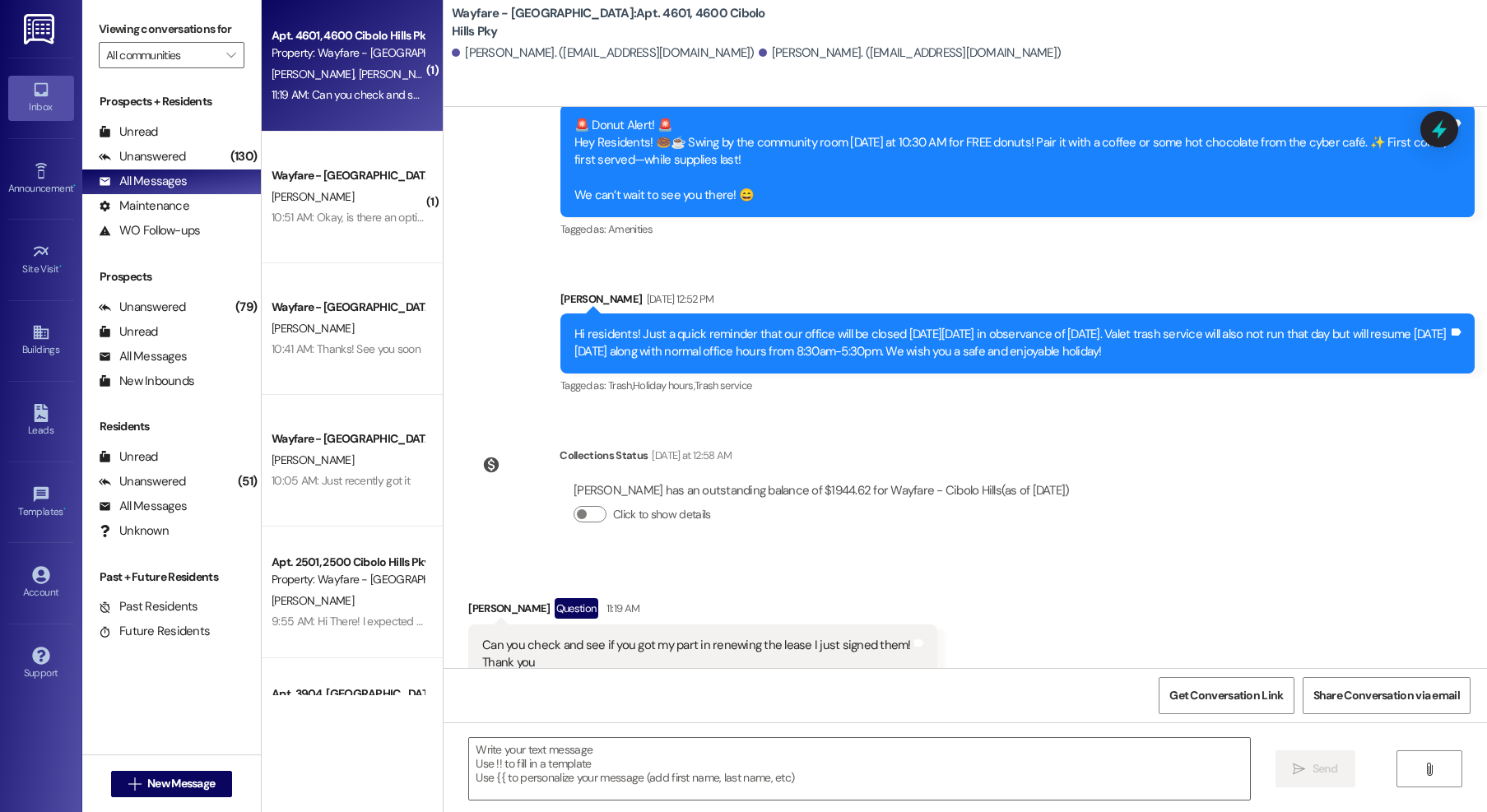
scroll to position [28450, 0]
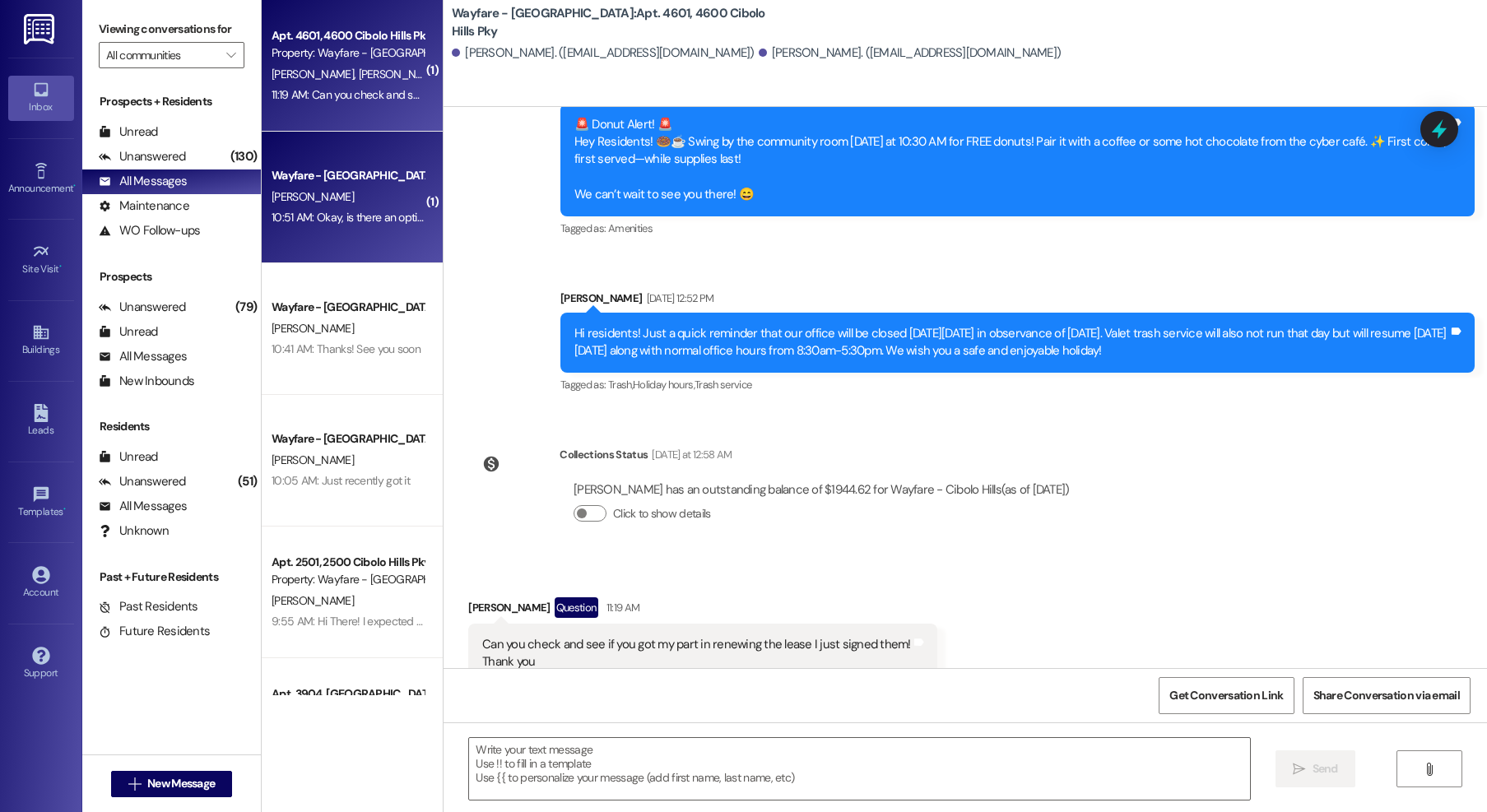
click at [334, 174] on div "Wayfare - [GEOGRAPHIC_DATA]" at bounding box center [348, 175] width 152 height 18
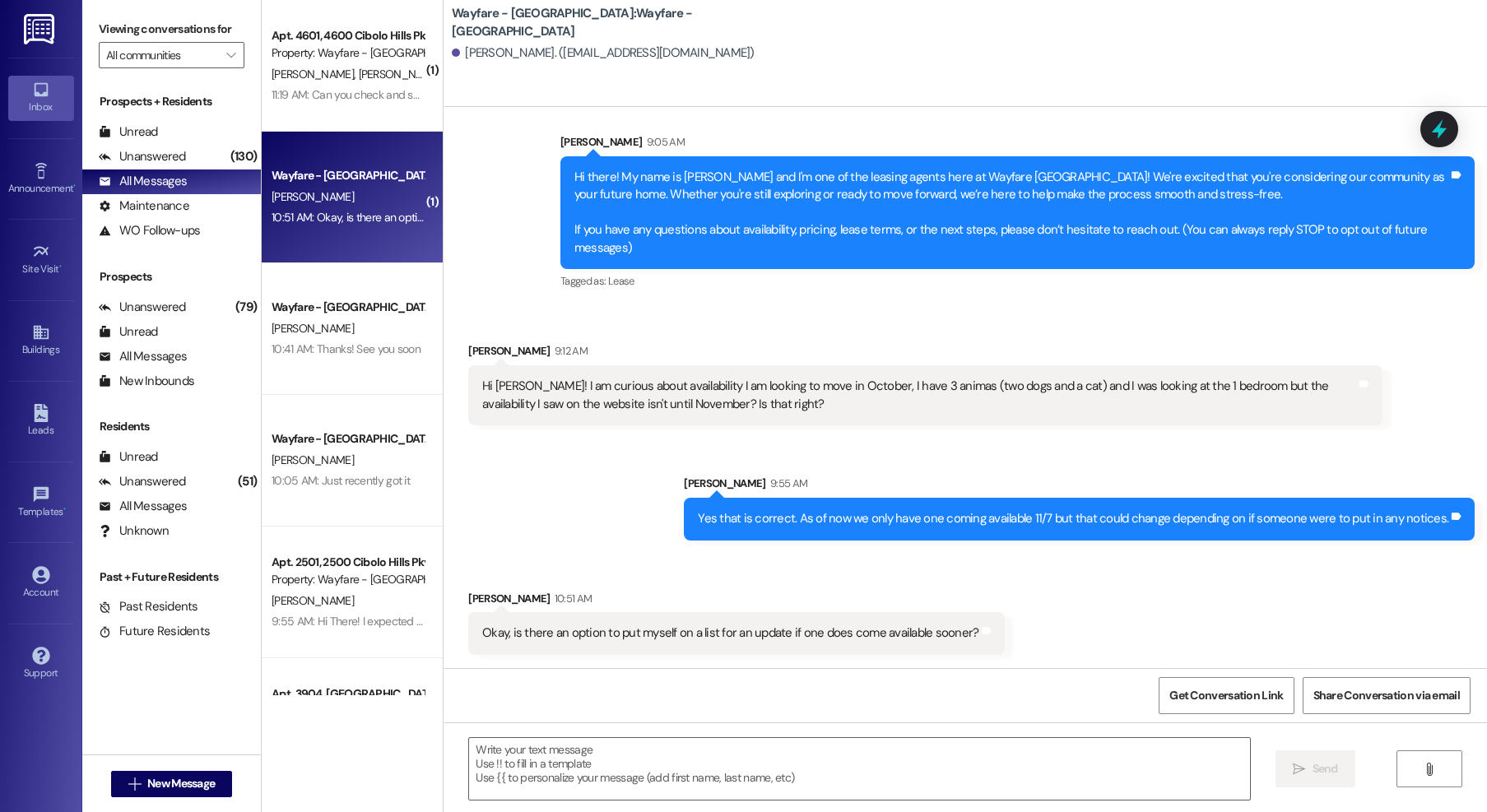
scroll to position [24, 0]
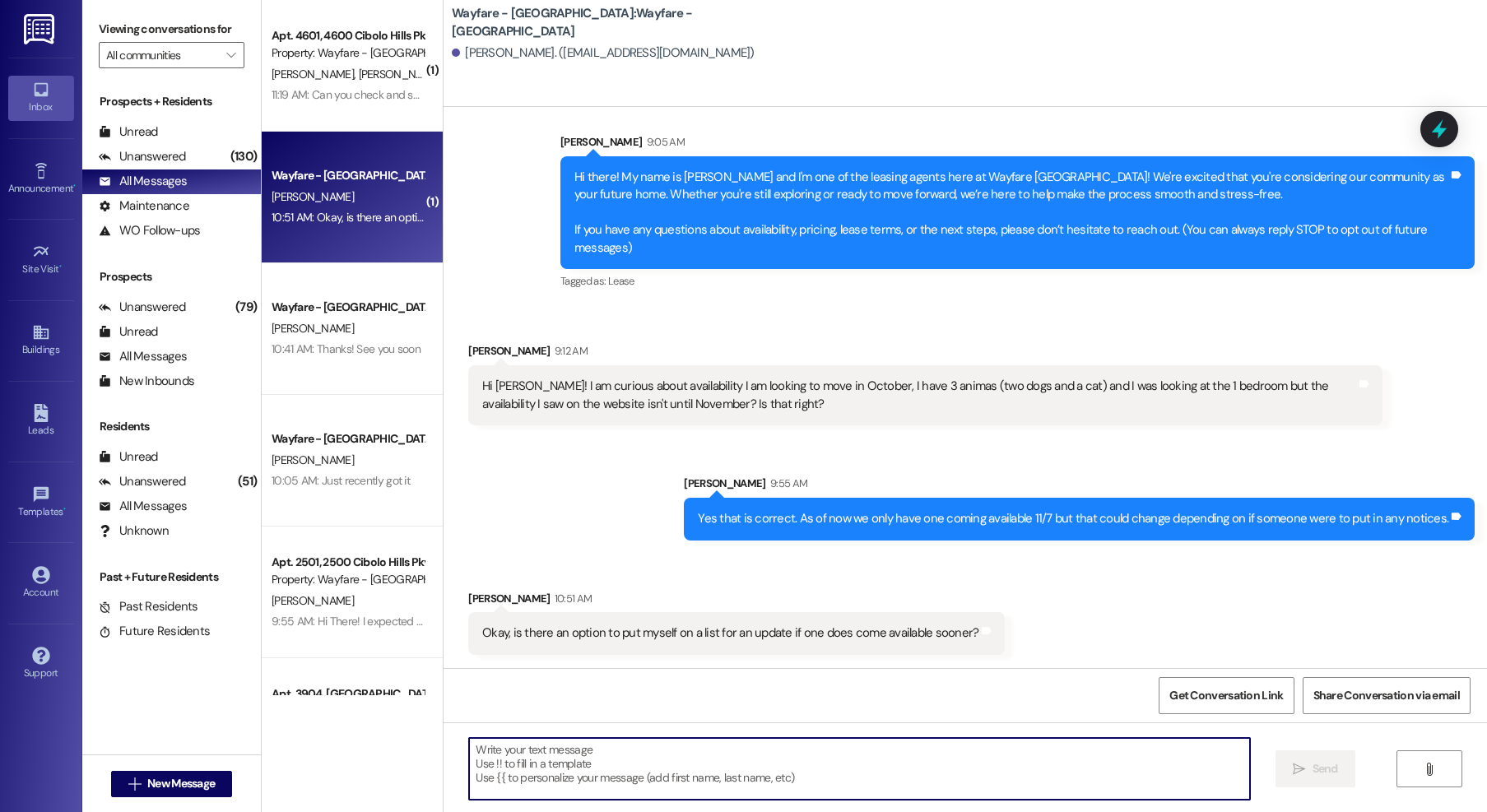
click at [991, 757] on textarea at bounding box center [859, 769] width 781 height 62
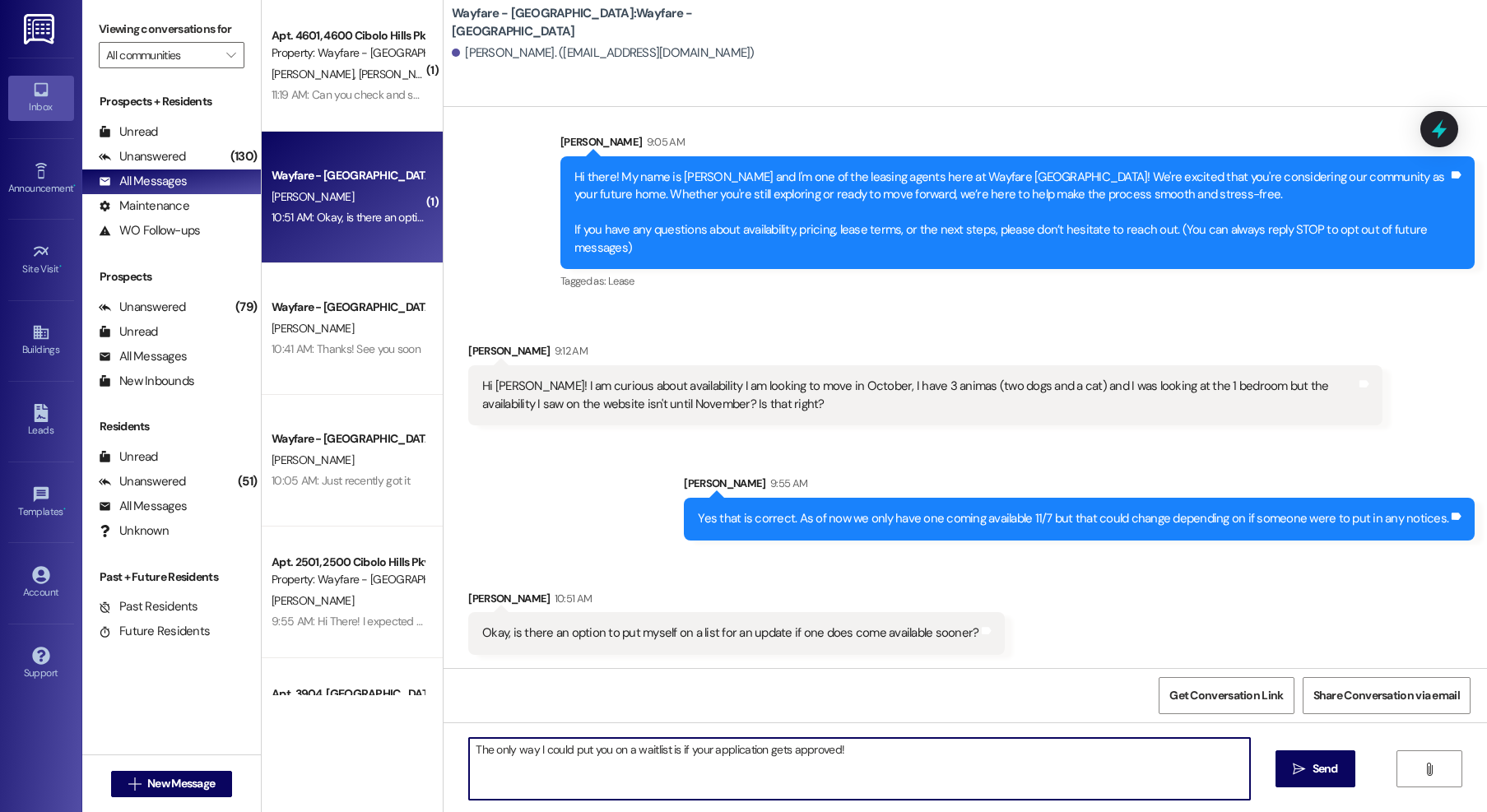
type textarea "The only way I could put you on a waitlist is if your application gets approved!"
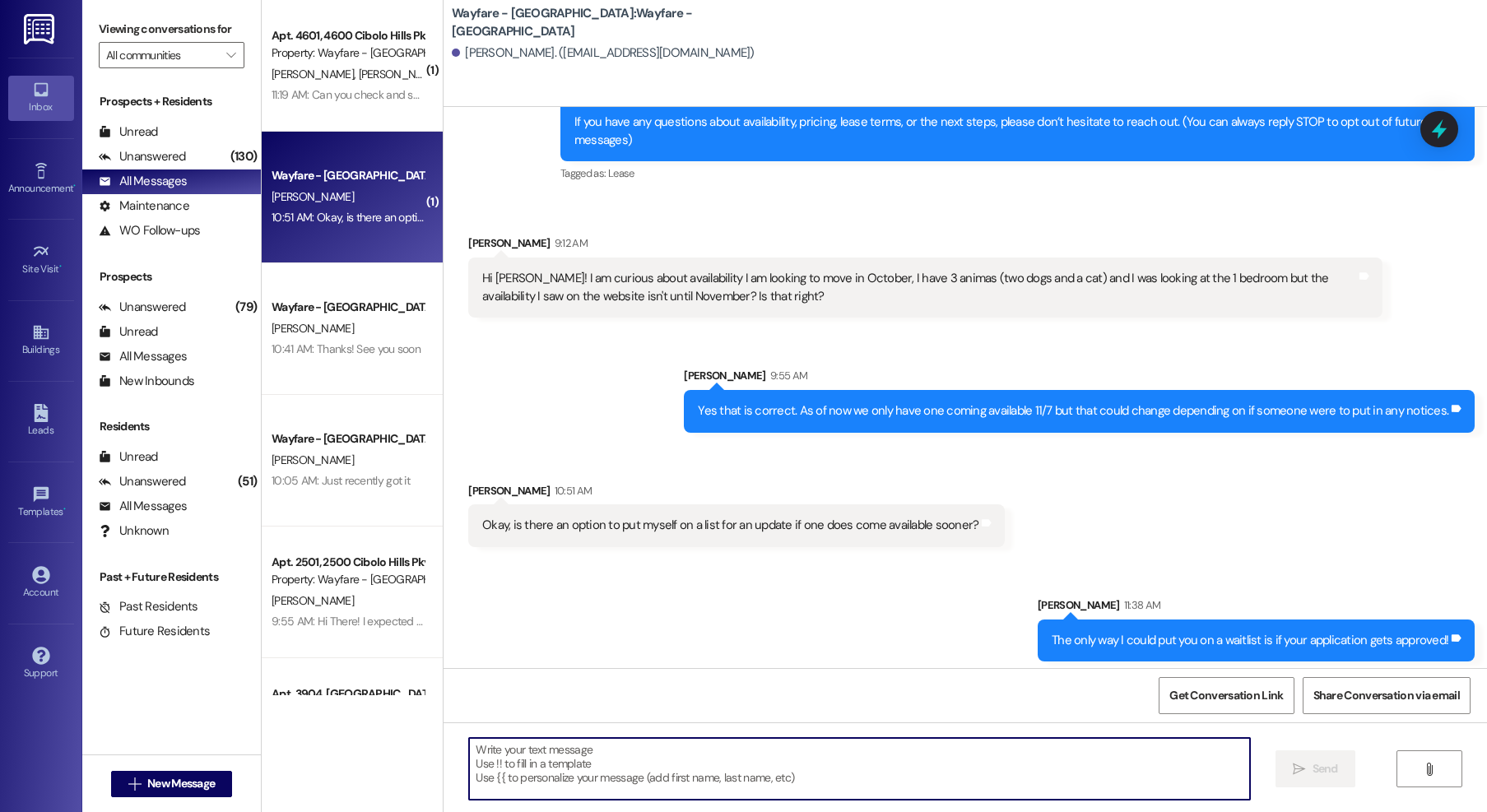
scroll to position [138, 0]
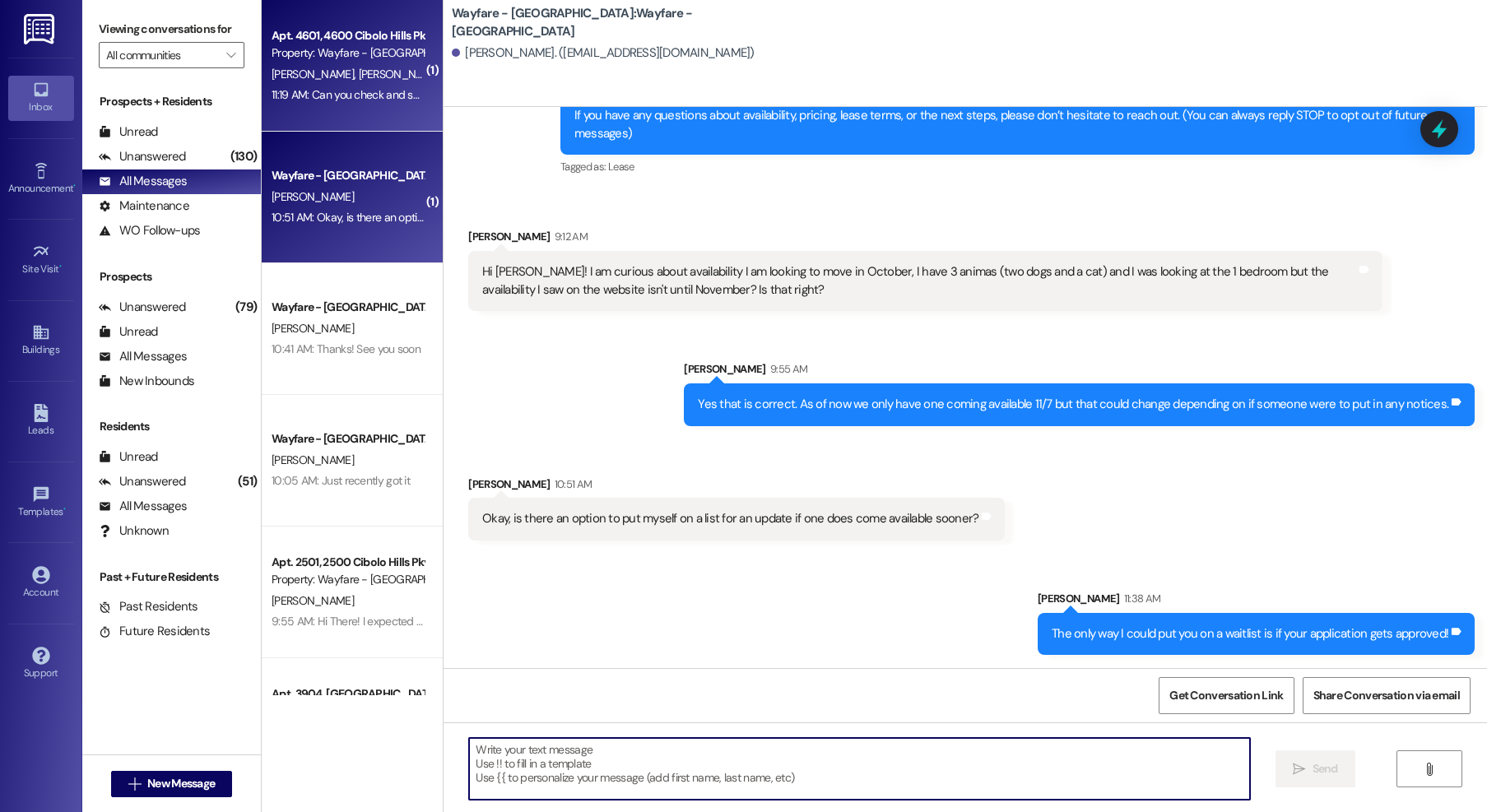
click at [320, 100] on div "11:19 AM: Can you check and see if you got my part in renewing the lease I just…" at bounding box center [514, 94] width 485 height 15
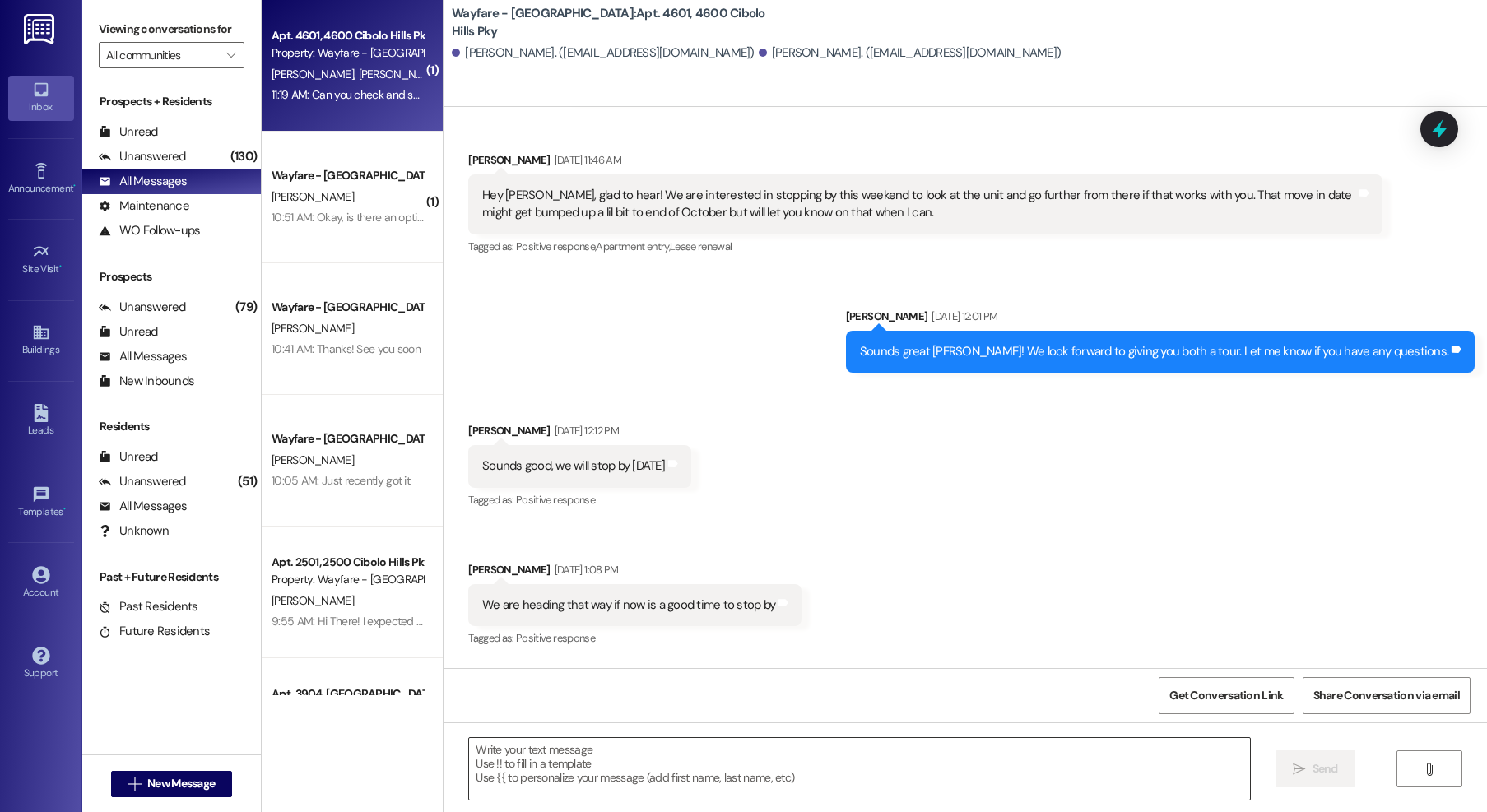
scroll to position [28450, 0]
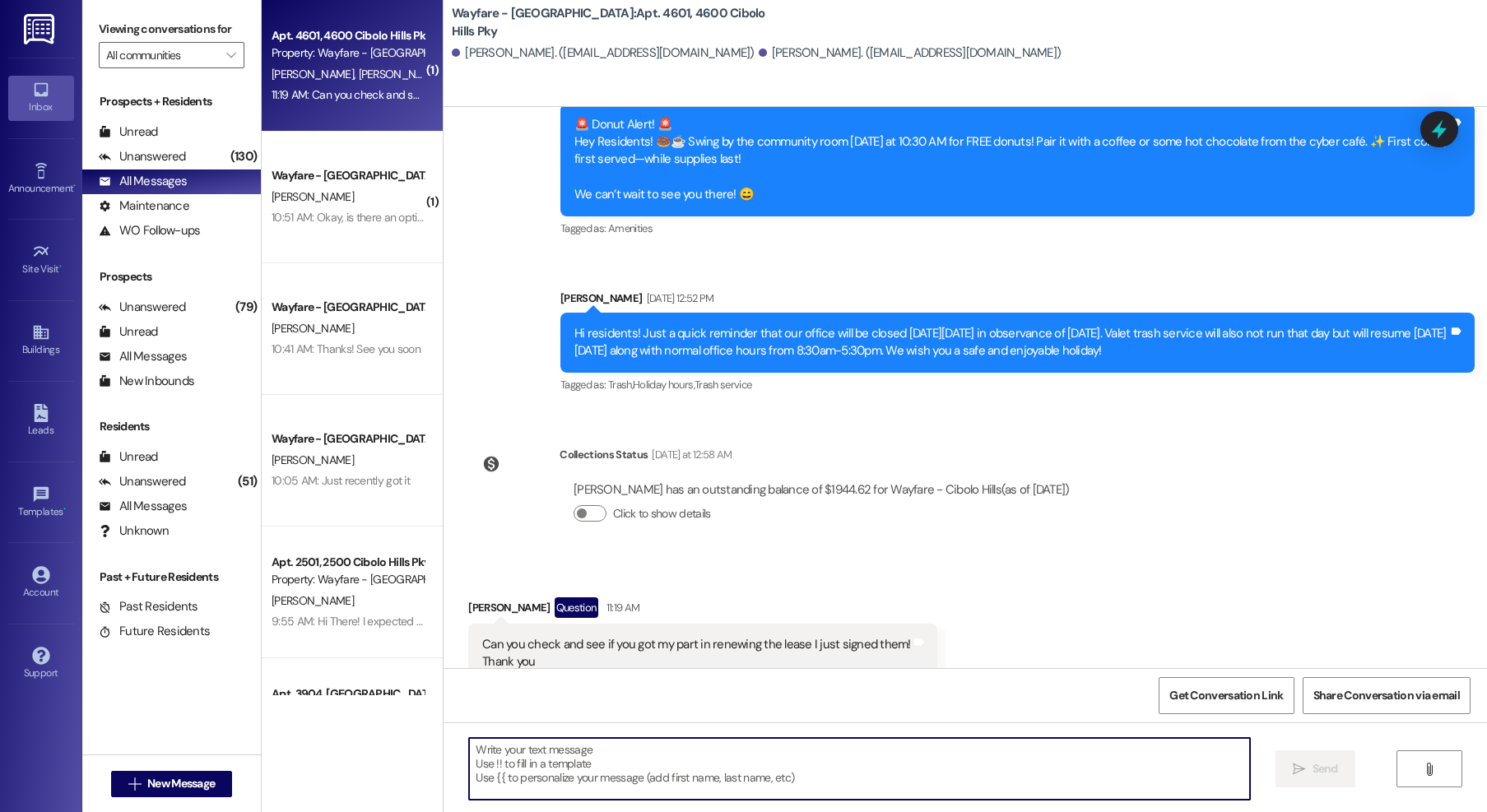
drag, startPoint x: 613, startPoint y: 769, endPoint x: 741, endPoint y: 65, distance: 715.5
click at [614, 769] on textarea at bounding box center [859, 769] width 781 height 62
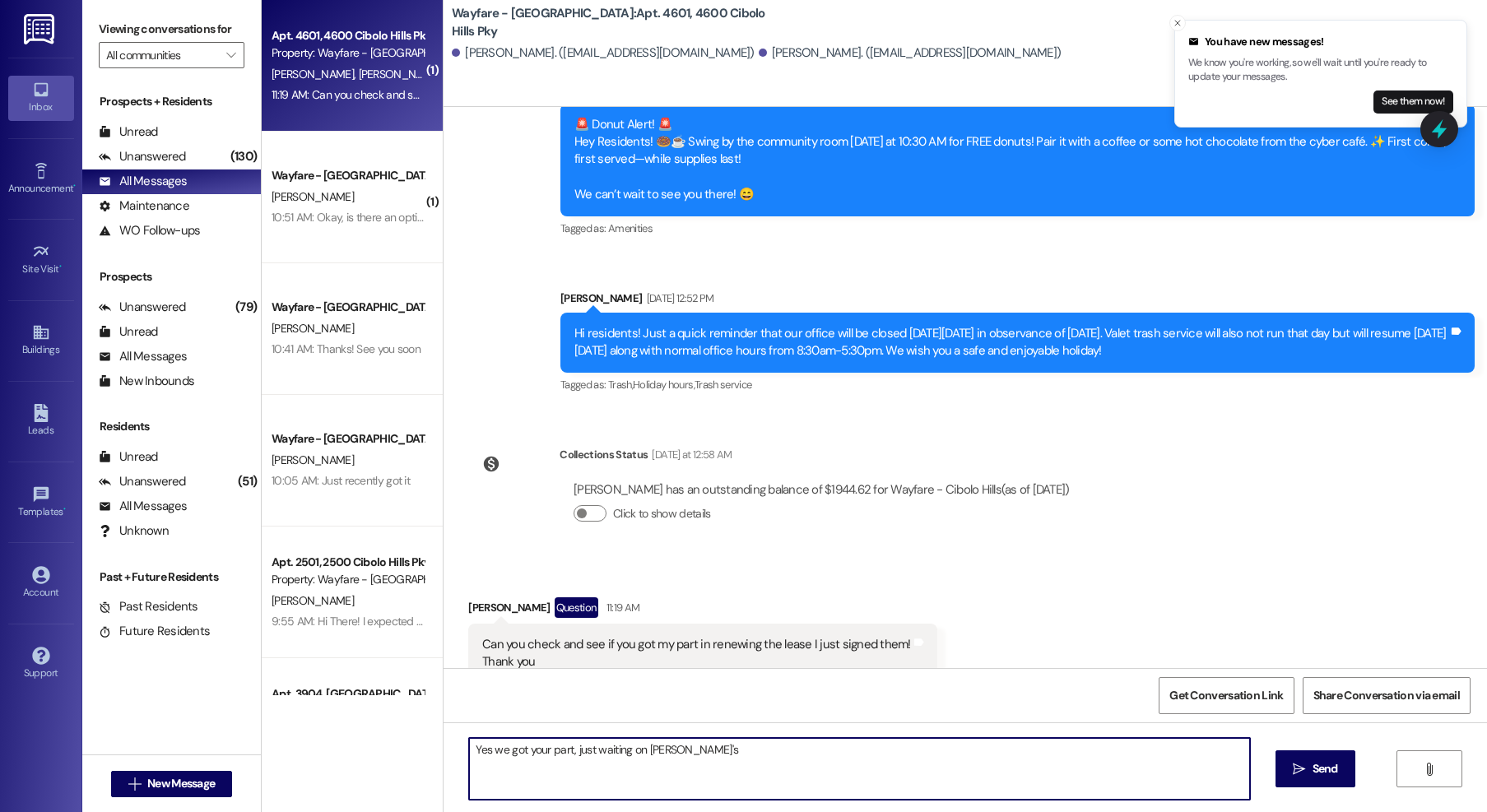
type textarea "Yes we got your part, just waiting on [PERSON_NAME]'s!"
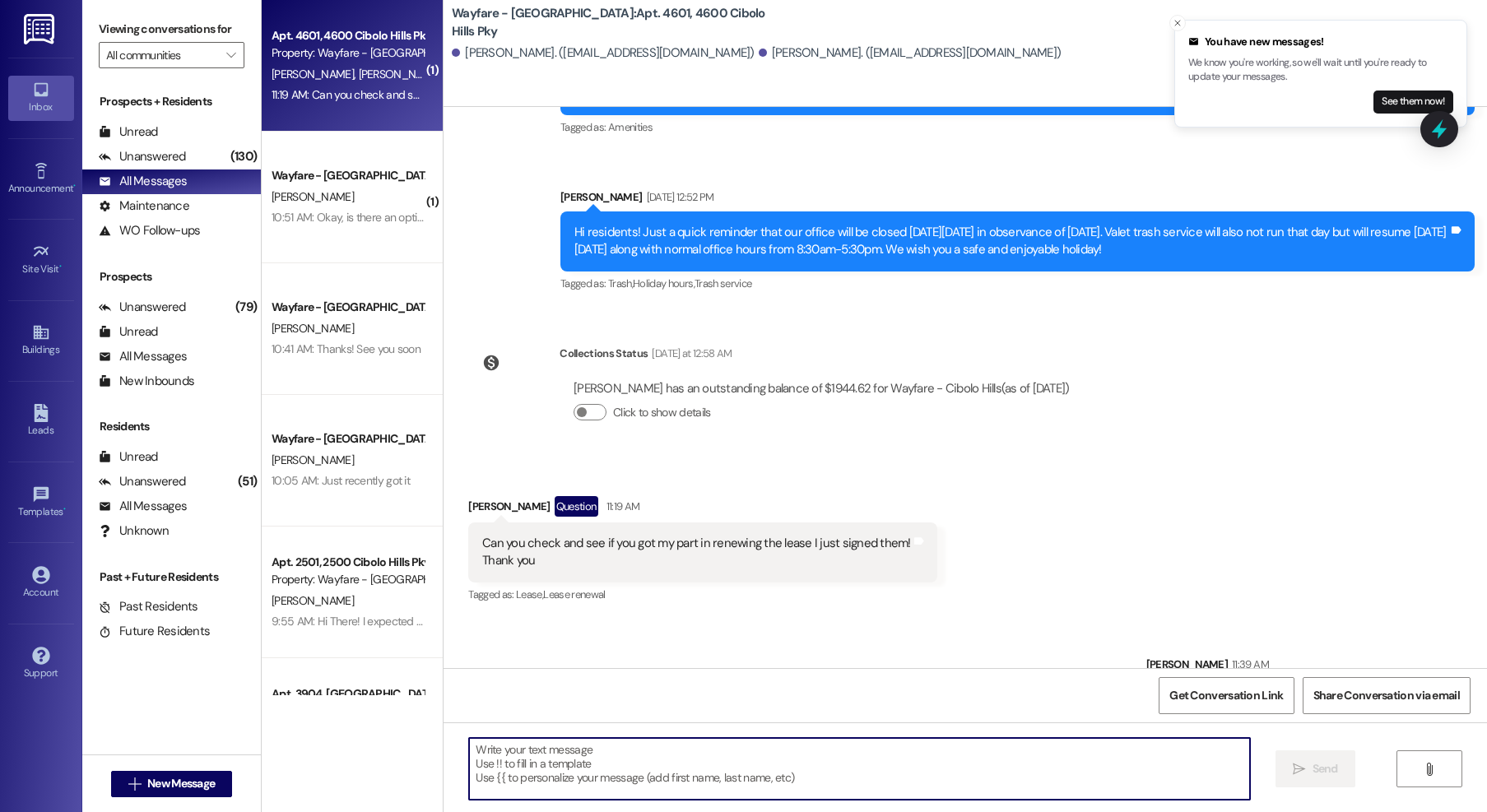
scroll to position [28565, 0]
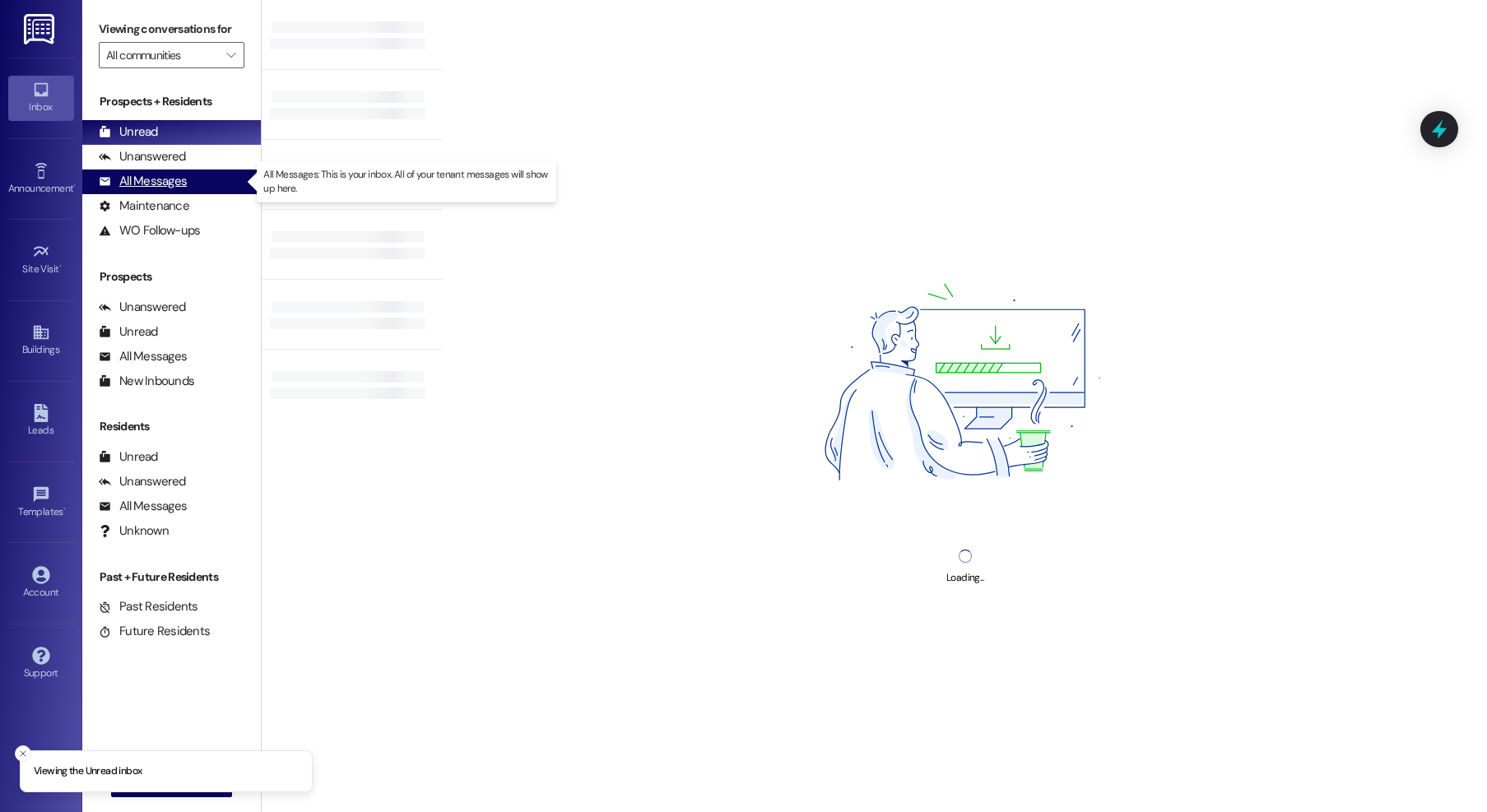
click at [140, 181] on div "All Messages" at bounding box center [142, 181] width 88 height 18
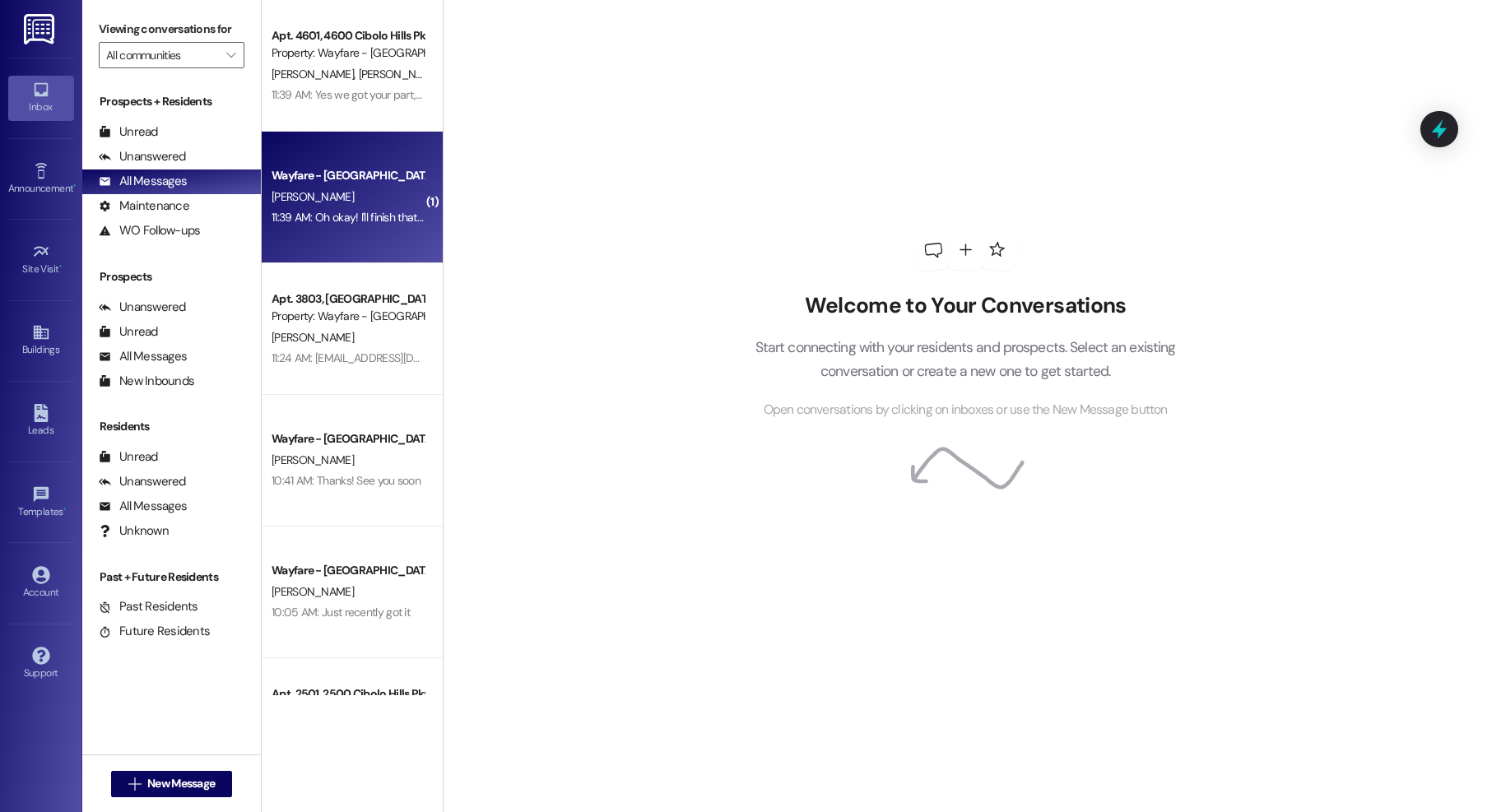
click at [318, 171] on div "Wayfare - [GEOGRAPHIC_DATA]" at bounding box center [348, 175] width 152 height 18
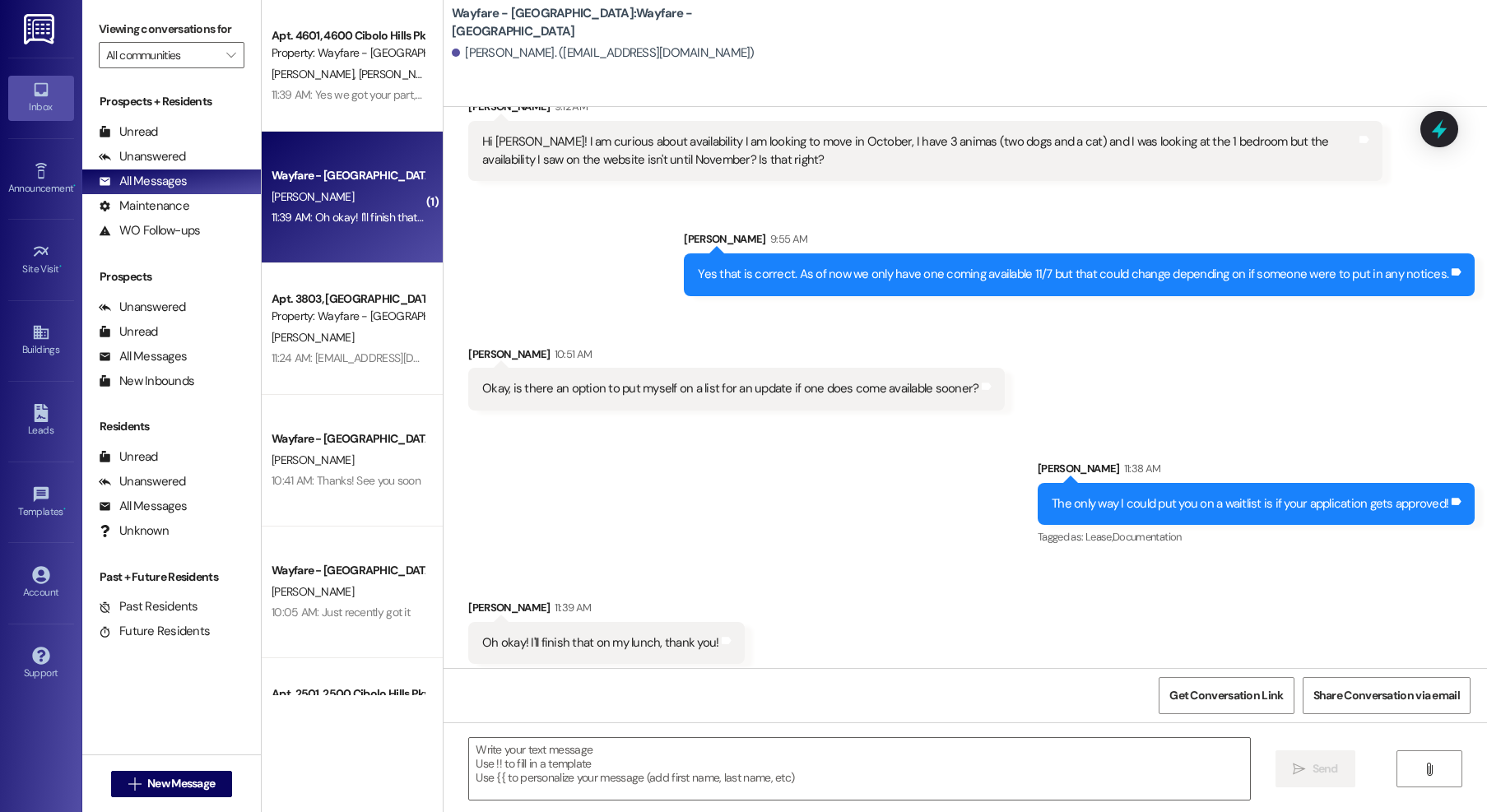
scroll to position [277, 0]
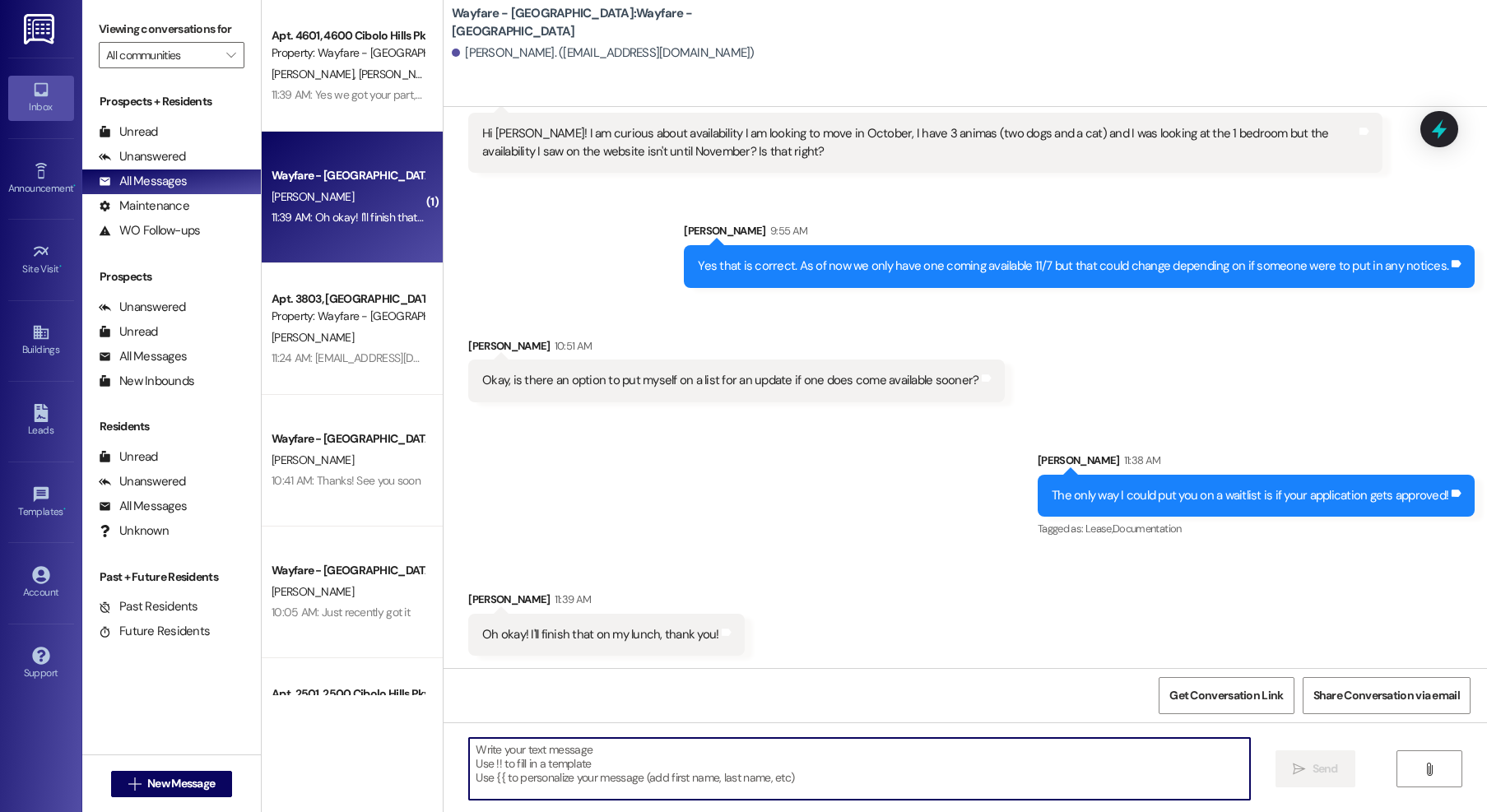
click at [688, 752] on textarea at bounding box center [859, 769] width 781 height 62
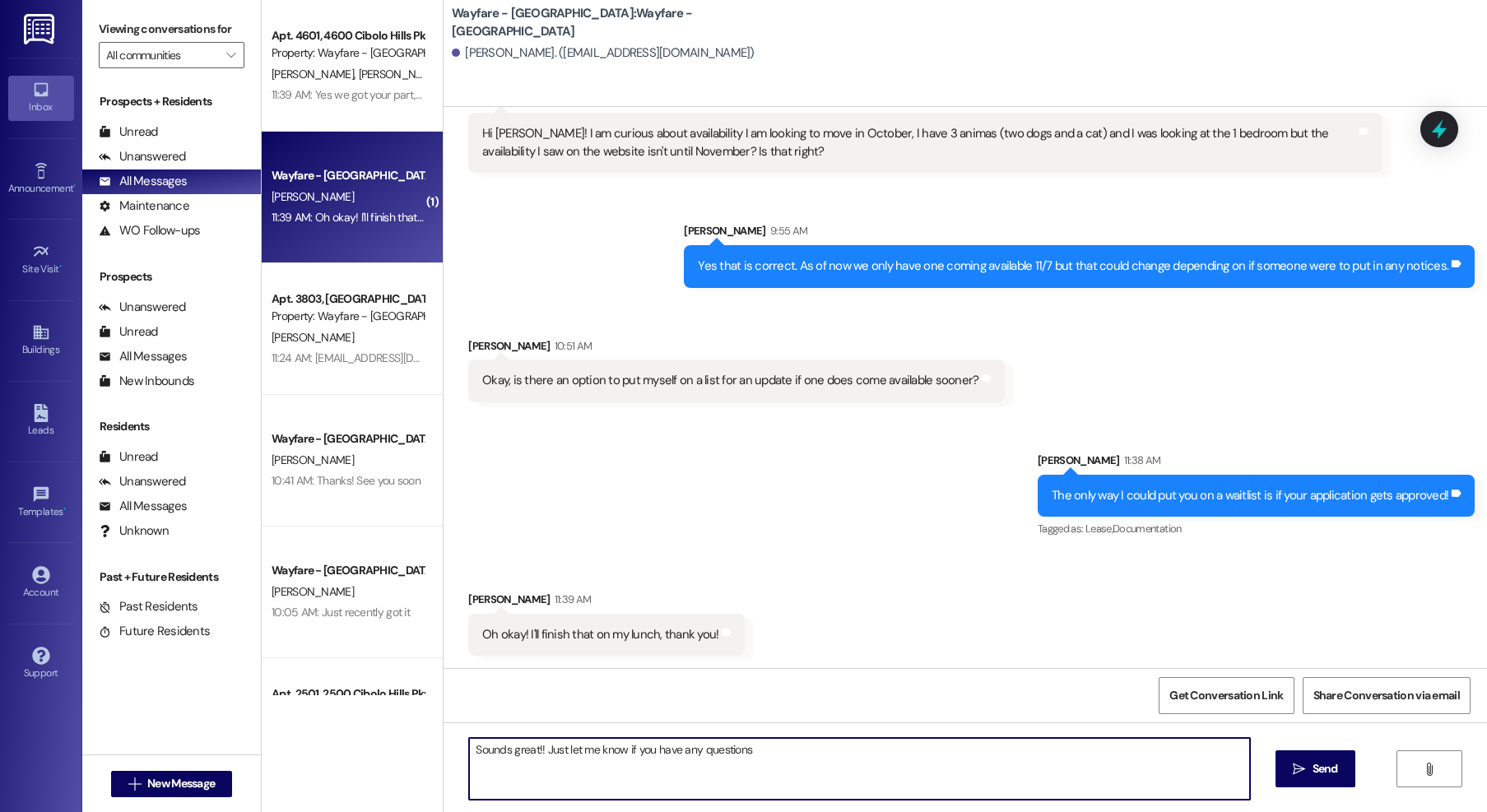
type textarea "Sounds great!! Just let me know if you have any questions."
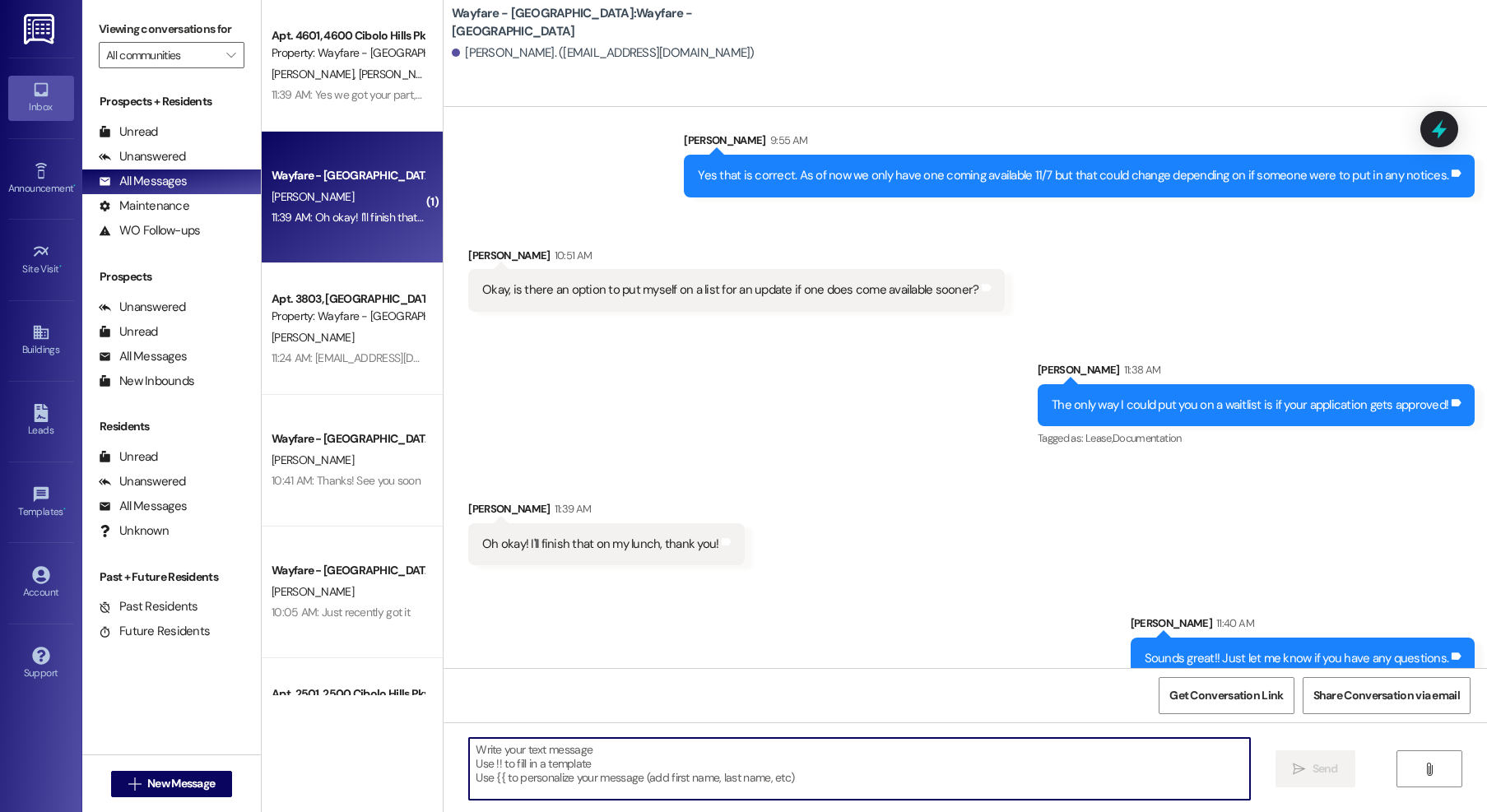
scroll to position [392, 0]
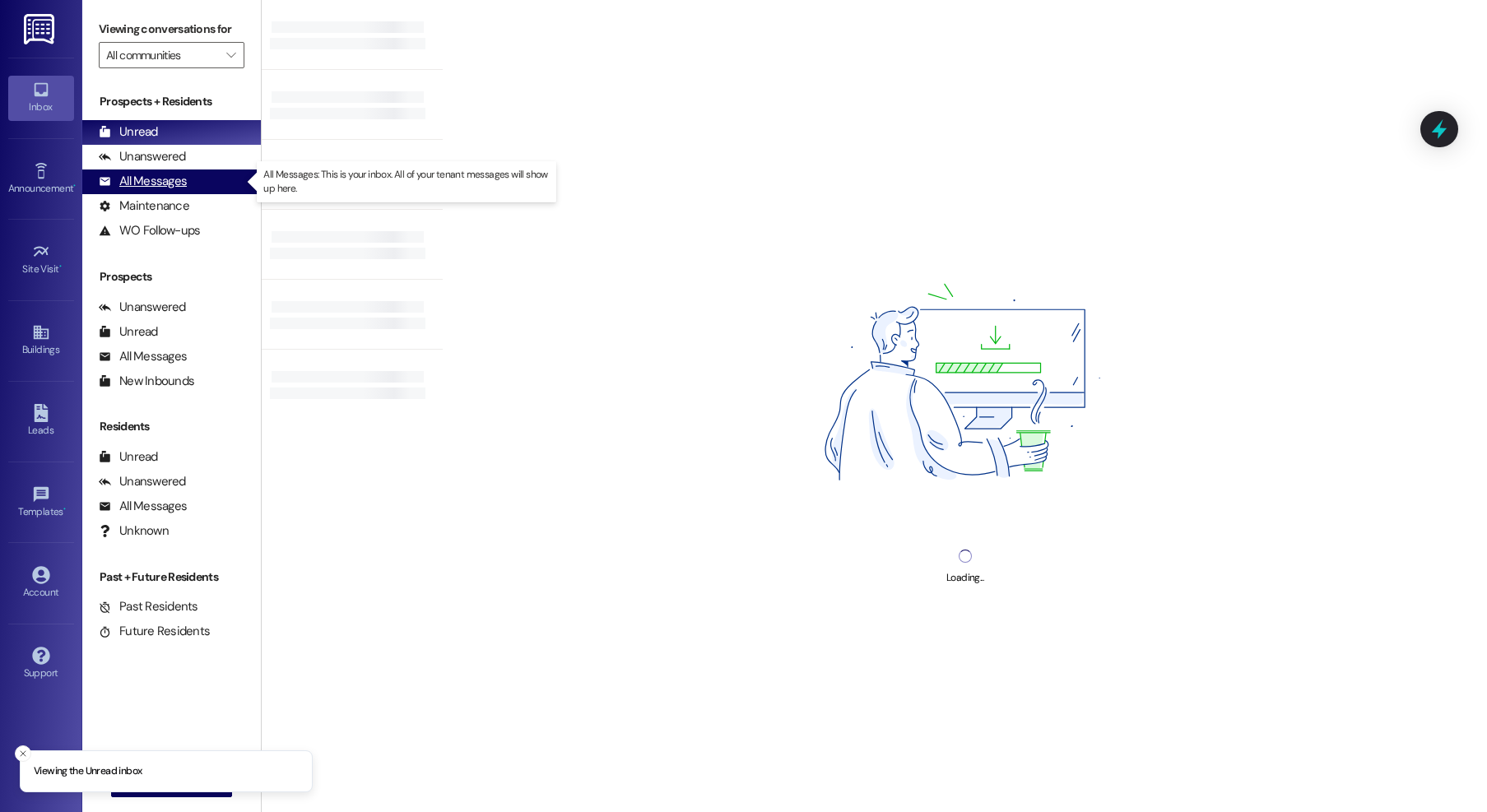
click at [154, 173] on div "All Messages" at bounding box center [142, 181] width 88 height 18
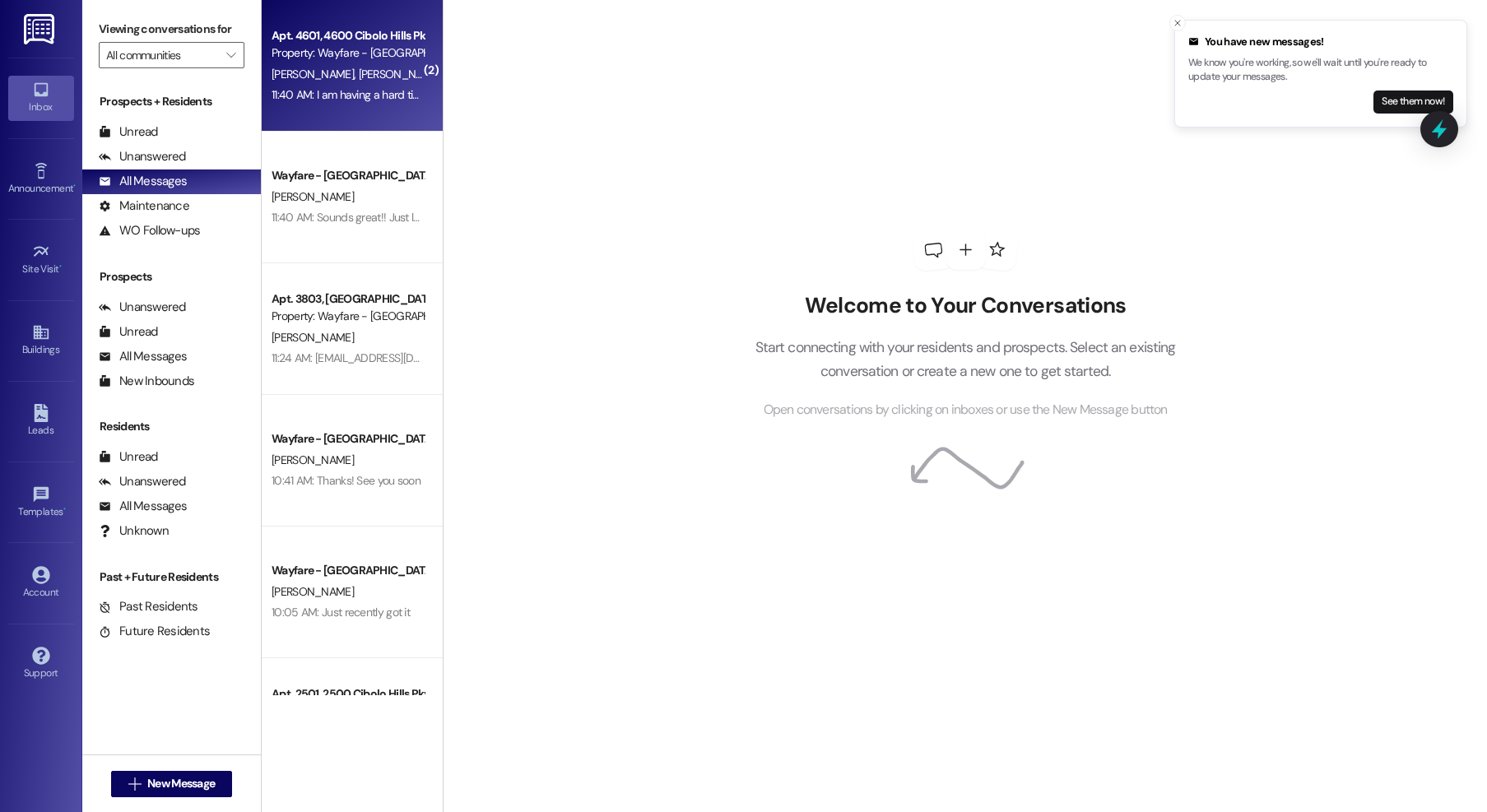
click at [359, 98] on div "11:40 AM: I am having a hard time finding the email? If you don't mind resendin…" at bounding box center [473, 94] width 403 height 15
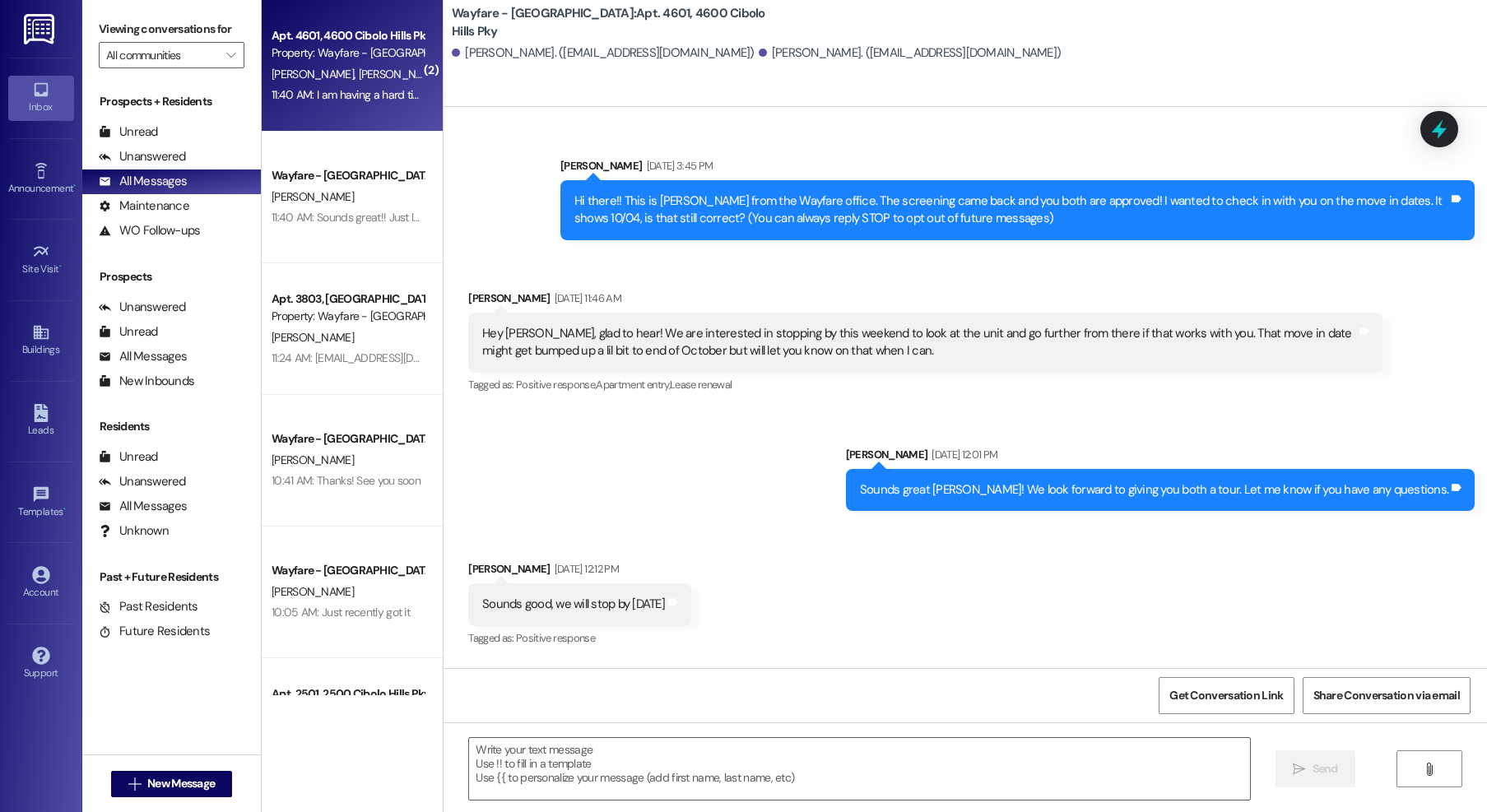
scroll to position [28859, 0]
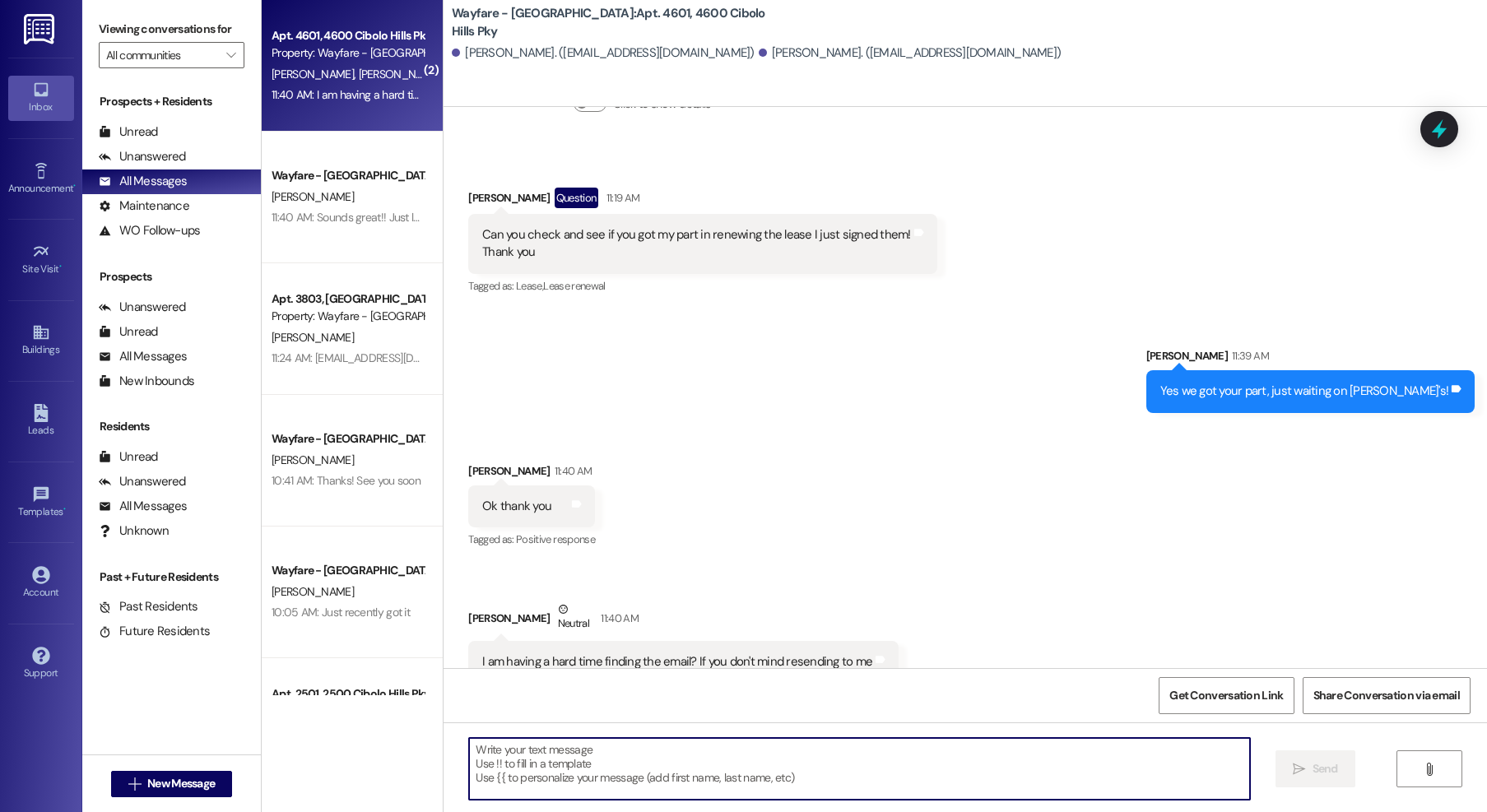
click at [608, 755] on textarea at bounding box center [859, 769] width 781 height 62
type textarea "I just resent it!"
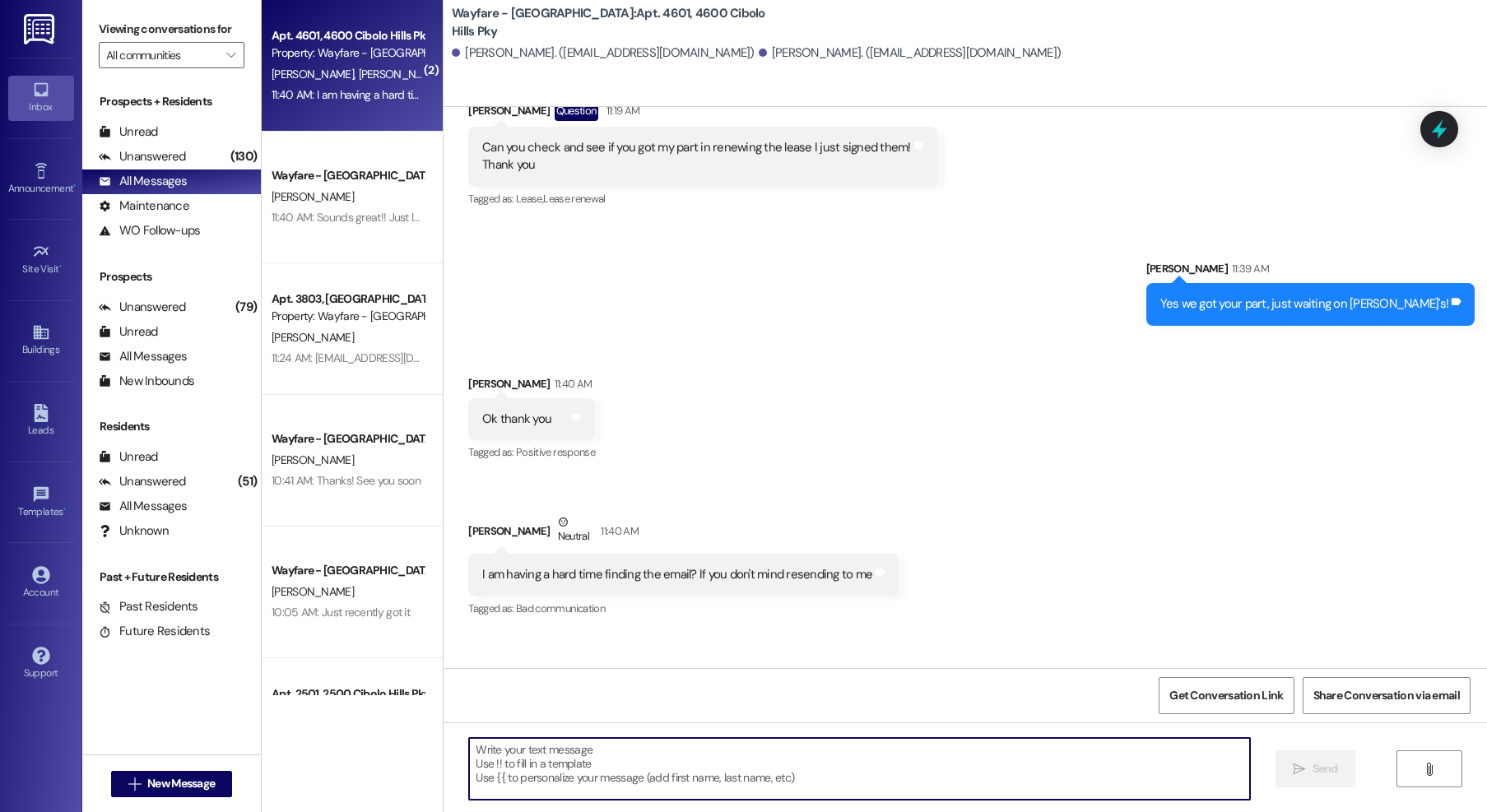
scroll to position [28974, 0]
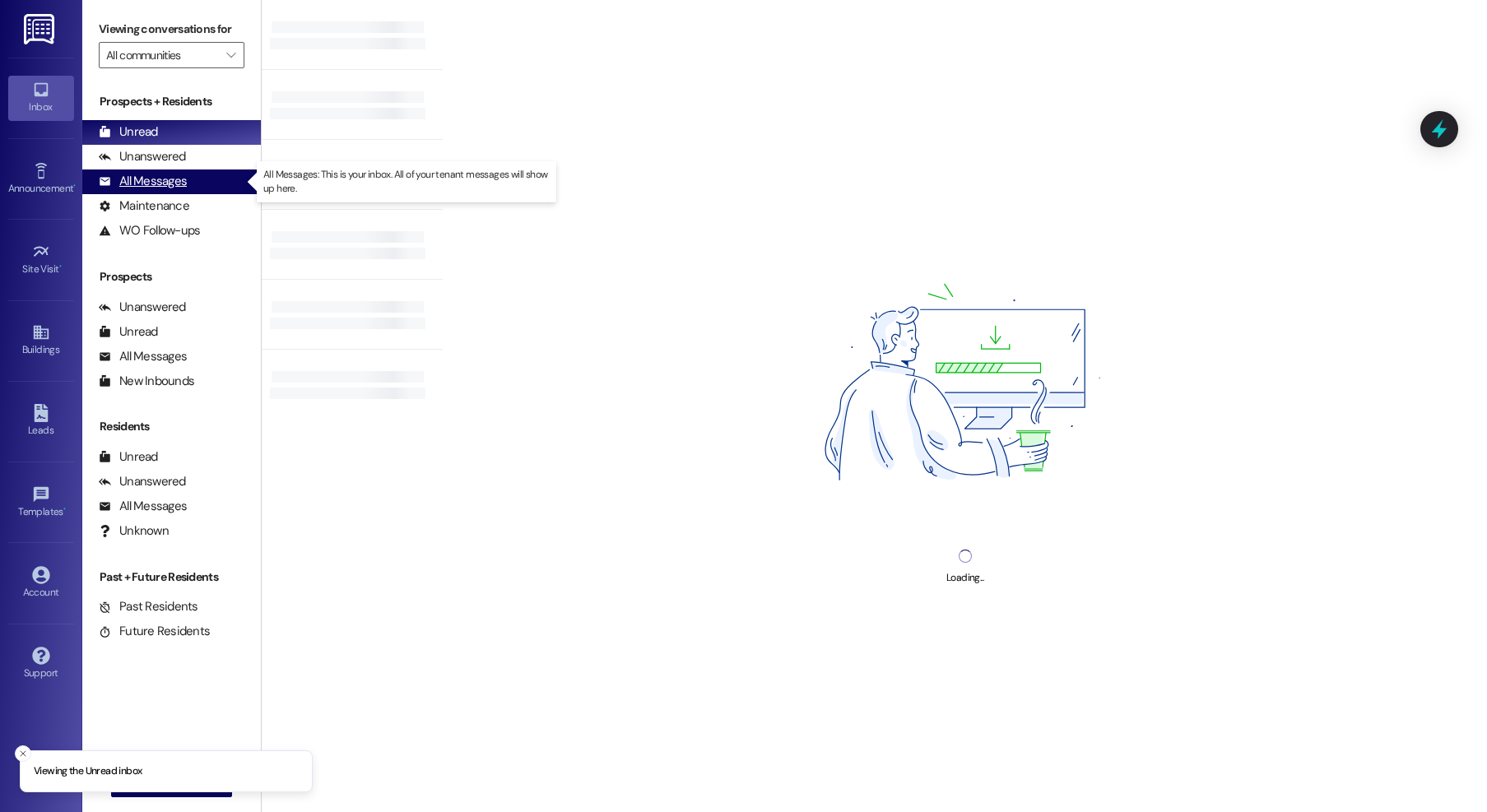
click at [153, 188] on div "All Messages" at bounding box center [142, 181] width 88 height 18
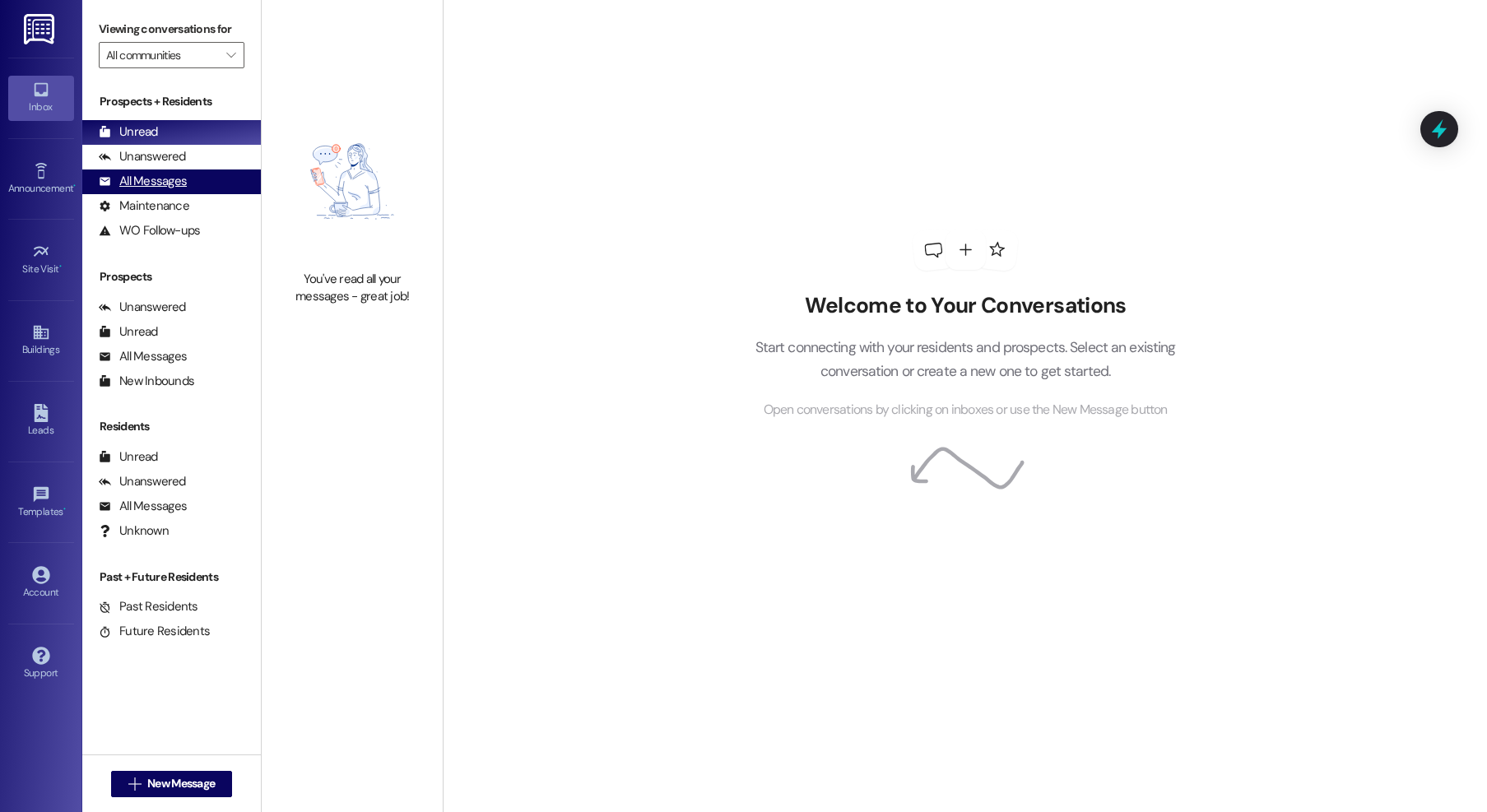
click at [168, 185] on div "All Messages" at bounding box center [142, 181] width 88 height 18
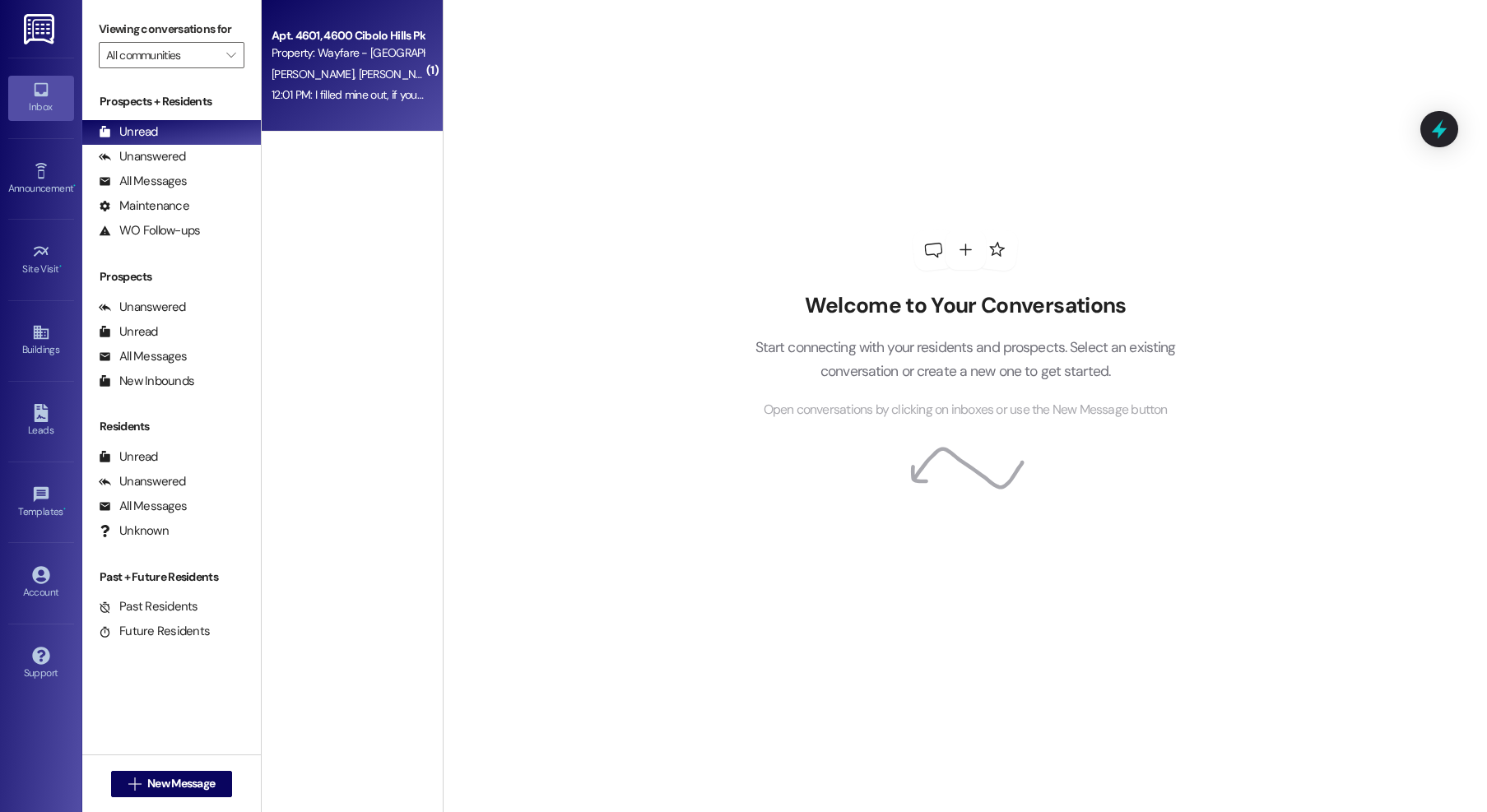
click at [308, 74] on span "[PERSON_NAME]" at bounding box center [315, 74] width 87 height 15
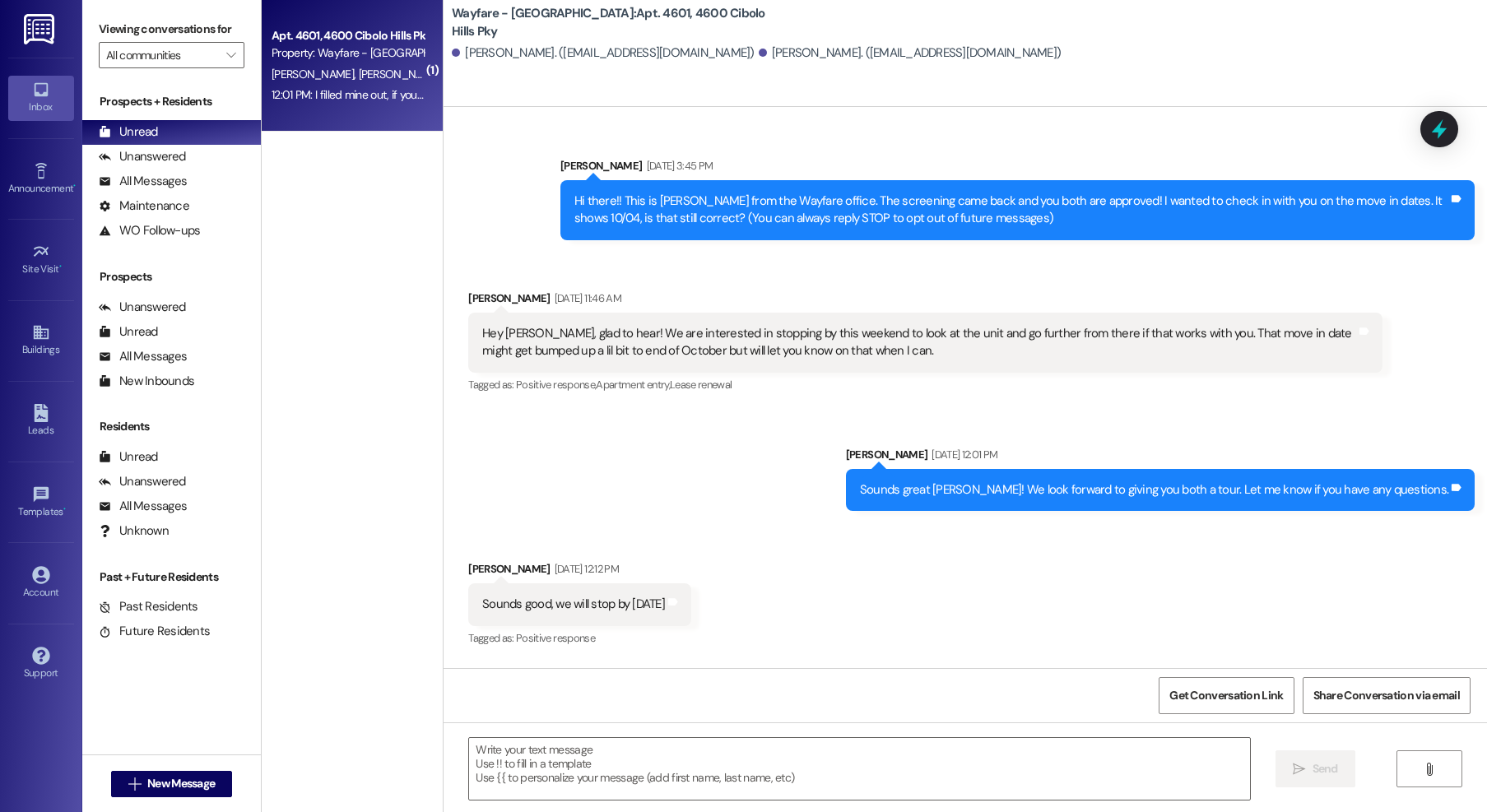
scroll to position [29116, 0]
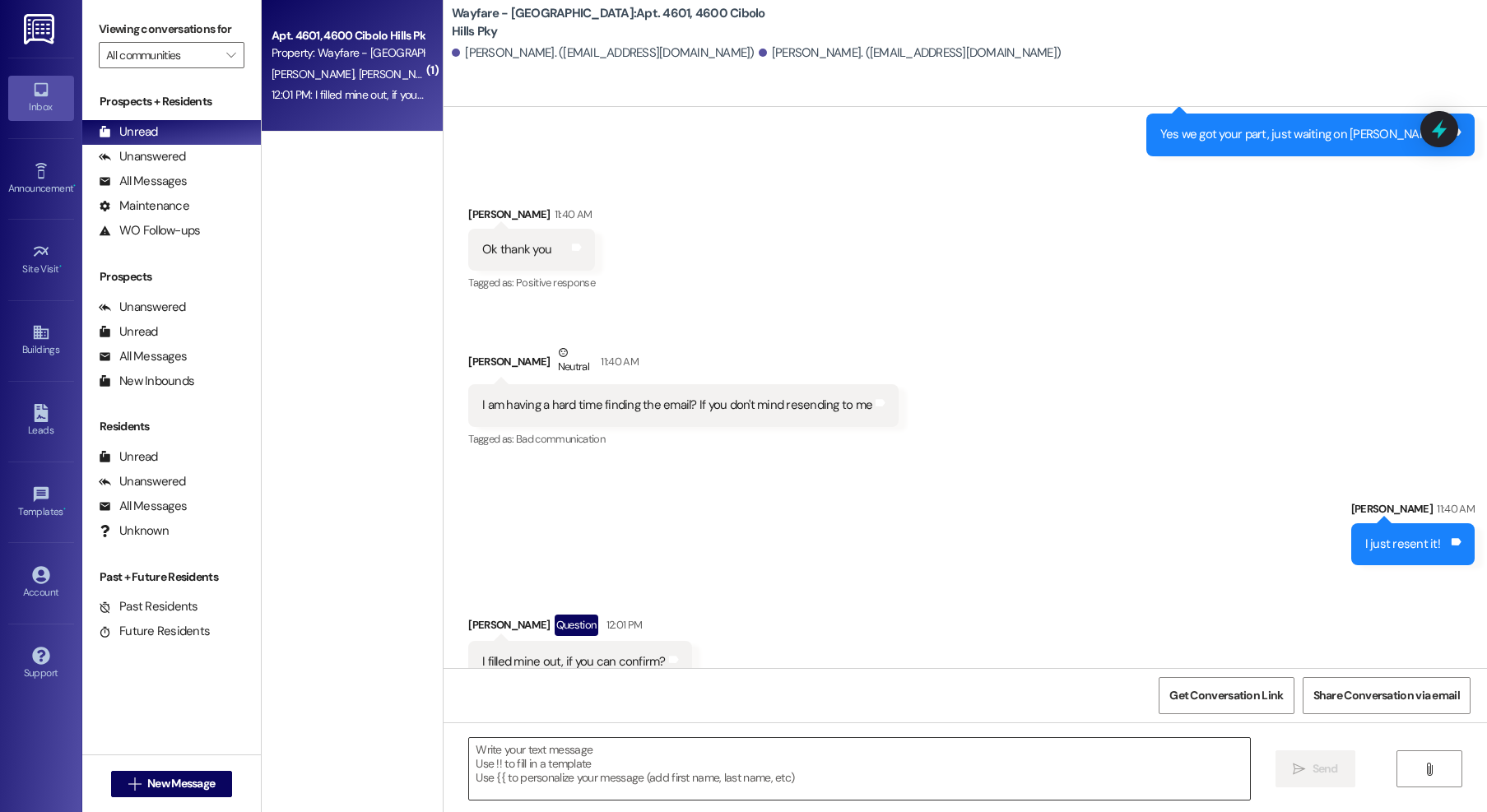
click at [667, 745] on textarea at bounding box center [859, 769] width 781 height 62
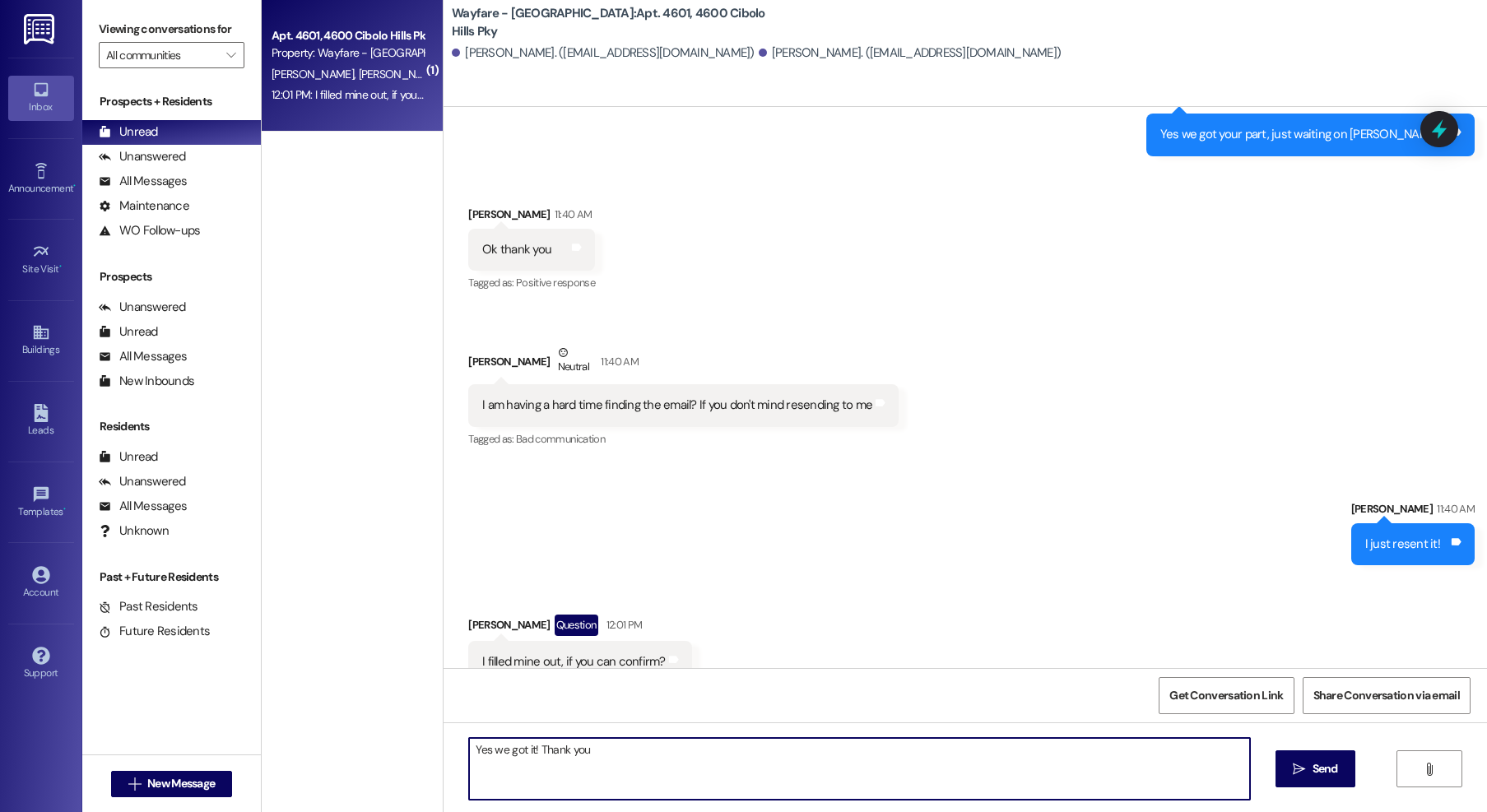
type textarea "Yes we got it! Thank you!"
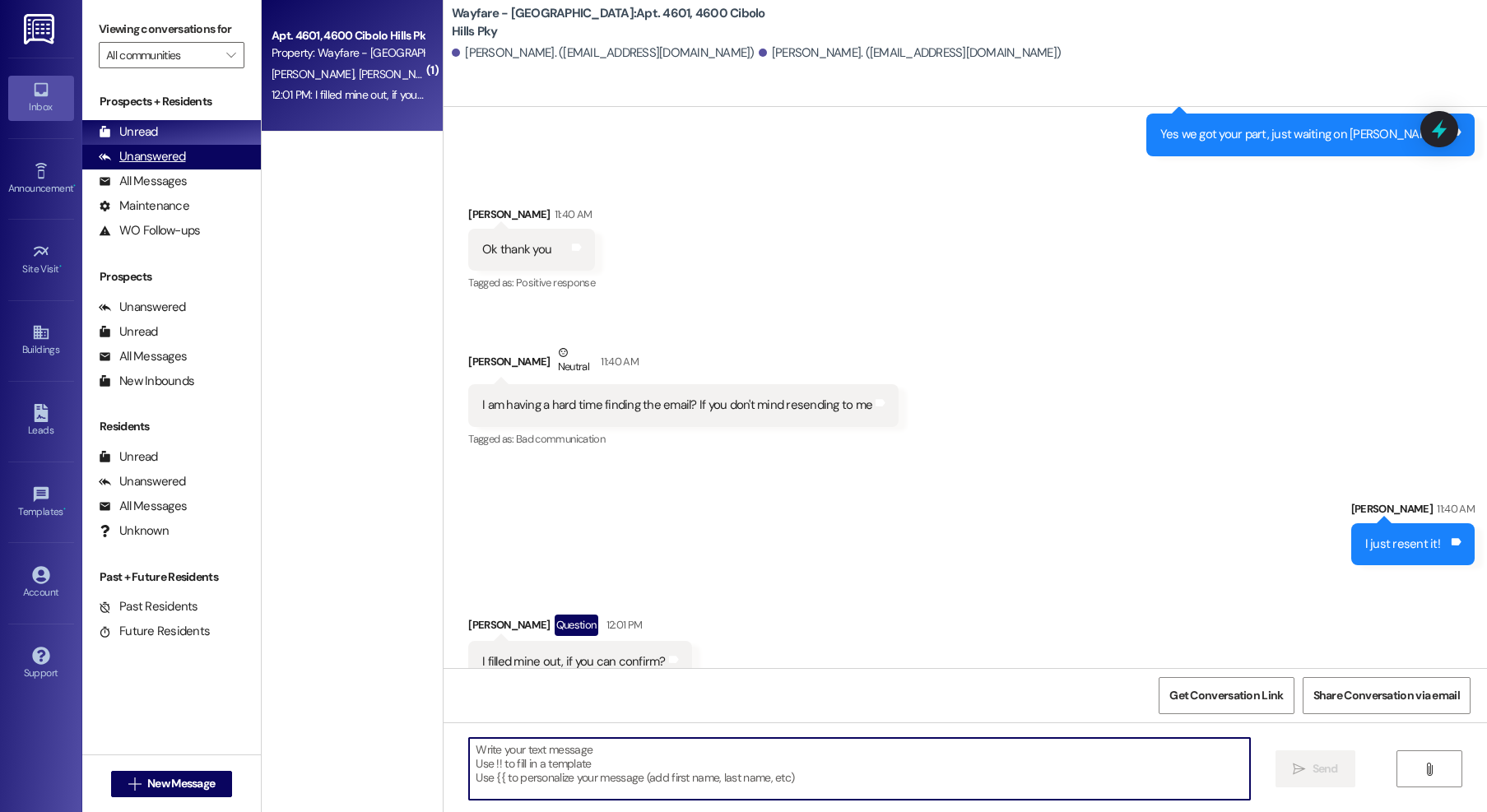
scroll to position [29115, 0]
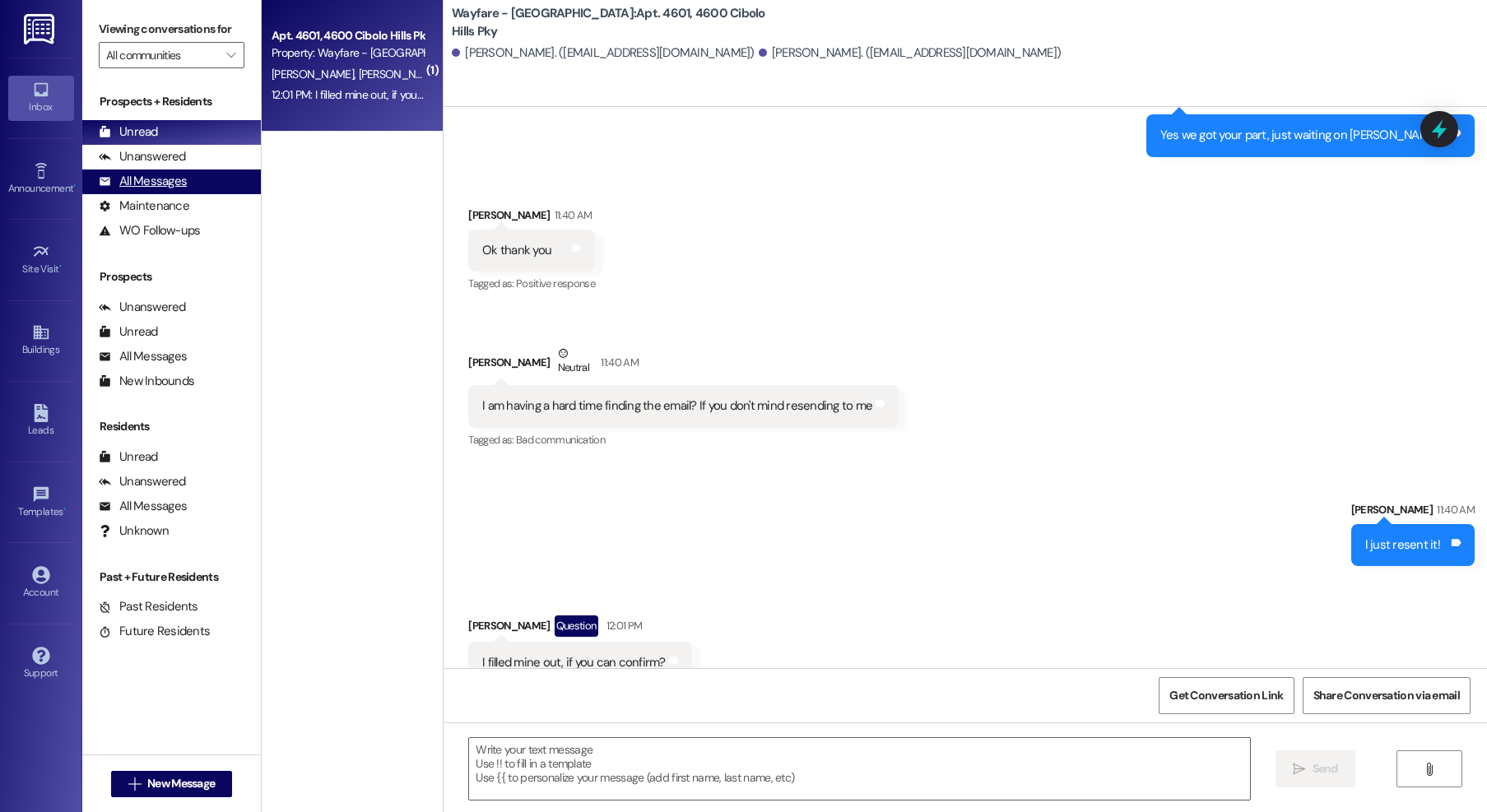
click at [200, 177] on div "All Messages (undefined)" at bounding box center [171, 182] width 179 height 25
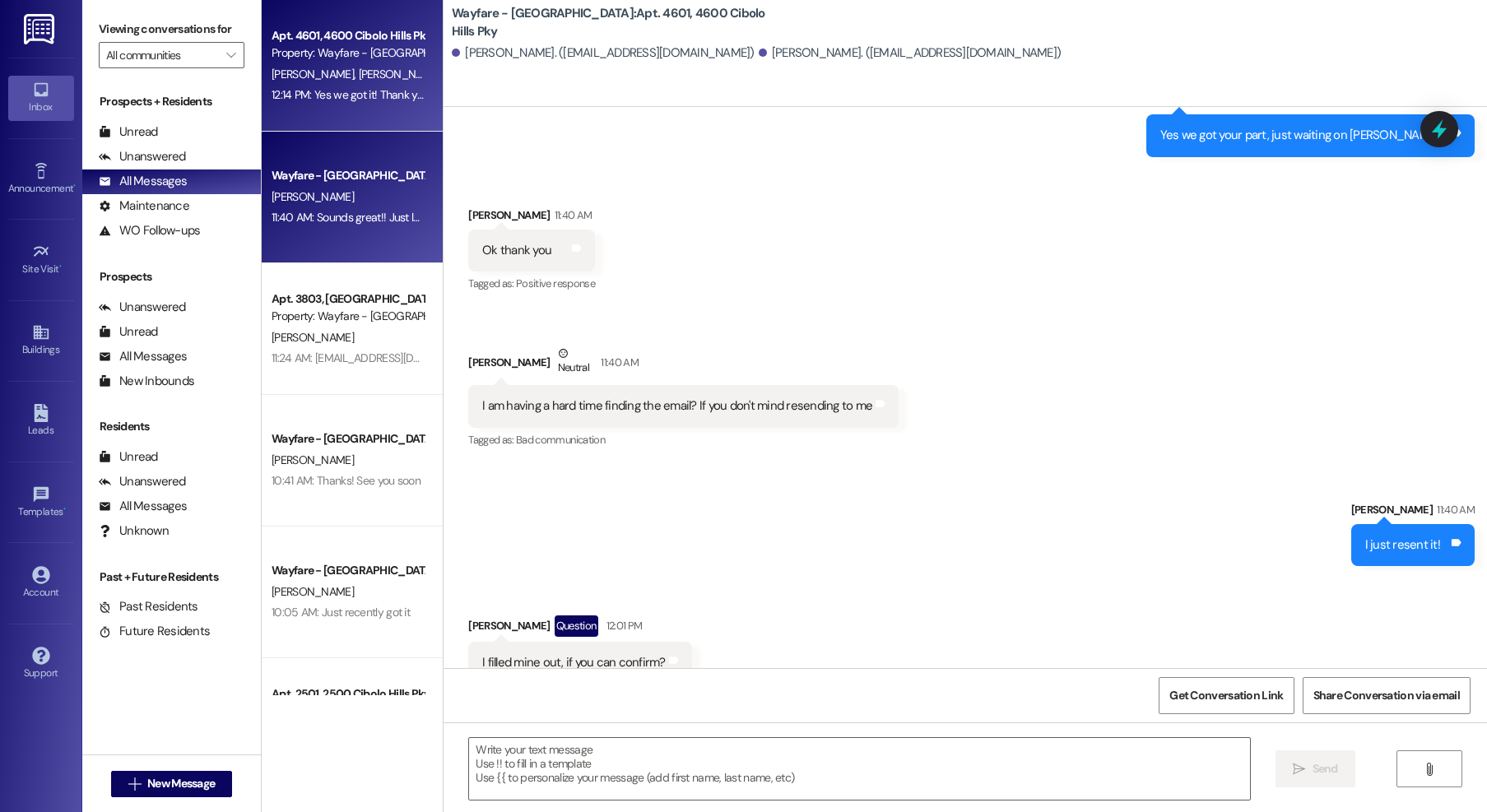
click at [363, 176] on div "Wayfare - [GEOGRAPHIC_DATA]" at bounding box center [348, 175] width 152 height 18
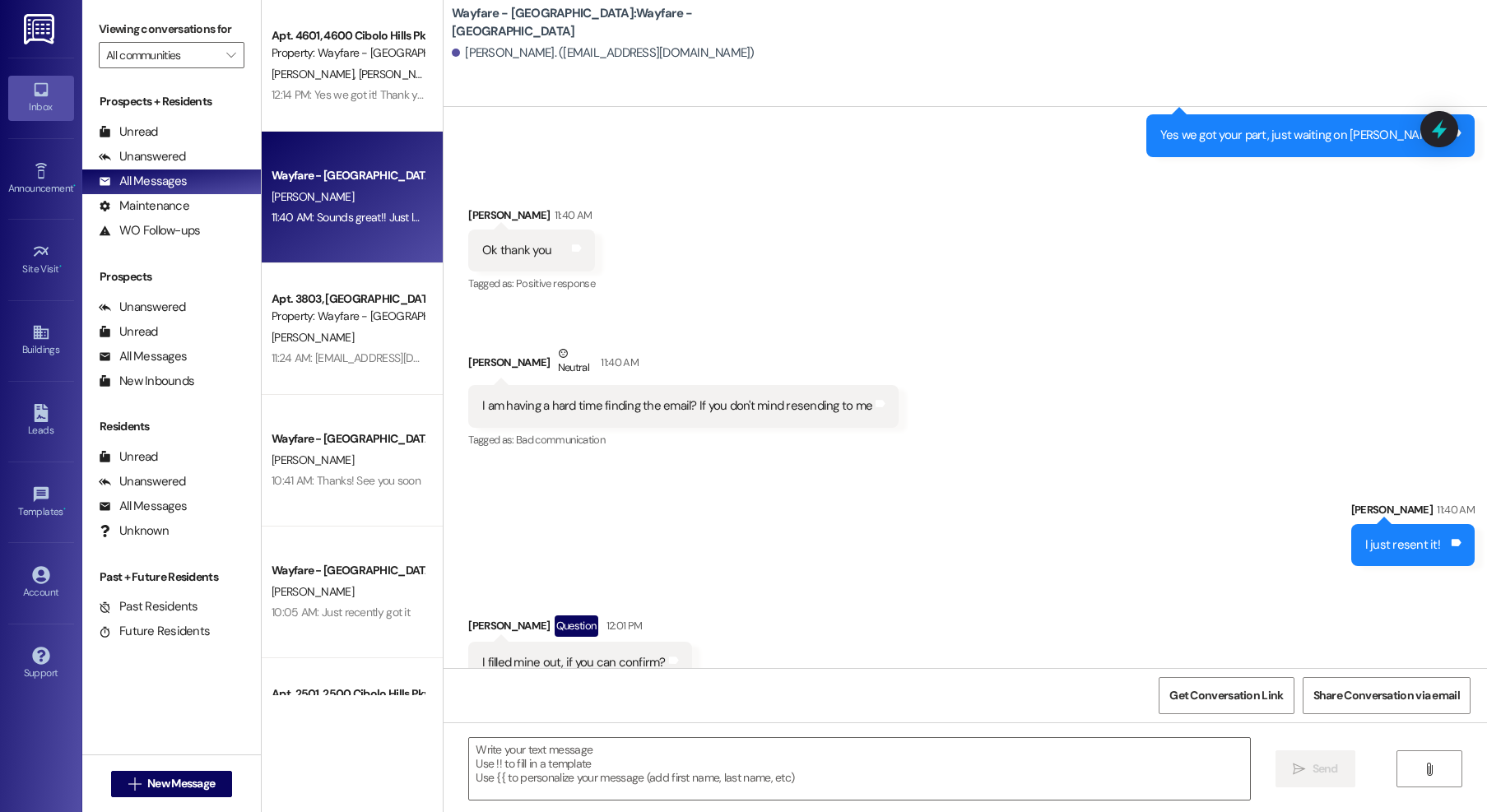
scroll to position [392, 0]
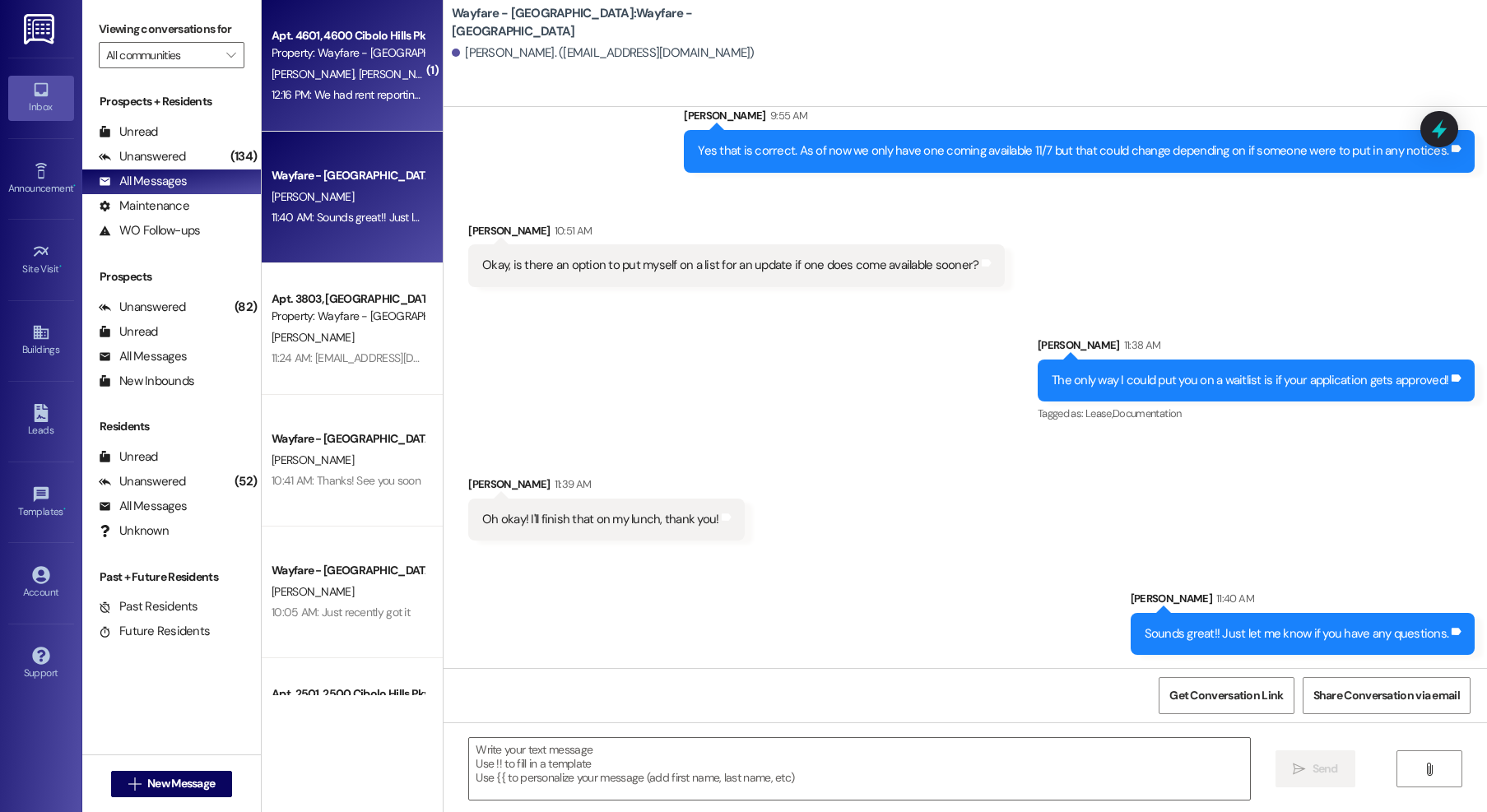
click at [350, 87] on div "12:16 PM: We had rent reporting still activated correct? I just signed the page…" at bounding box center [512, 94] width 482 height 15
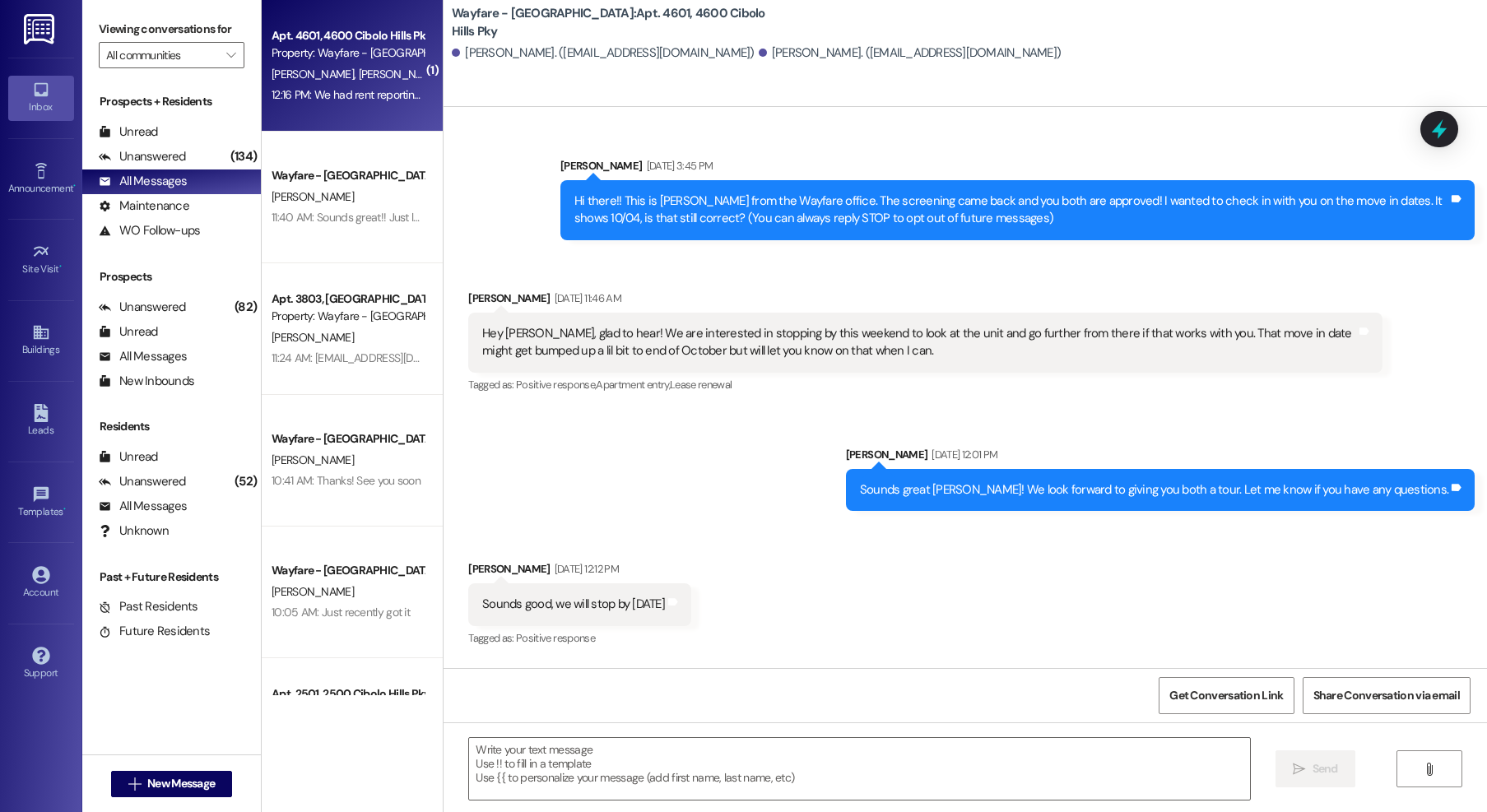
scroll to position [29370, 0]
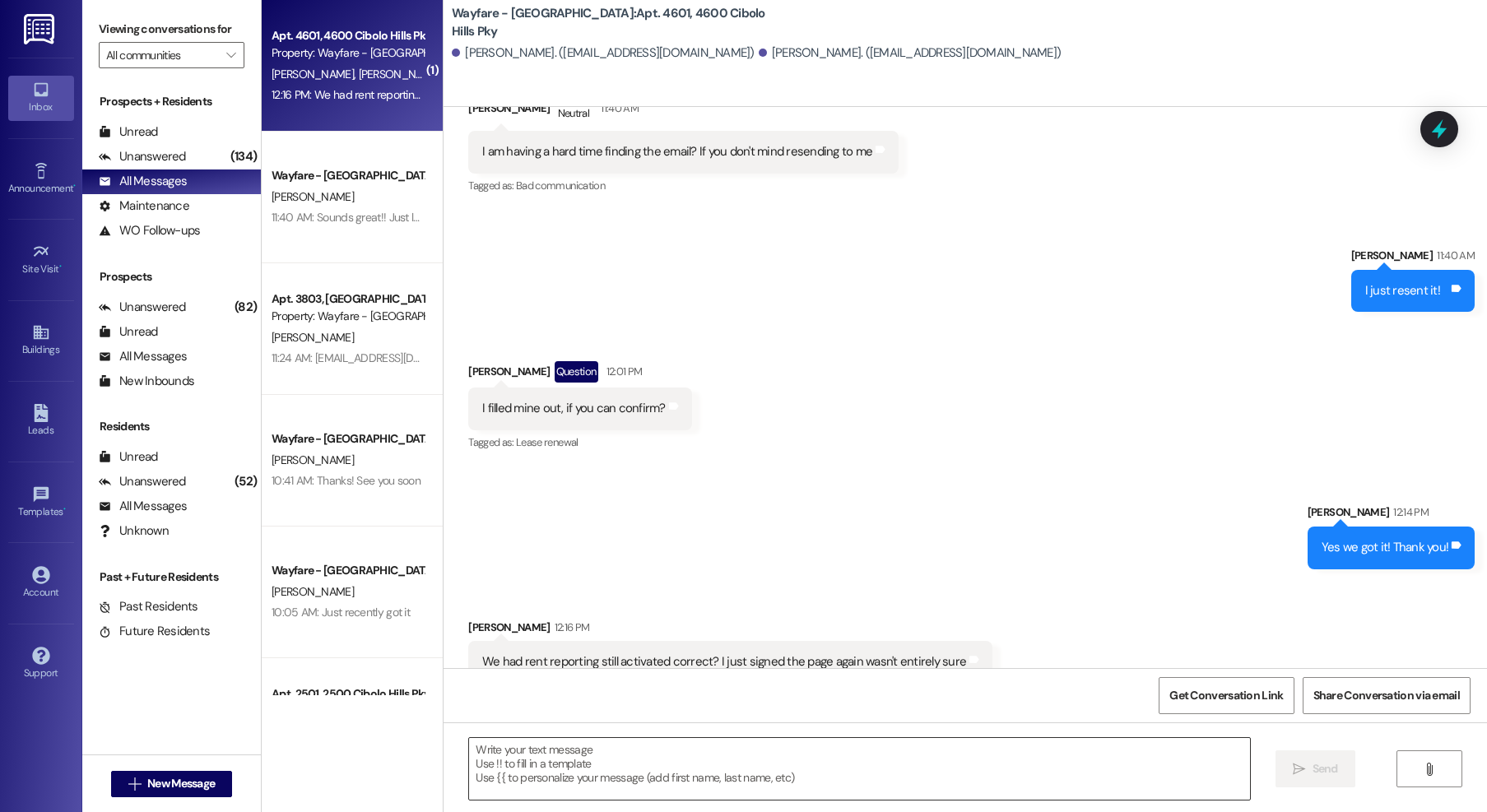
click at [707, 772] on textarea at bounding box center [859, 769] width 781 height 62
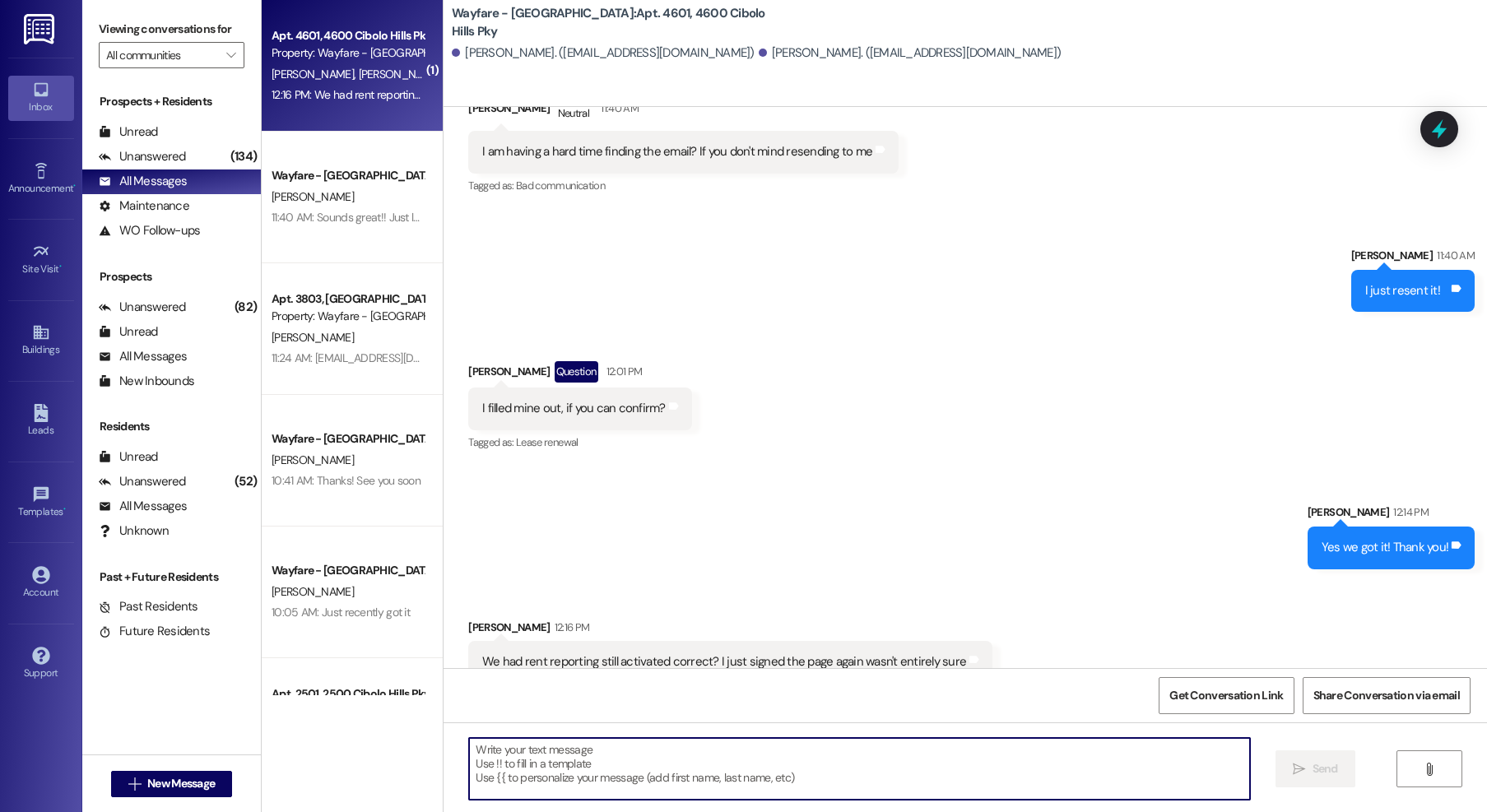
type textarea "Y"
type textarea "y"
type textarea "Yes it is"
